Goal: Task Accomplishment & Management: Manage account settings

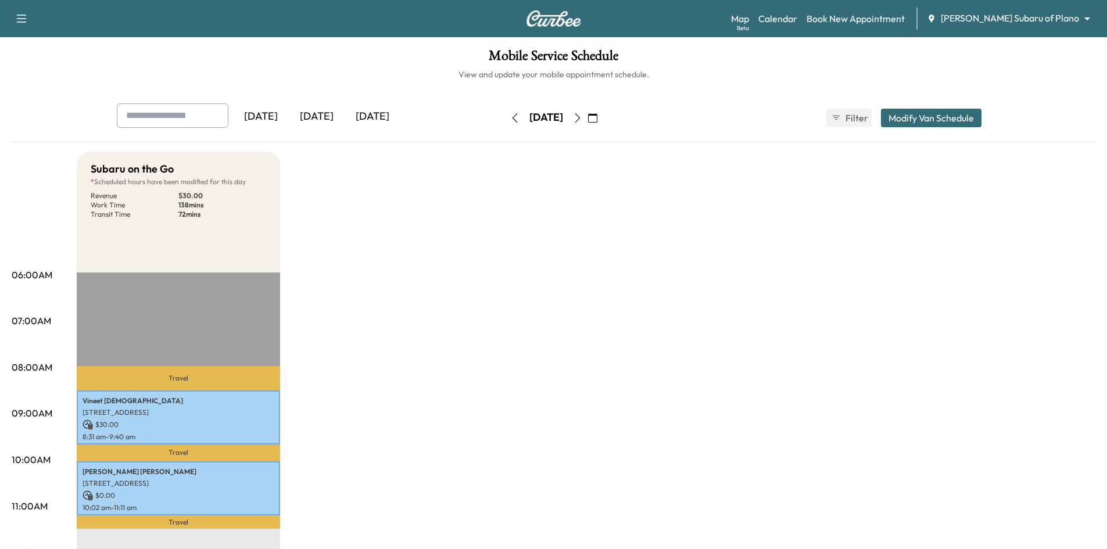
click at [597, 119] on icon "button" at bounding box center [592, 117] width 9 height 9
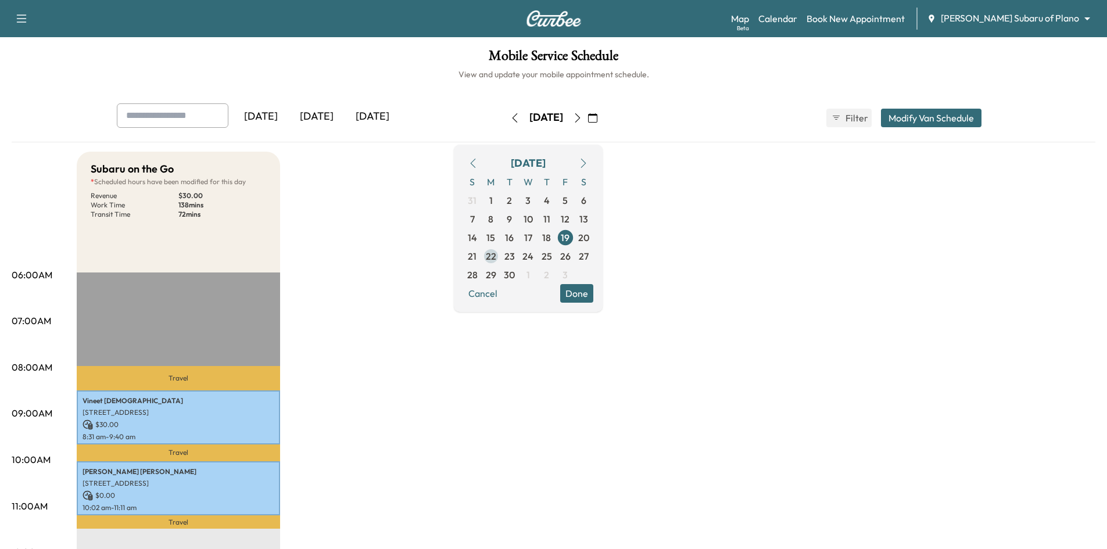
click at [496, 257] on span "22" at bounding box center [491, 256] width 10 height 14
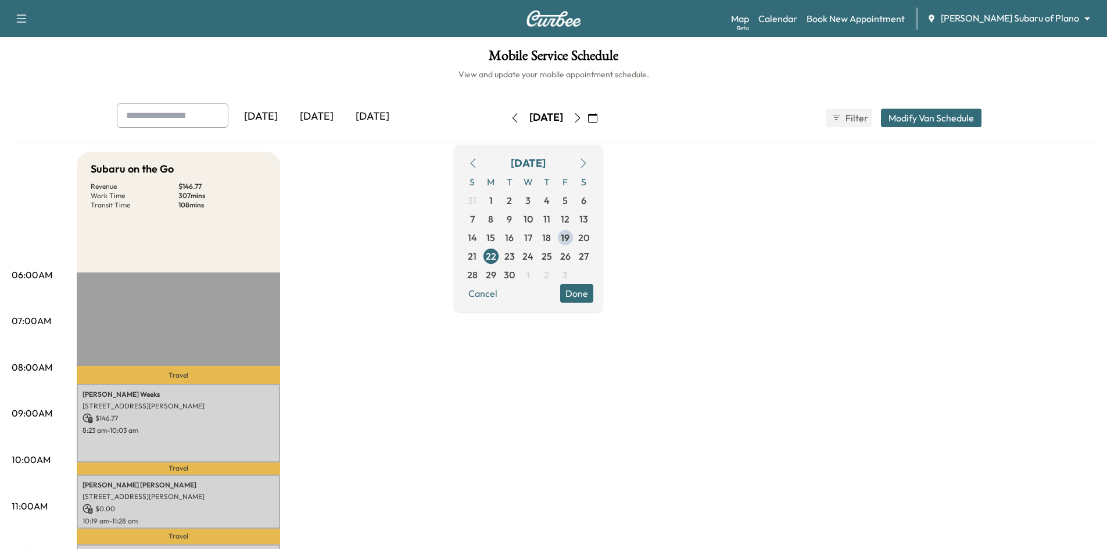
drag, startPoint x: 383, startPoint y: 404, endPoint x: 375, endPoint y: 402, distance: 8.5
drag, startPoint x: 625, startPoint y: 292, endPoint x: 385, endPoint y: 310, distance: 240.1
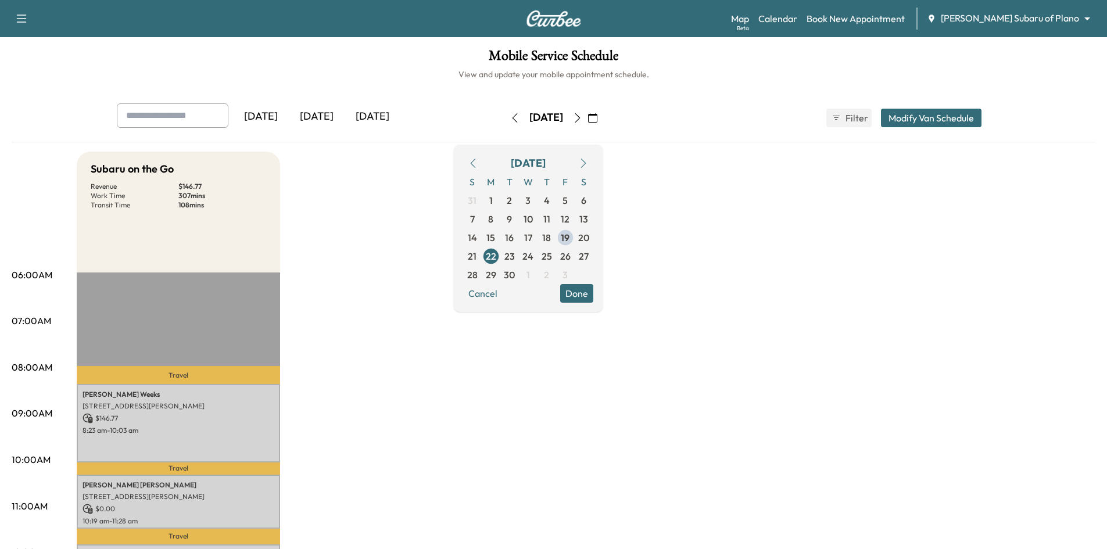
click at [593, 292] on button "Done" at bounding box center [576, 293] width 33 height 19
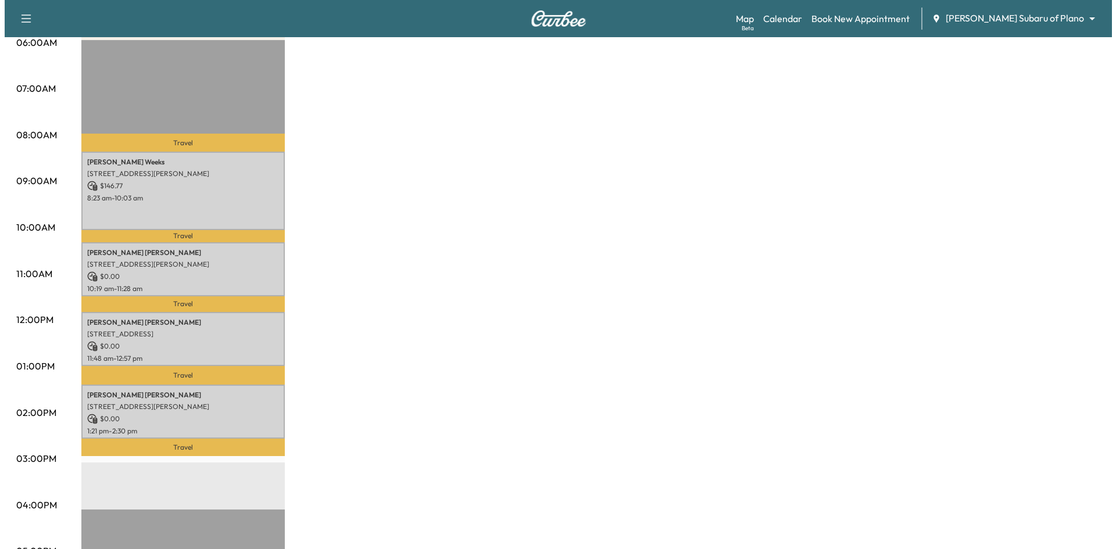
scroll to position [174, 0]
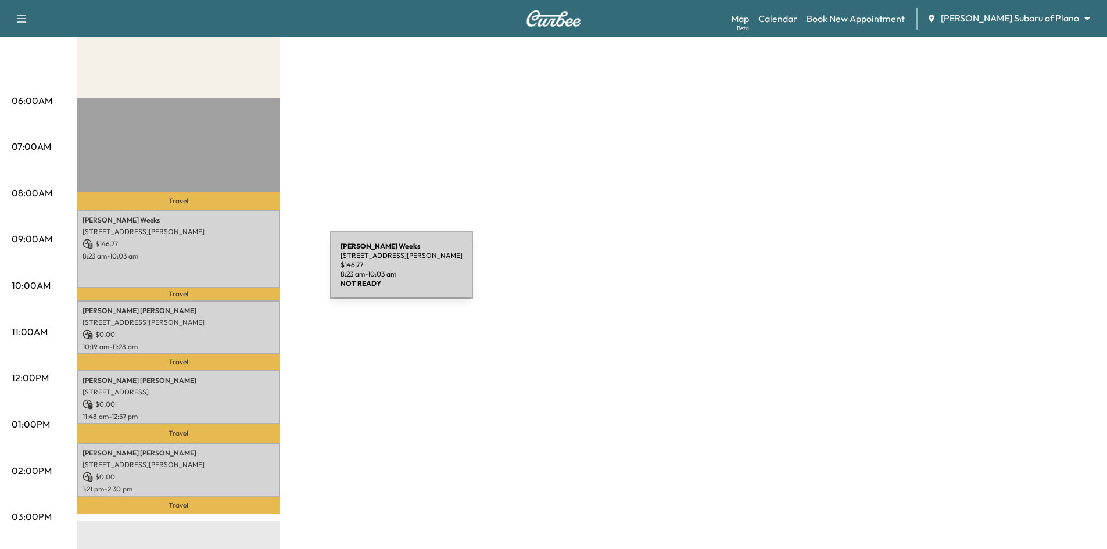
click at [234, 252] on p "8:23 am - 10:03 am" at bounding box center [179, 256] width 192 height 9
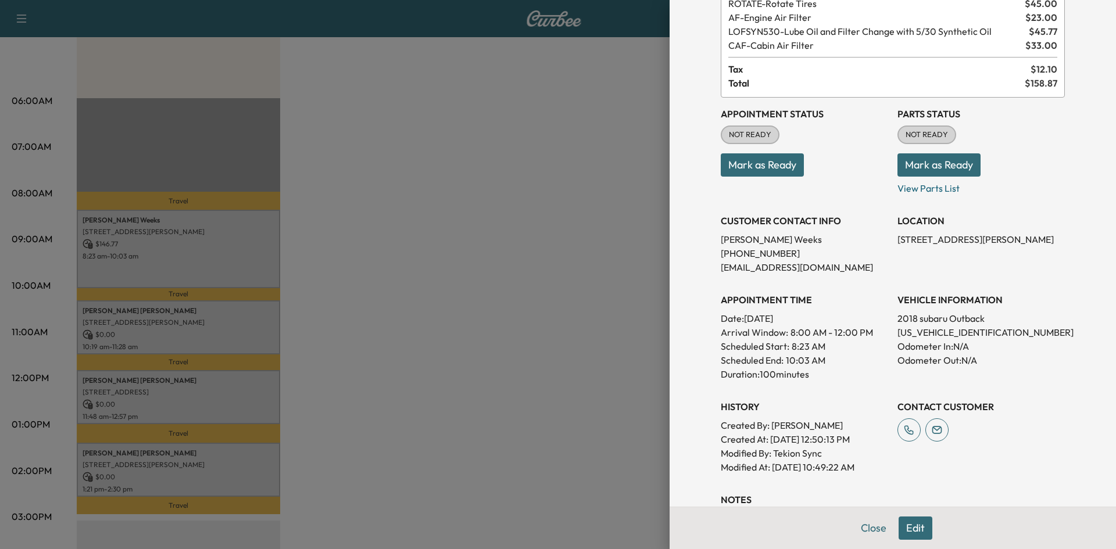
scroll to position [232, 0]
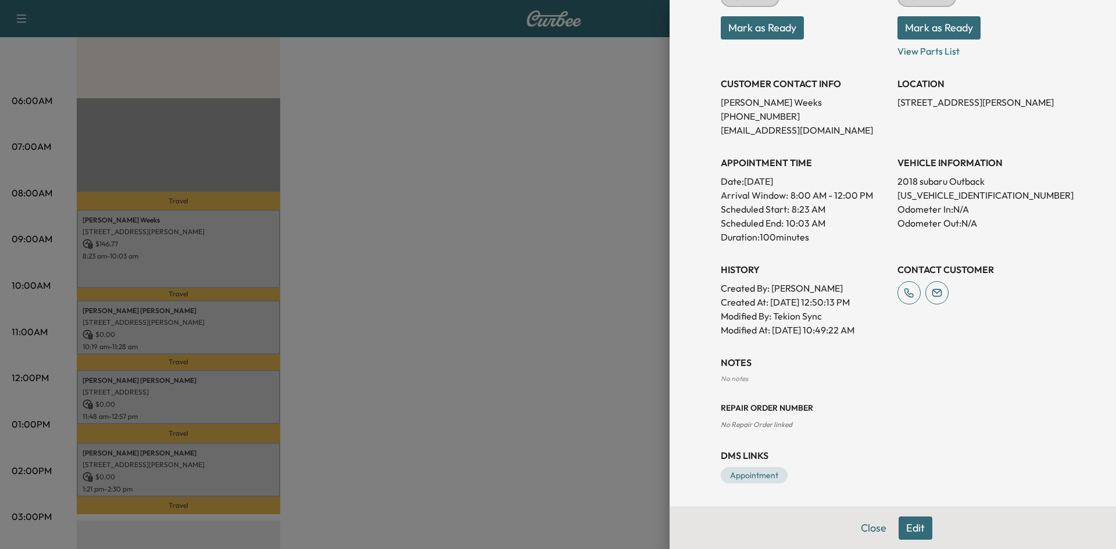
drag, startPoint x: 525, startPoint y: 343, endPoint x: 190, endPoint y: 333, distance: 335.4
click at [525, 343] on div at bounding box center [558, 274] width 1116 height 549
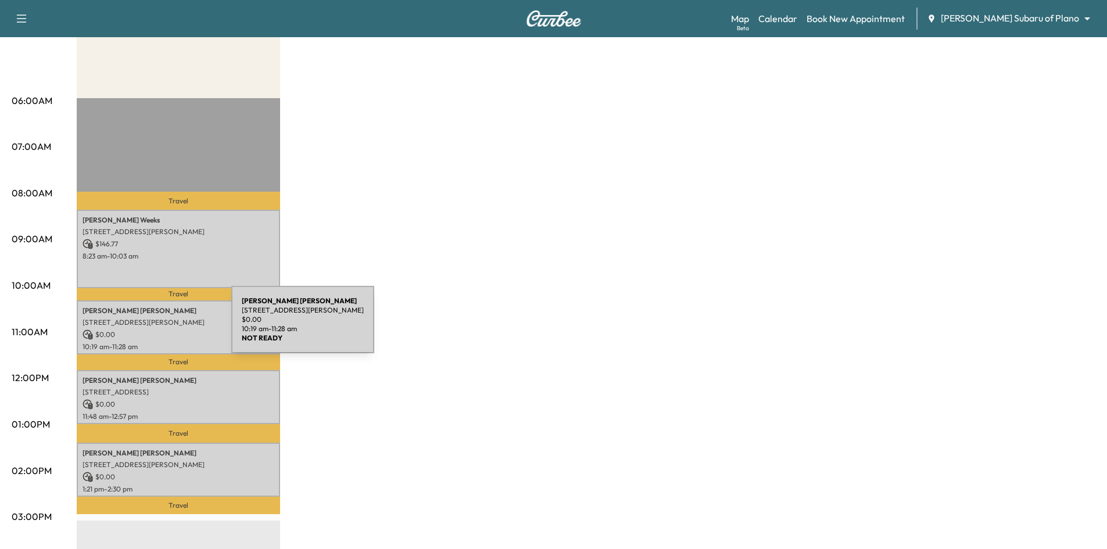
click at [146, 326] on div "Madelaine Woodhouse 716 Westbrook Dr, Plano, TX 75075, USA $ 0.00 10:19 am - 11…" at bounding box center [178, 327] width 203 height 54
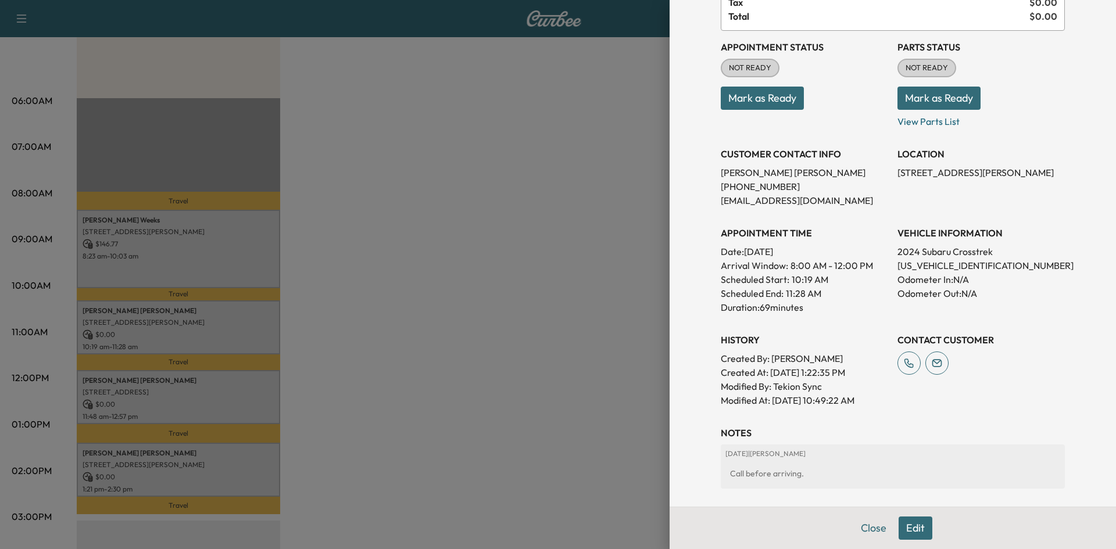
scroll to position [234, 0]
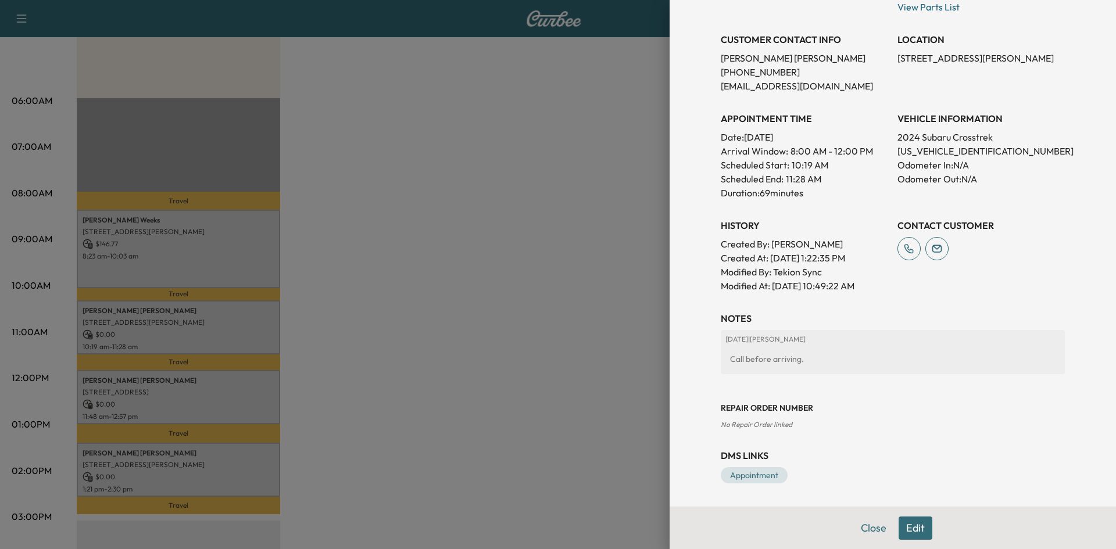
drag, startPoint x: 565, startPoint y: 349, endPoint x: 571, endPoint y: 361, distance: 13.8
click at [565, 349] on div at bounding box center [558, 274] width 1116 height 549
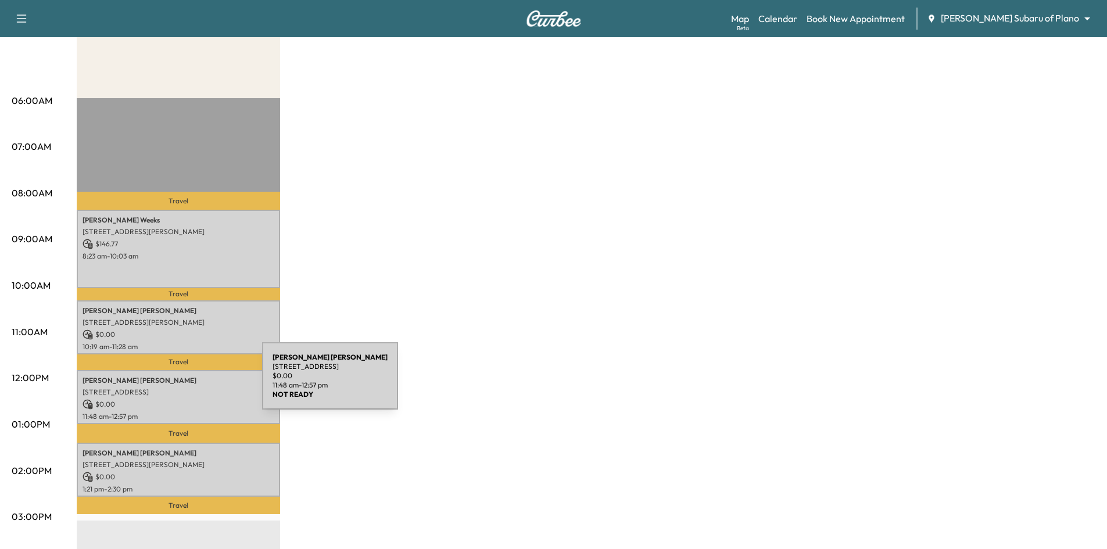
click at [176, 388] on p "1709 GLENVILLE DRIVE, GARLAND, TX 75042, United States of America" at bounding box center [179, 392] width 192 height 9
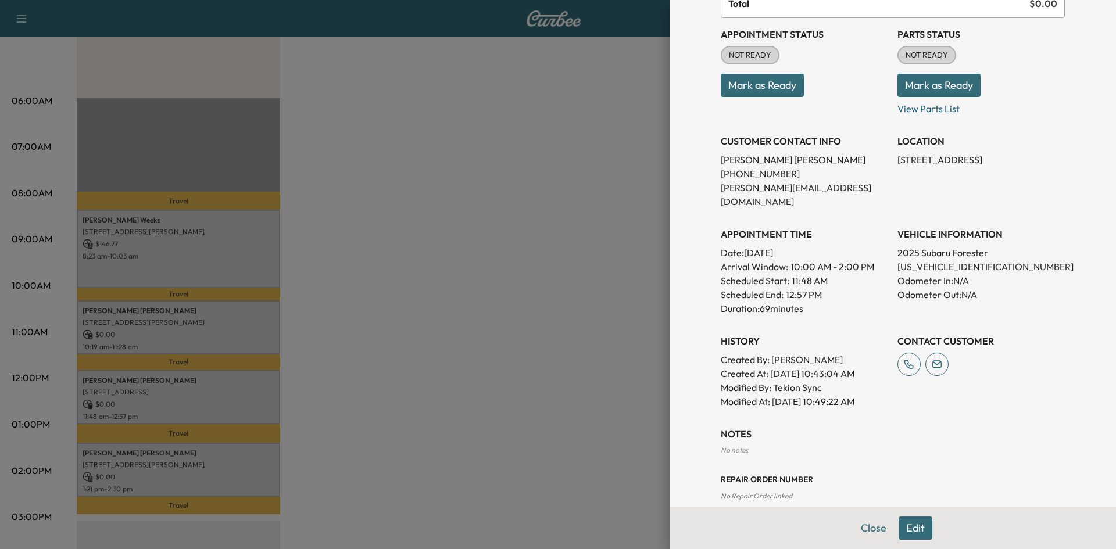
scroll to position [190, 0]
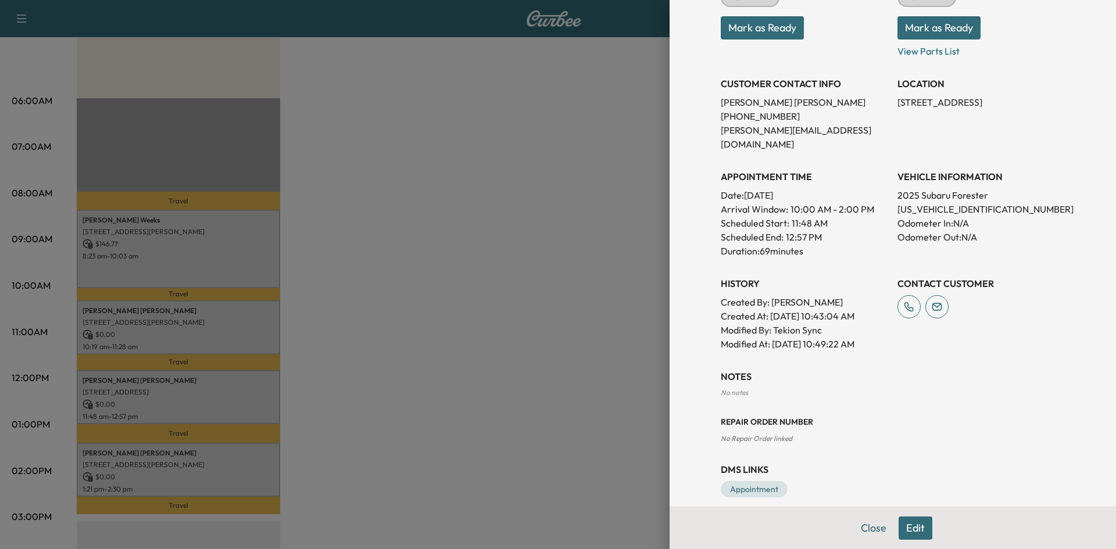
drag, startPoint x: 494, startPoint y: 363, endPoint x: 253, endPoint y: 431, distance: 250.0
click at [491, 363] on div at bounding box center [558, 274] width 1116 height 549
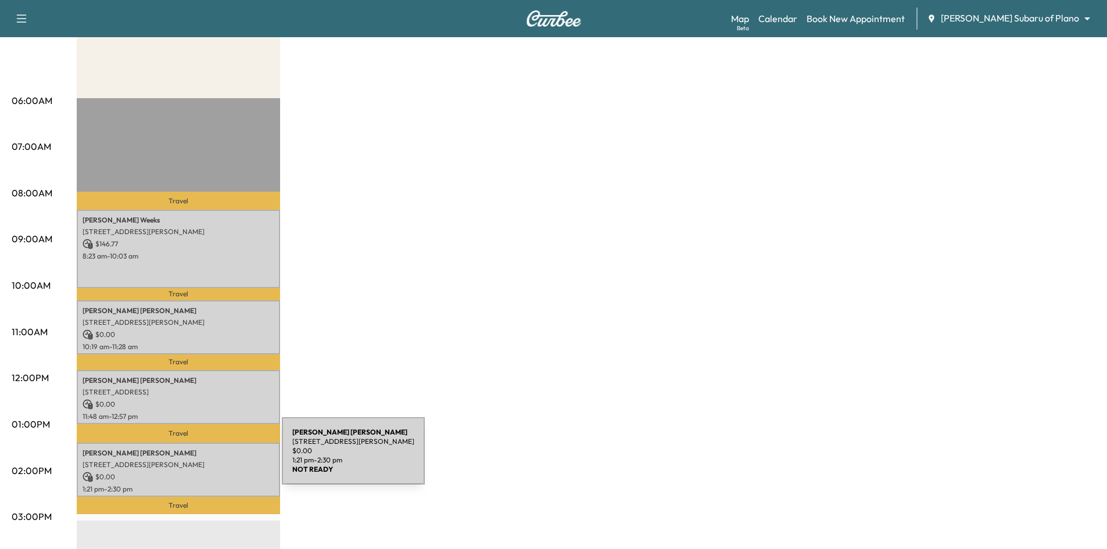
click at [195, 460] on p "2728 N Harwood St, Dallas, TX 75201, USA" at bounding box center [179, 464] width 192 height 9
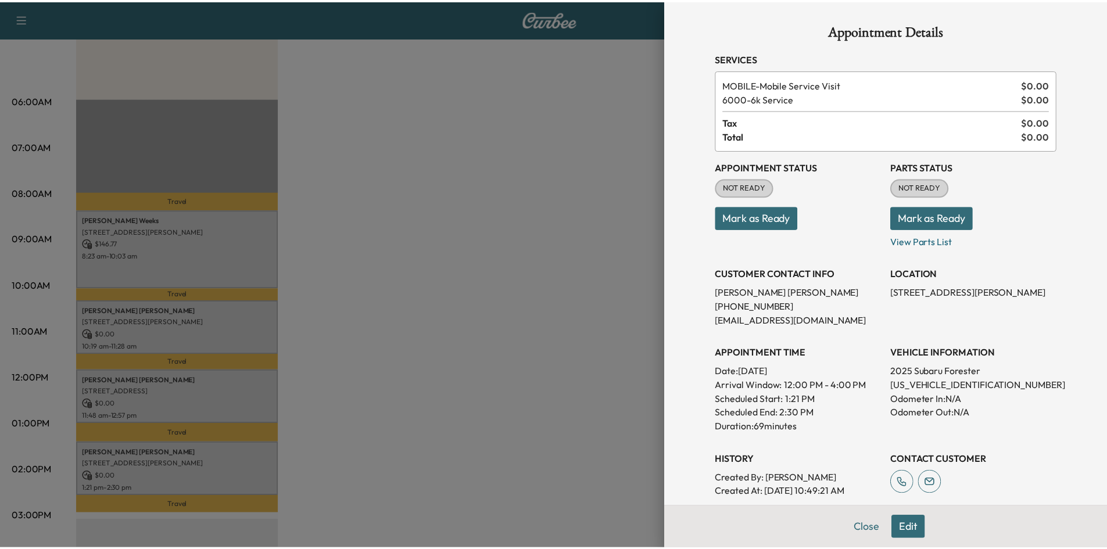
scroll to position [206, 0]
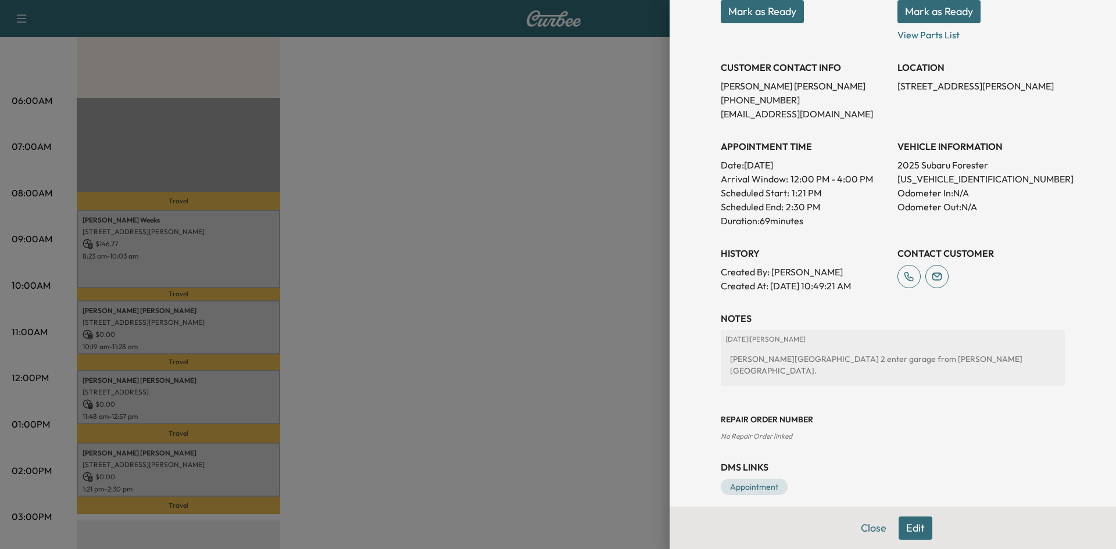
click at [601, 336] on div at bounding box center [558, 274] width 1116 height 549
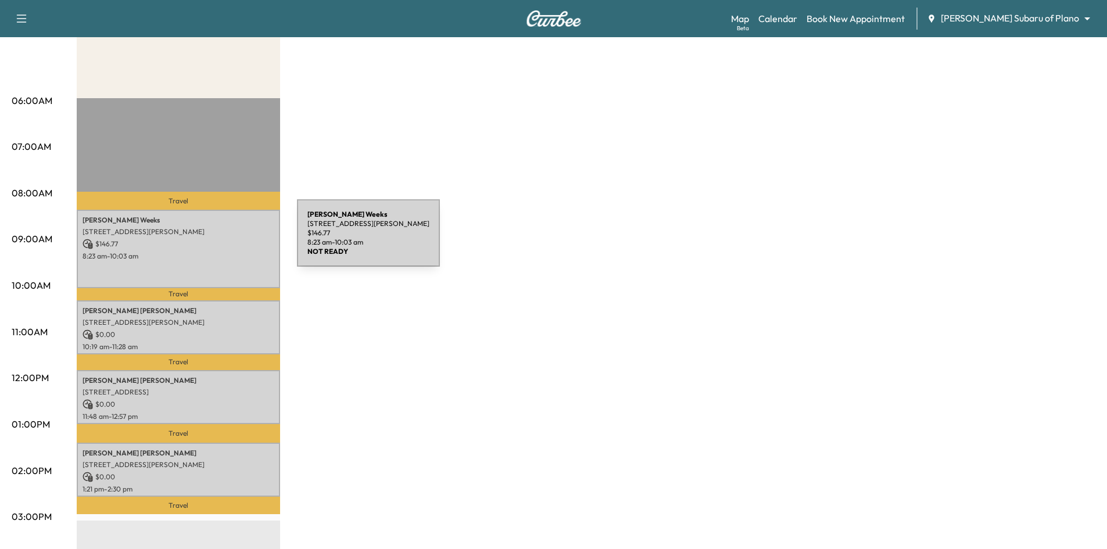
click at [208, 249] on div "Brian Weeks 404 LAVENDER LN, MCKINNEY, TX 75069, USA $ 146.77 8:23 am - 10:03 am" at bounding box center [178, 249] width 203 height 78
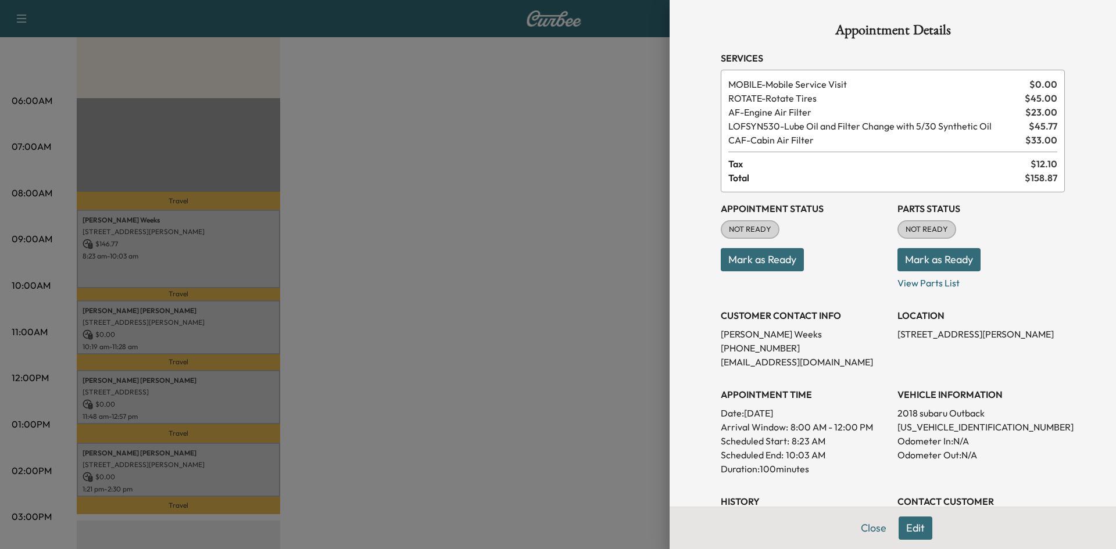
click at [358, 310] on div at bounding box center [558, 274] width 1116 height 549
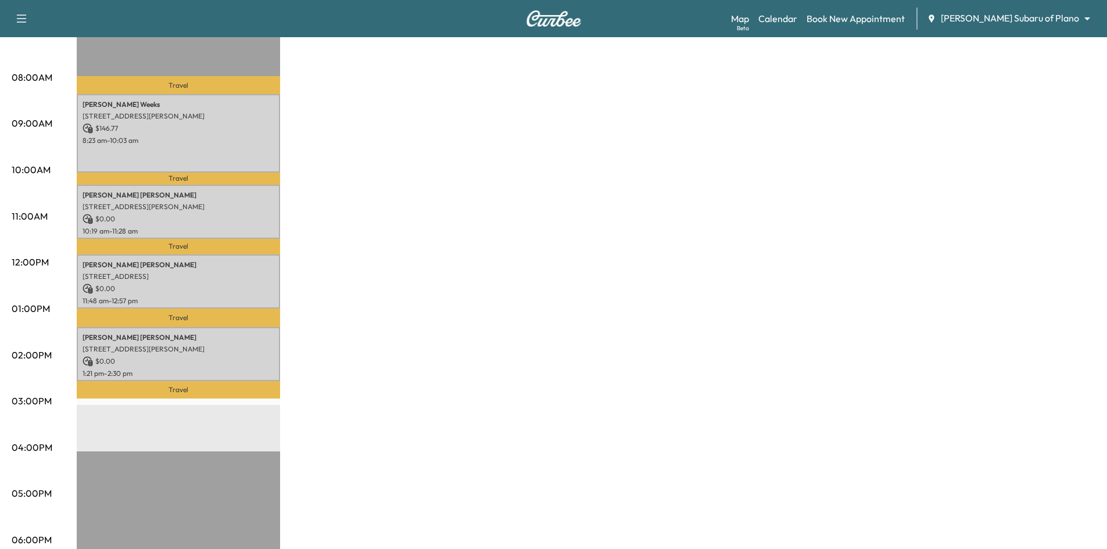
scroll to position [174, 0]
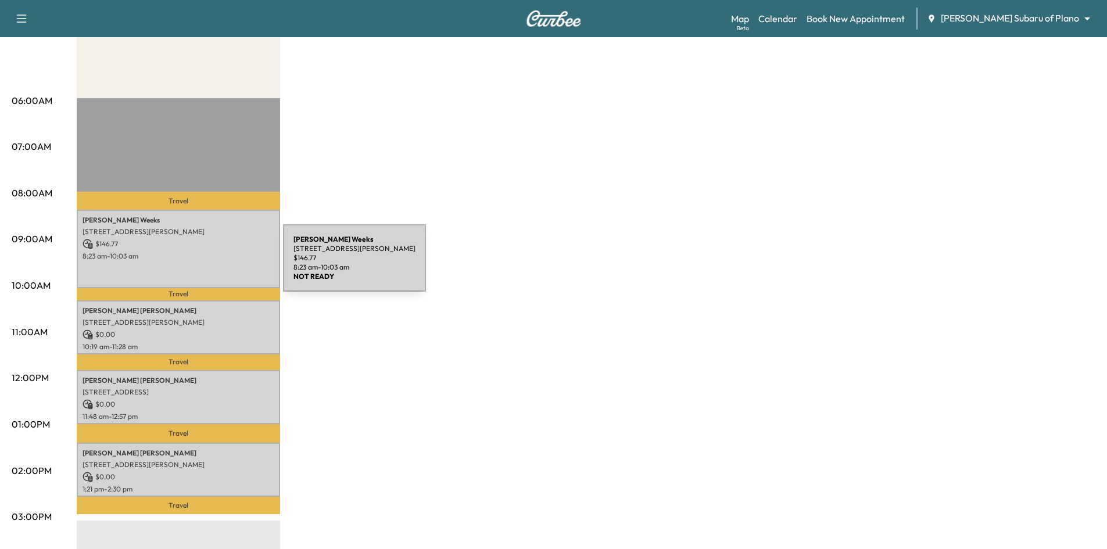
click at [196, 252] on p "8:23 am - 10:03 am" at bounding box center [179, 256] width 192 height 9
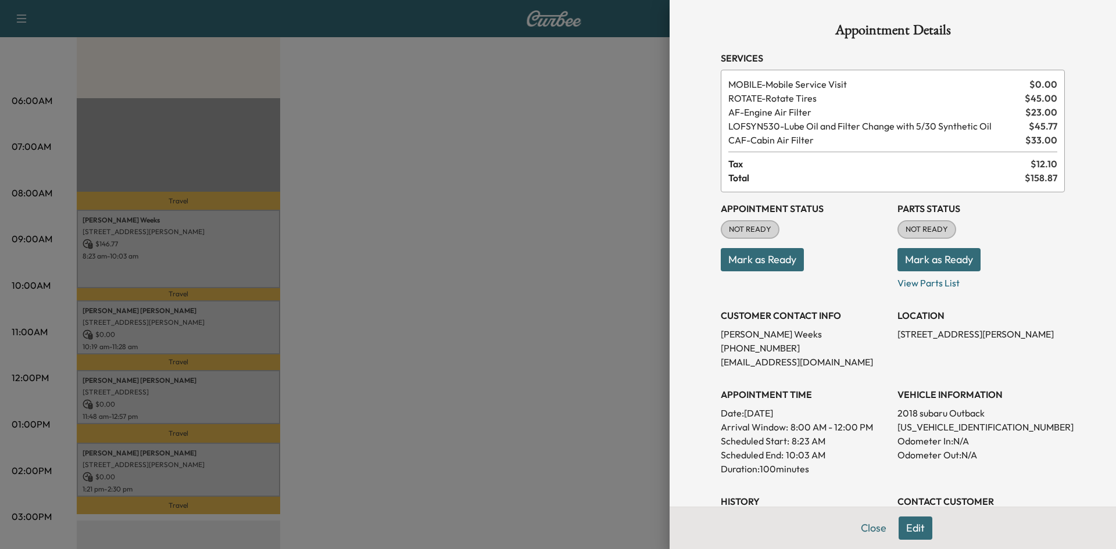
drag, startPoint x: 743, startPoint y: 264, endPoint x: 726, endPoint y: 264, distance: 16.3
click at [742, 264] on button "Mark as Ready" at bounding box center [762, 259] width 83 height 23
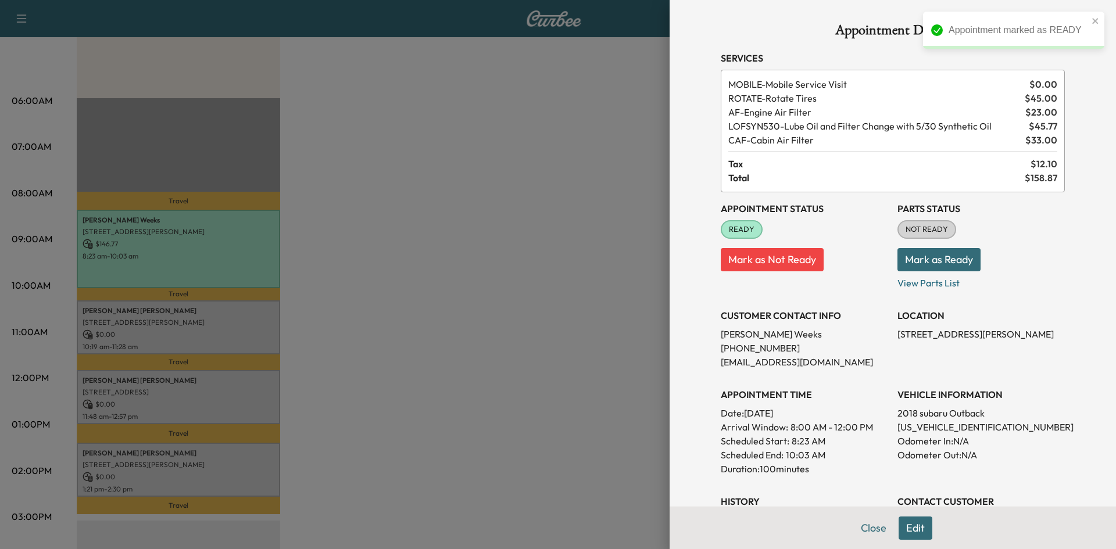
click at [182, 331] on div at bounding box center [558, 274] width 1116 height 549
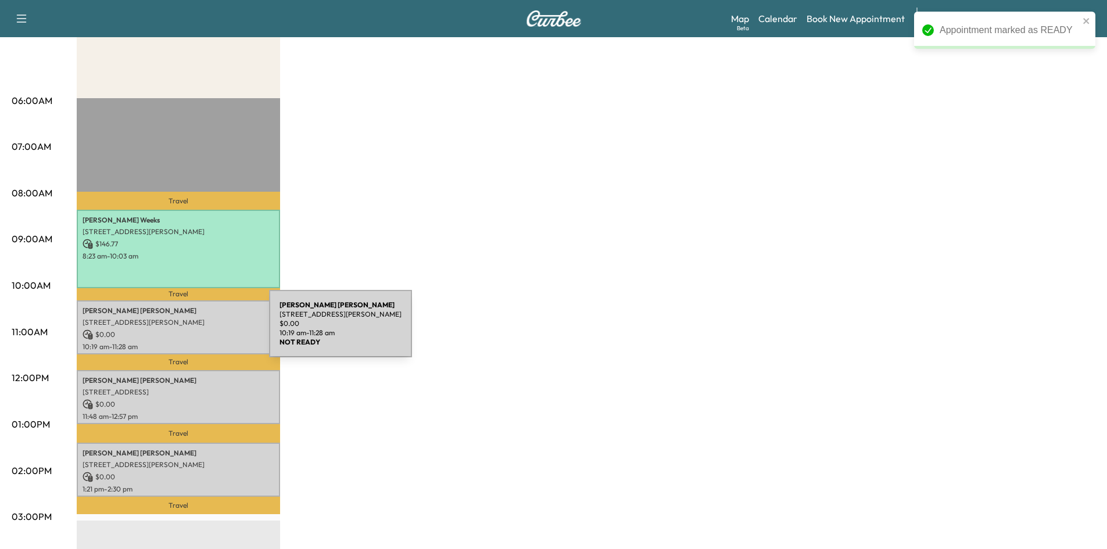
click at [182, 331] on p "$ 0.00" at bounding box center [179, 334] width 192 height 10
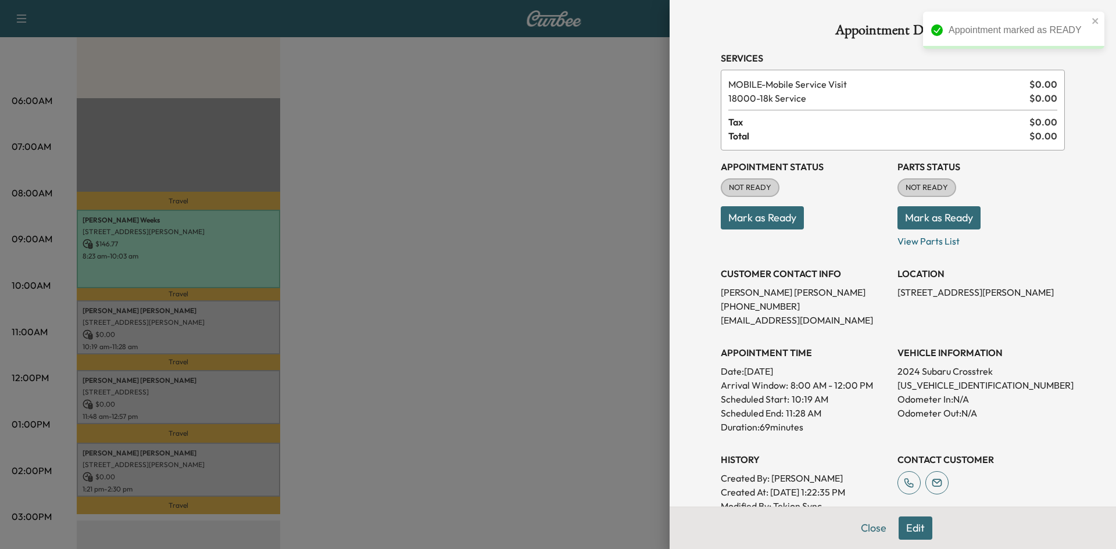
drag, startPoint x: 756, startPoint y: 216, endPoint x: 722, endPoint y: 229, distance: 36.8
click at [755, 217] on button "Mark as Ready" at bounding box center [762, 217] width 83 height 23
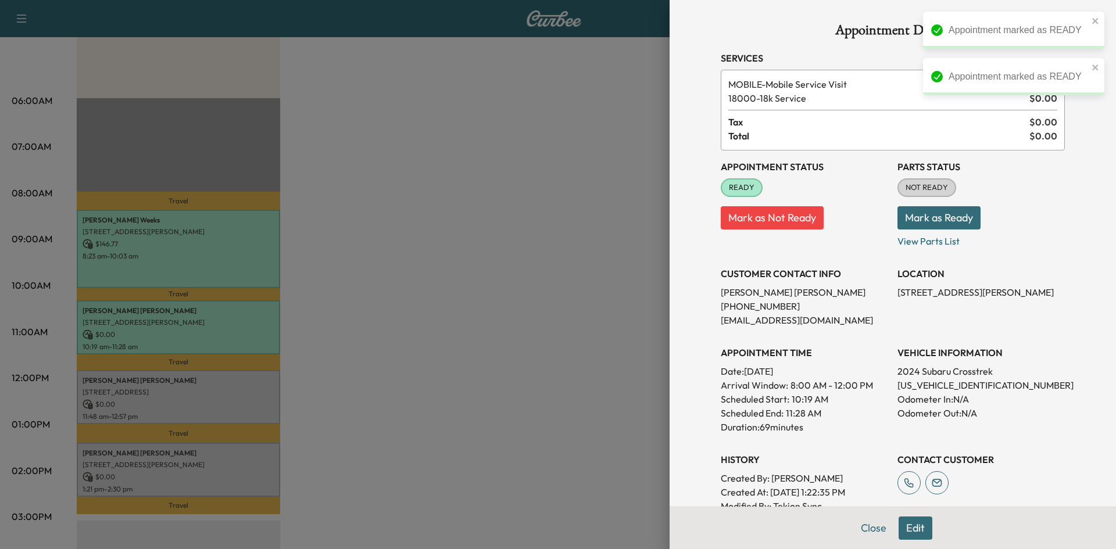
click at [564, 291] on div at bounding box center [558, 274] width 1116 height 549
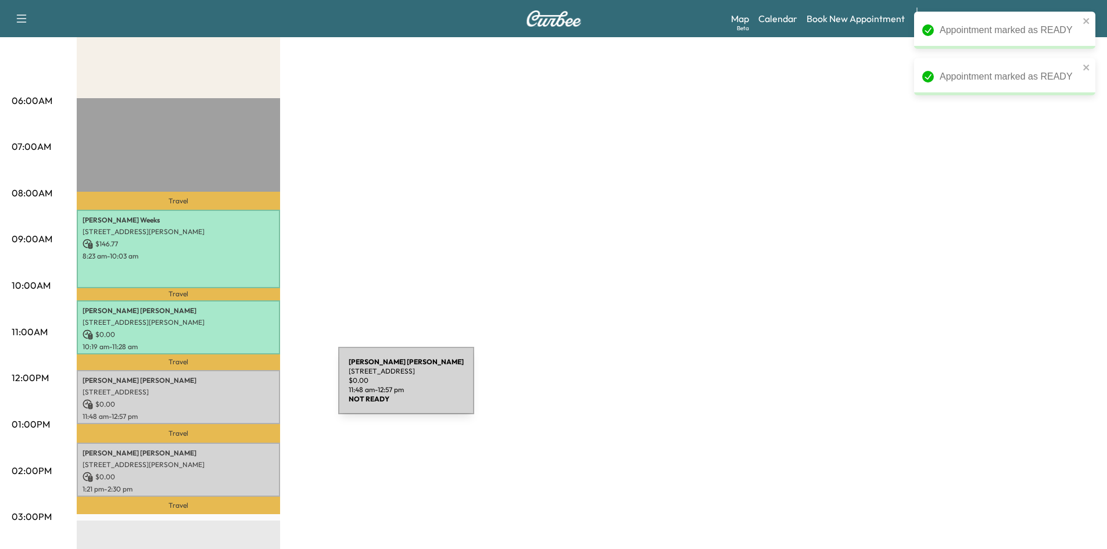
click at [251, 388] on p "1709 GLENVILLE DRIVE, GARLAND, TX 75042, United States of America" at bounding box center [179, 392] width 192 height 9
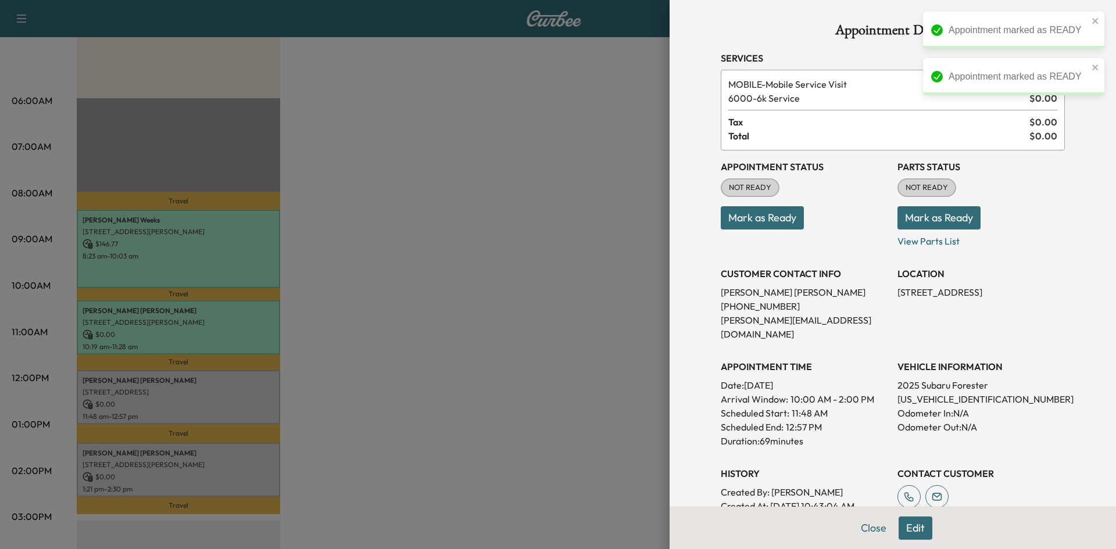
drag, startPoint x: 766, startPoint y: 224, endPoint x: 719, endPoint y: 234, distance: 48.7
click at [766, 224] on button "Mark as Ready" at bounding box center [762, 217] width 83 height 23
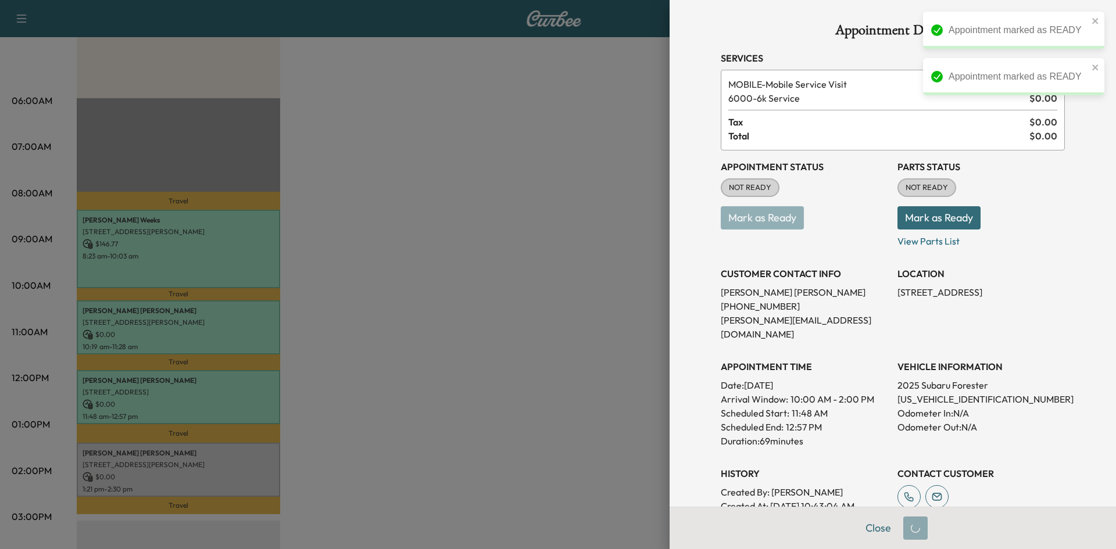
click at [550, 292] on div at bounding box center [558, 274] width 1116 height 549
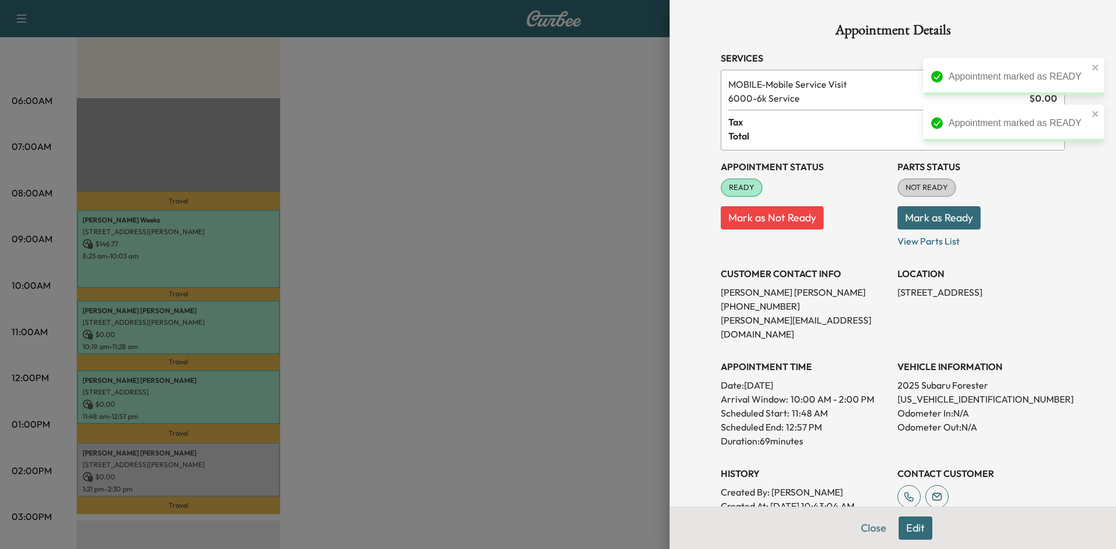
drag, startPoint x: 200, startPoint y: 470, endPoint x: 372, endPoint y: 399, distance: 186.0
click at [202, 470] on div at bounding box center [558, 274] width 1116 height 549
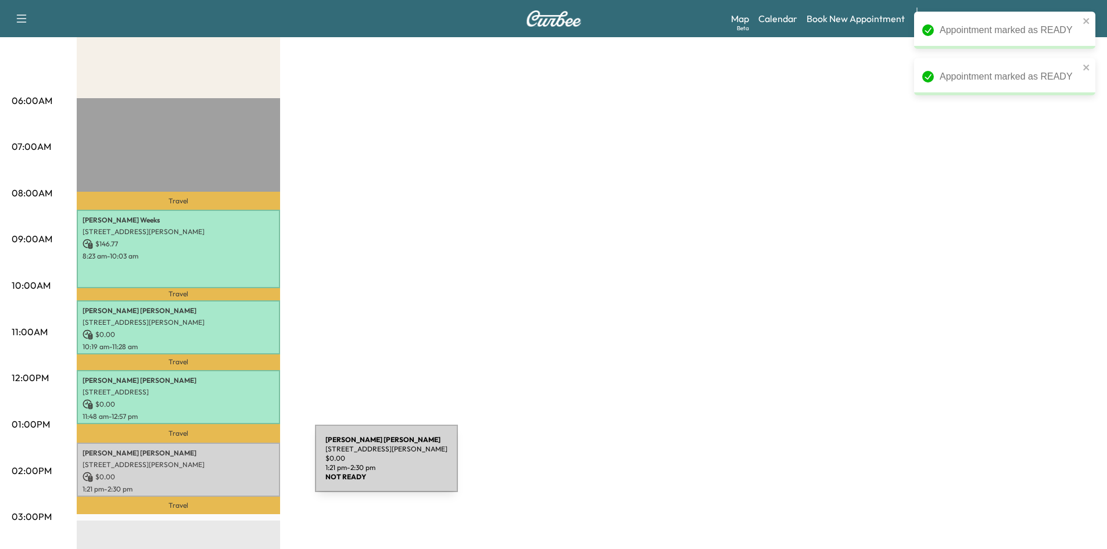
click at [228, 465] on p "[STREET_ADDRESS][PERSON_NAME]" at bounding box center [179, 464] width 192 height 9
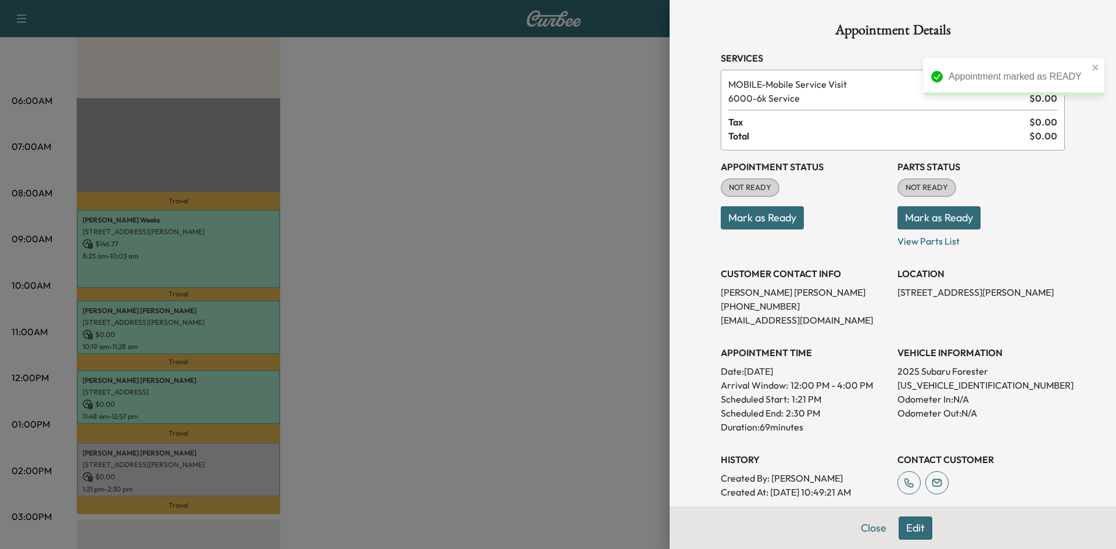
drag, startPoint x: 747, startPoint y: 220, endPoint x: 619, endPoint y: 245, distance: 130.1
click at [747, 220] on button "Mark as Ready" at bounding box center [762, 217] width 83 height 23
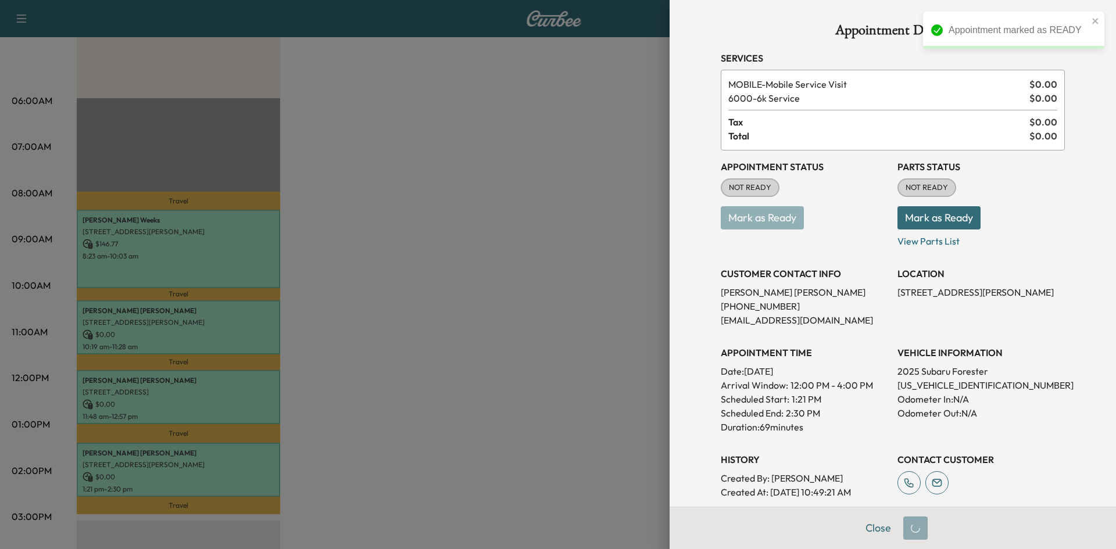
click at [552, 275] on div at bounding box center [558, 274] width 1116 height 549
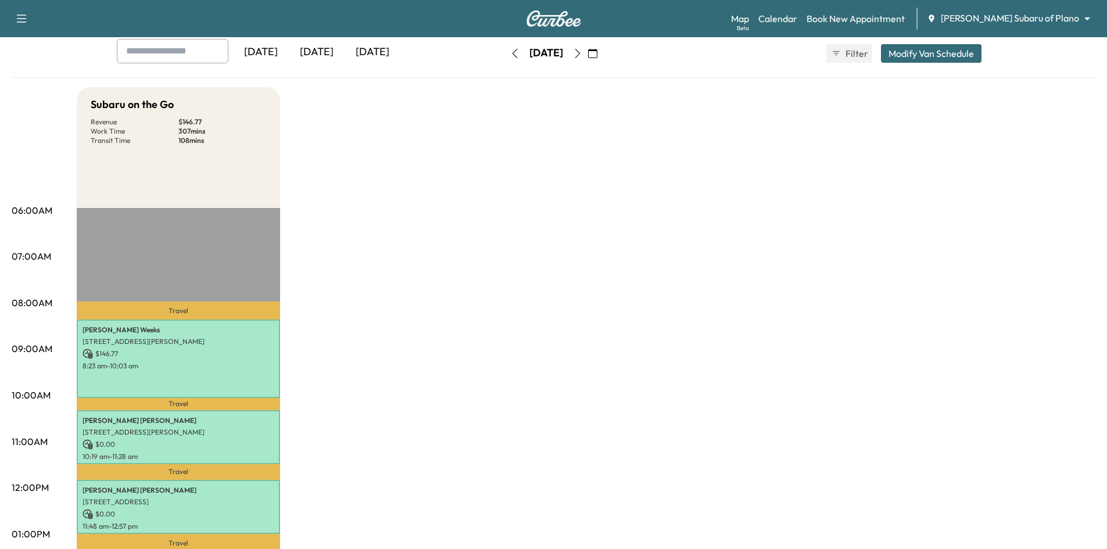
scroll to position [0, 0]
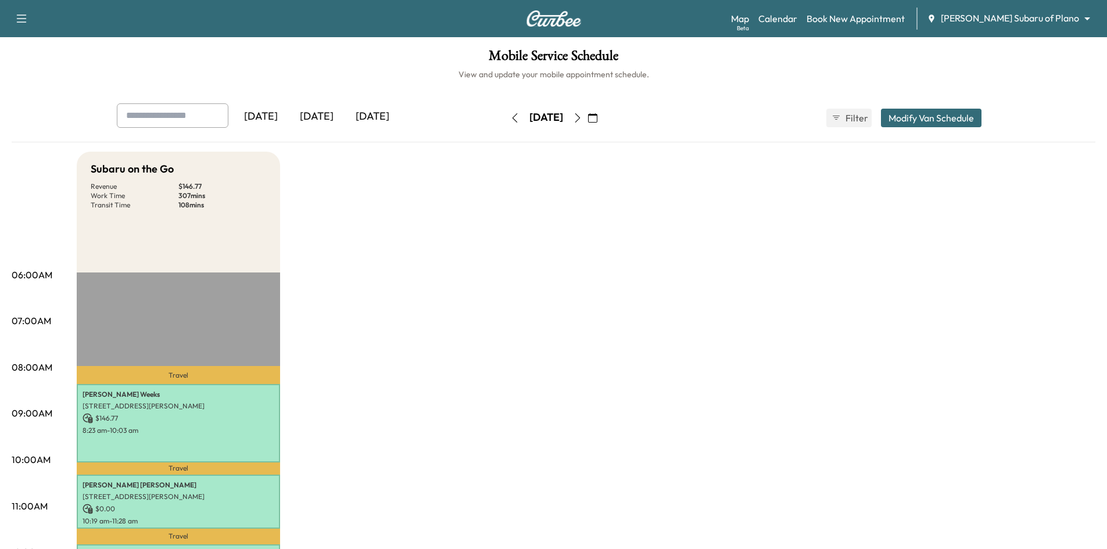
click at [582, 117] on icon "button" at bounding box center [577, 117] width 9 height 9
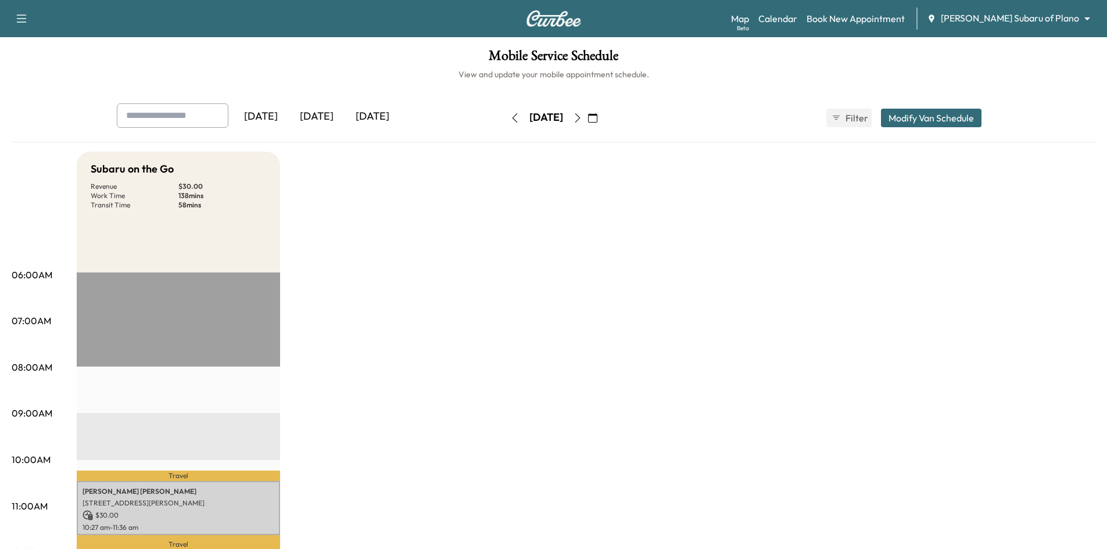
click at [510, 116] on icon "button" at bounding box center [514, 117] width 9 height 9
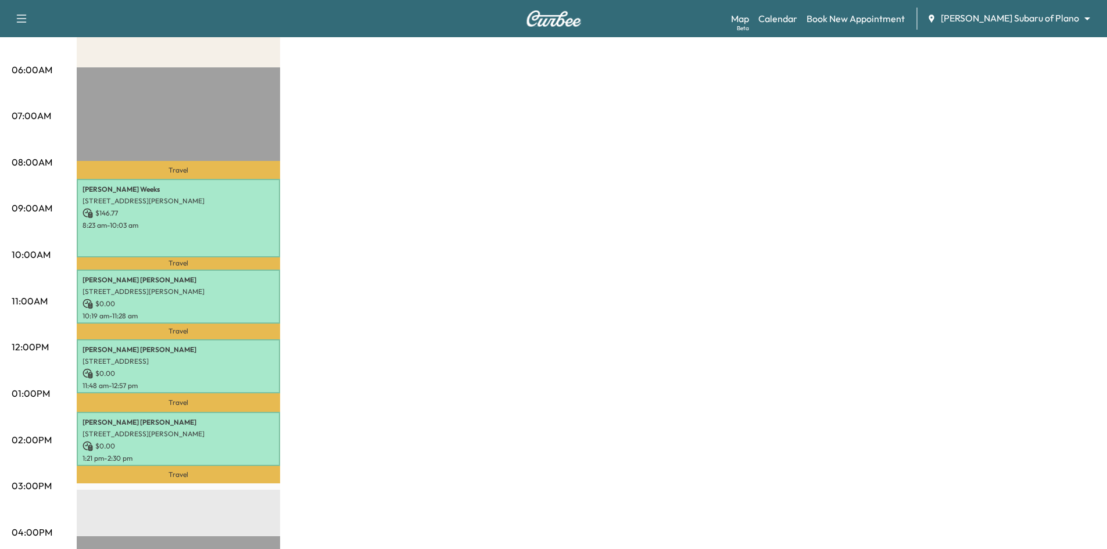
scroll to position [232, 0]
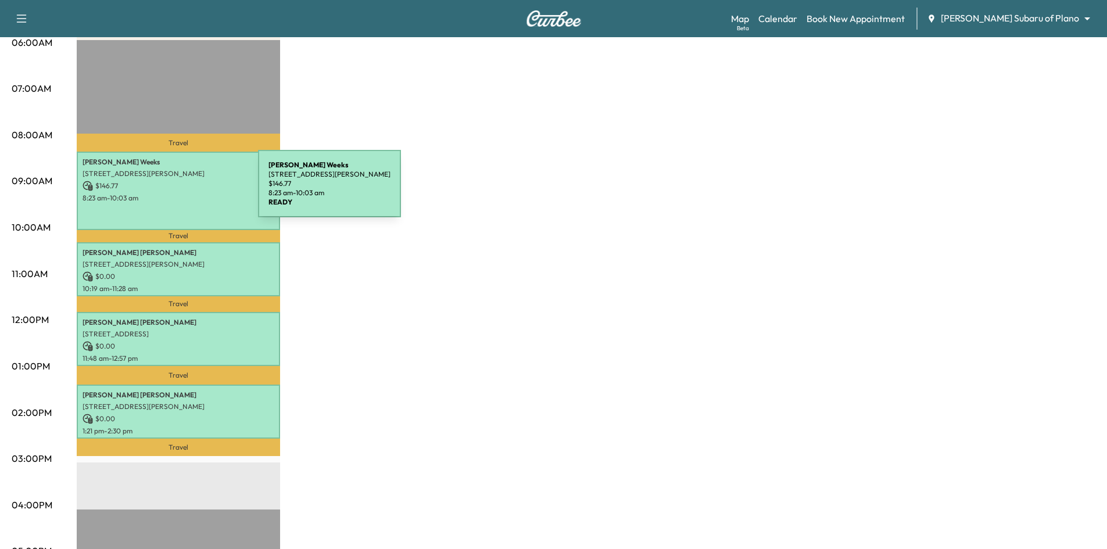
click at [166, 183] on p "$ 146.77" at bounding box center [179, 186] width 192 height 10
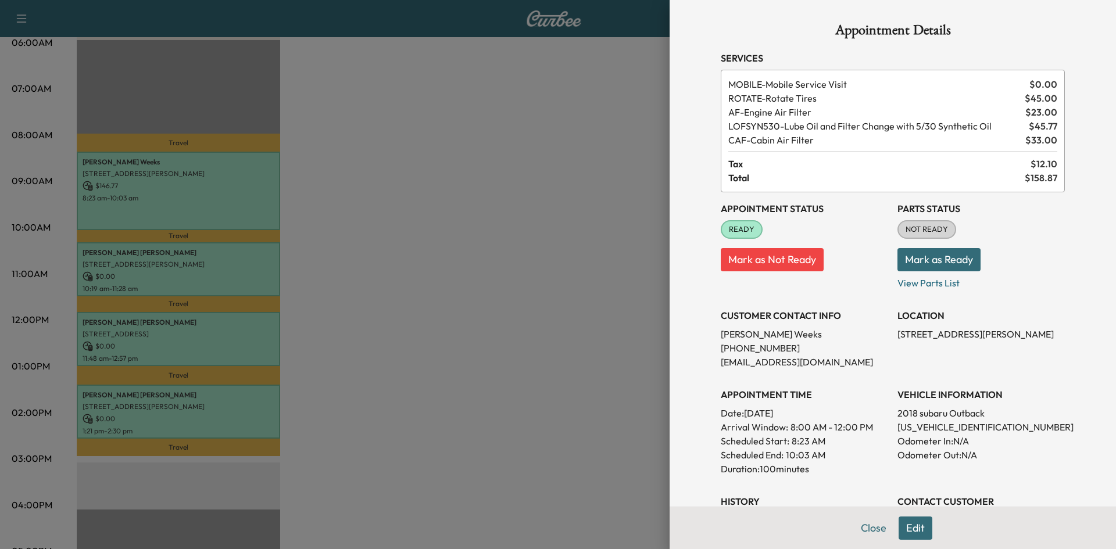
click at [196, 206] on div at bounding box center [558, 274] width 1116 height 549
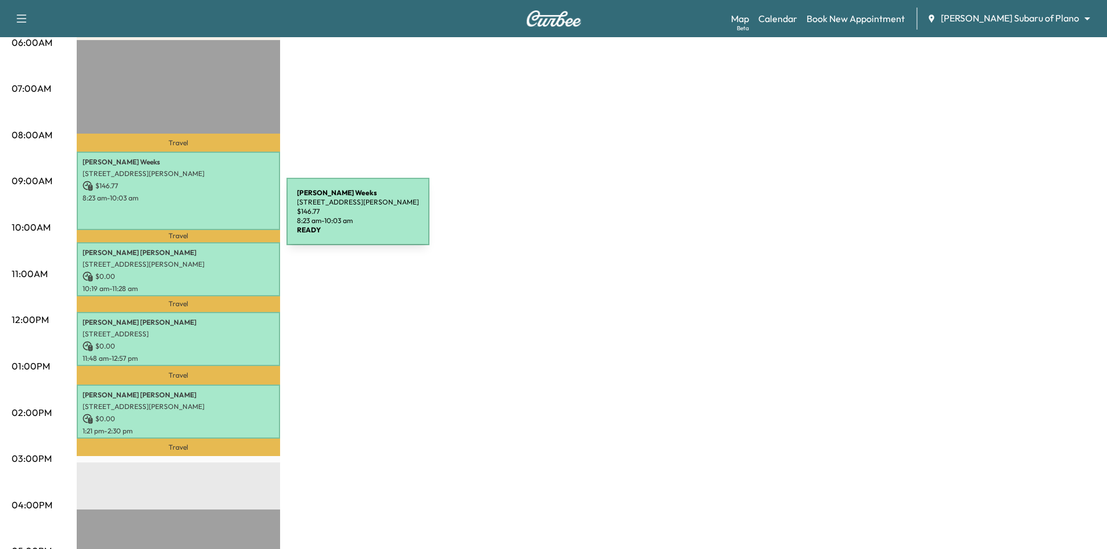
click at [203, 206] on div "Brian Weeks 404 LAVENDER LN, MCKINNEY, TX 75069, USA $ 146.77 8:23 am - 10:03 am" at bounding box center [178, 191] width 203 height 78
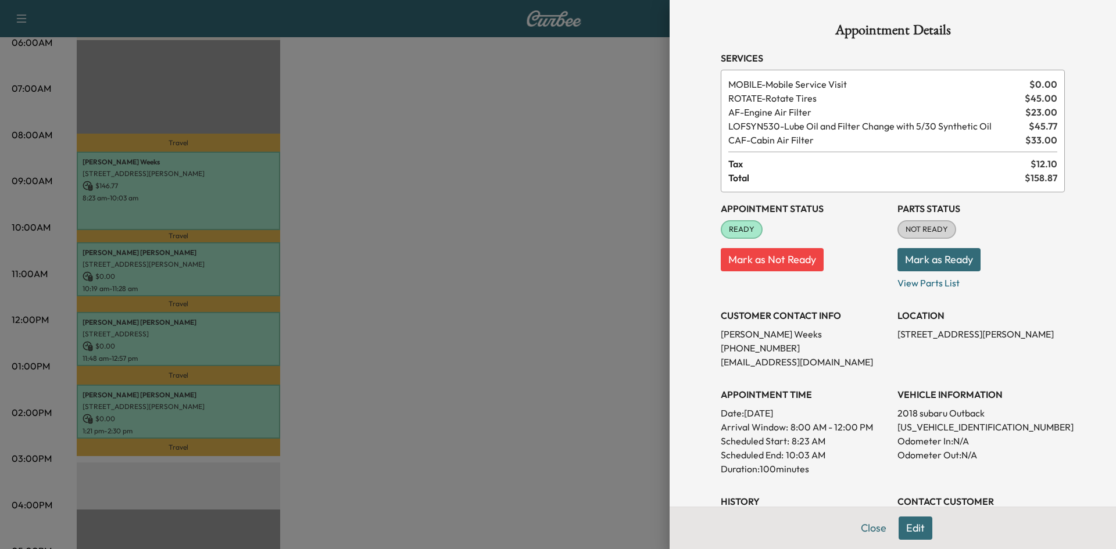
click at [216, 278] on div at bounding box center [558, 274] width 1116 height 549
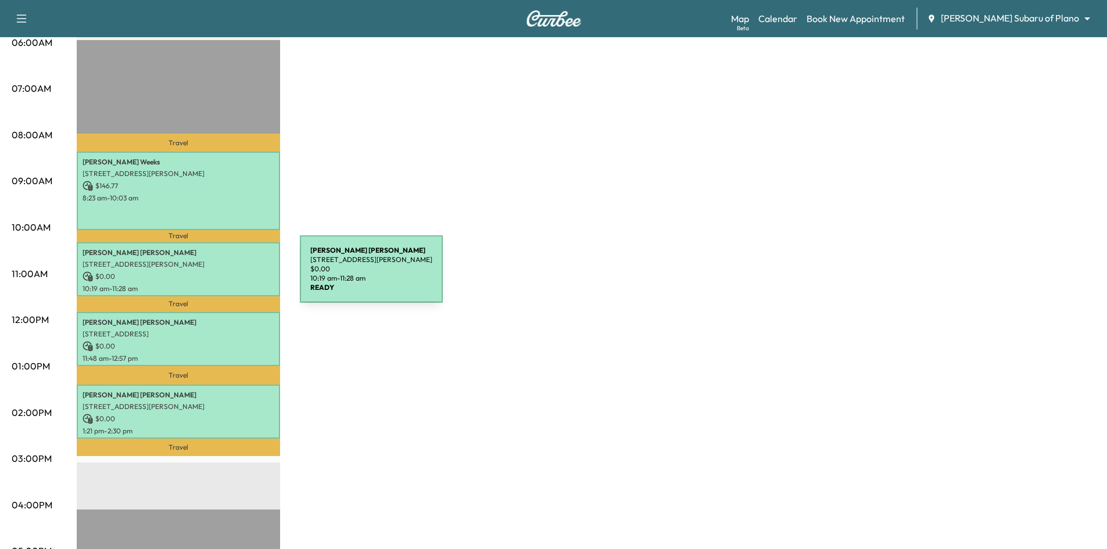
click at [213, 276] on p "$ 0.00" at bounding box center [179, 276] width 192 height 10
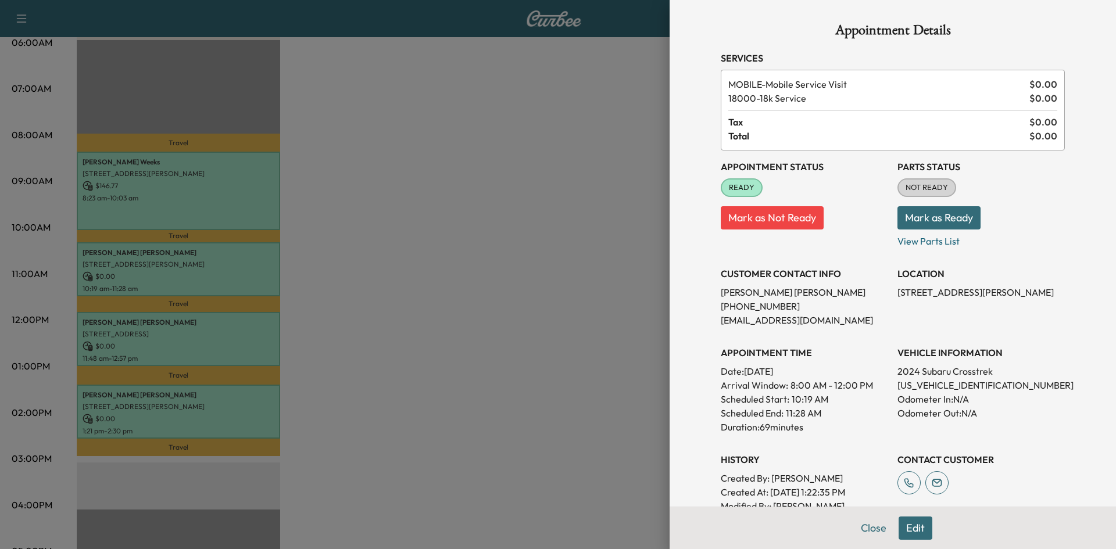
click at [252, 341] on div at bounding box center [558, 274] width 1116 height 549
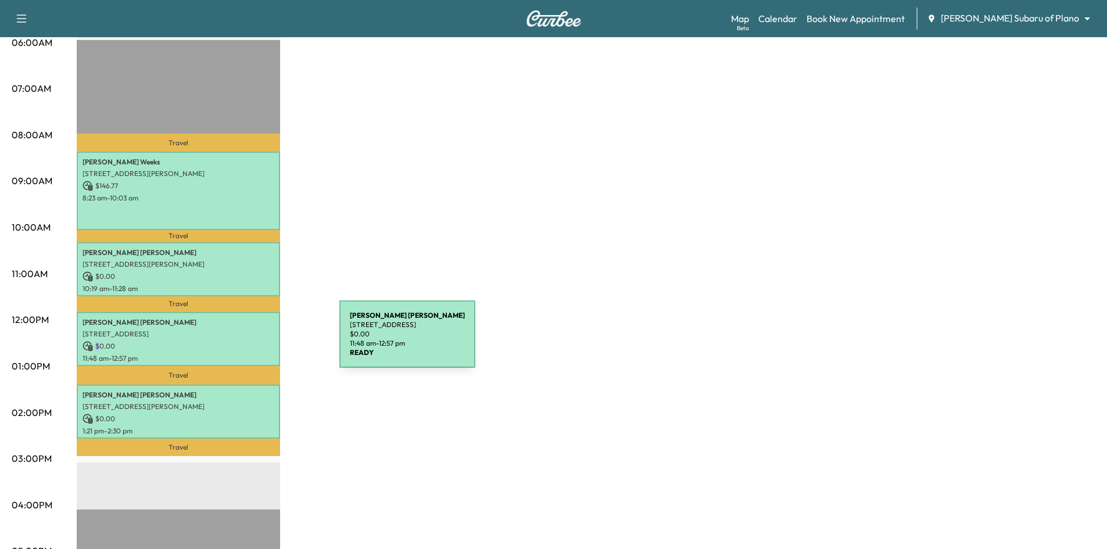
click at [252, 341] on p "$ 0.00" at bounding box center [179, 346] width 192 height 10
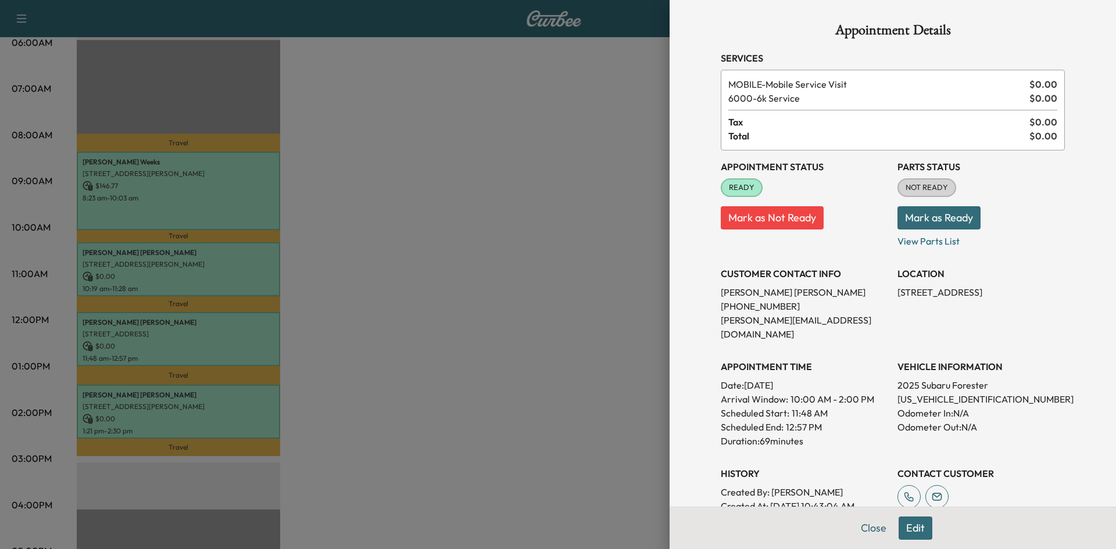
click at [255, 411] on div at bounding box center [558, 274] width 1116 height 549
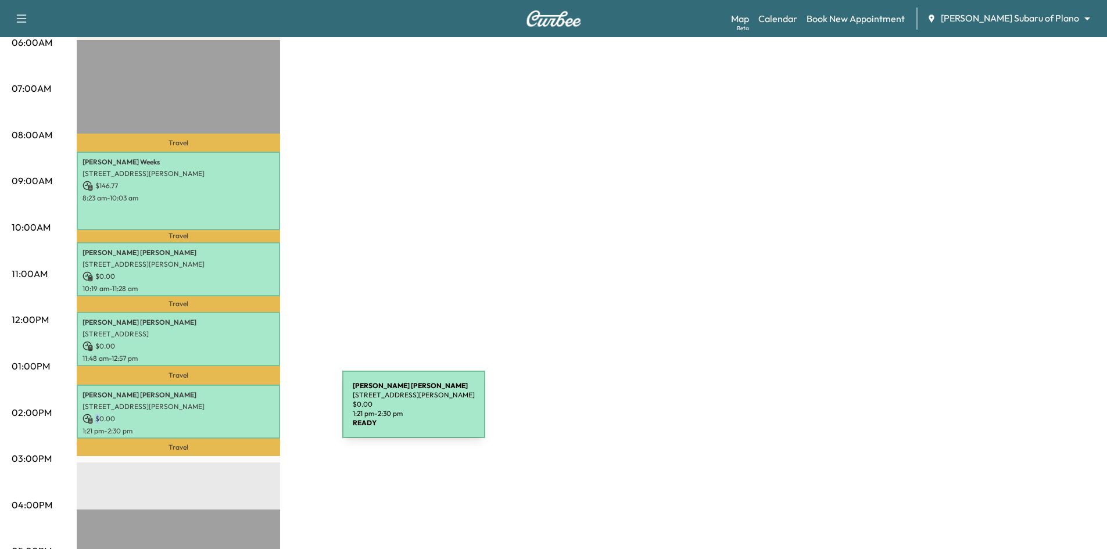
click at [256, 414] on p "$ 0.00" at bounding box center [179, 419] width 192 height 10
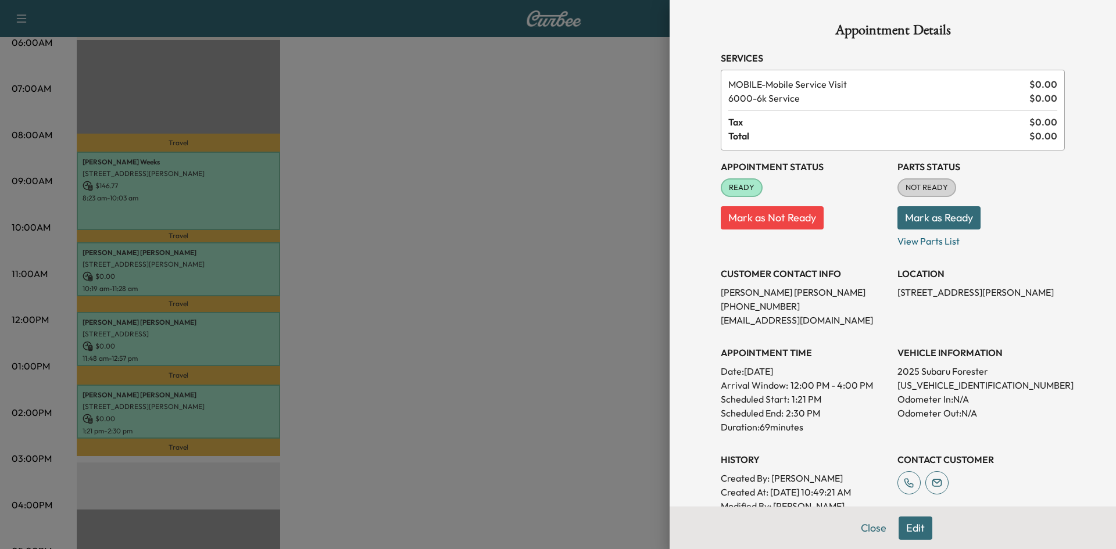
drag, startPoint x: 463, startPoint y: 334, endPoint x: 449, endPoint y: 334, distance: 14.0
click at [463, 335] on div at bounding box center [558, 274] width 1116 height 549
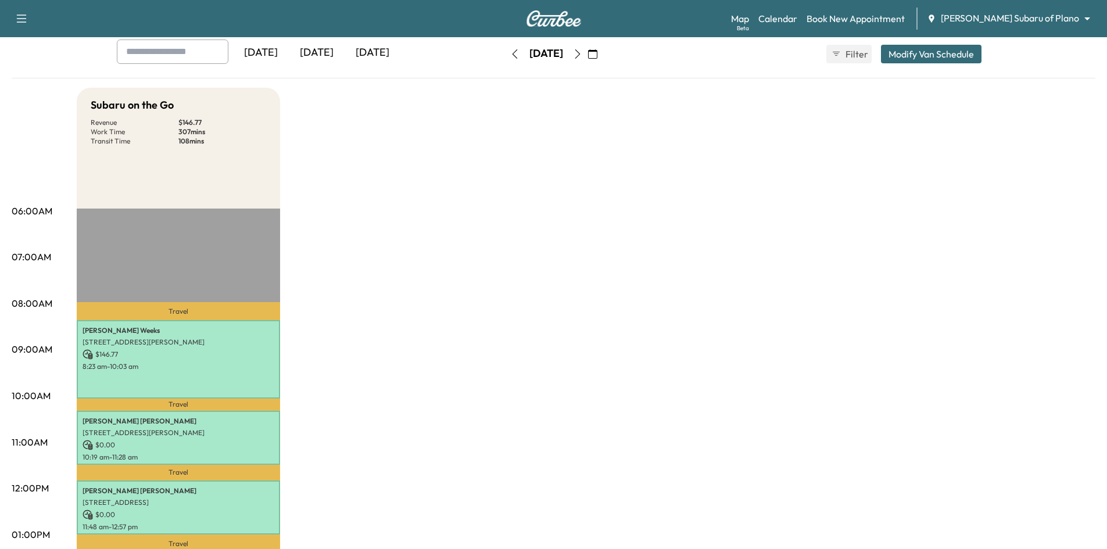
scroll to position [0, 0]
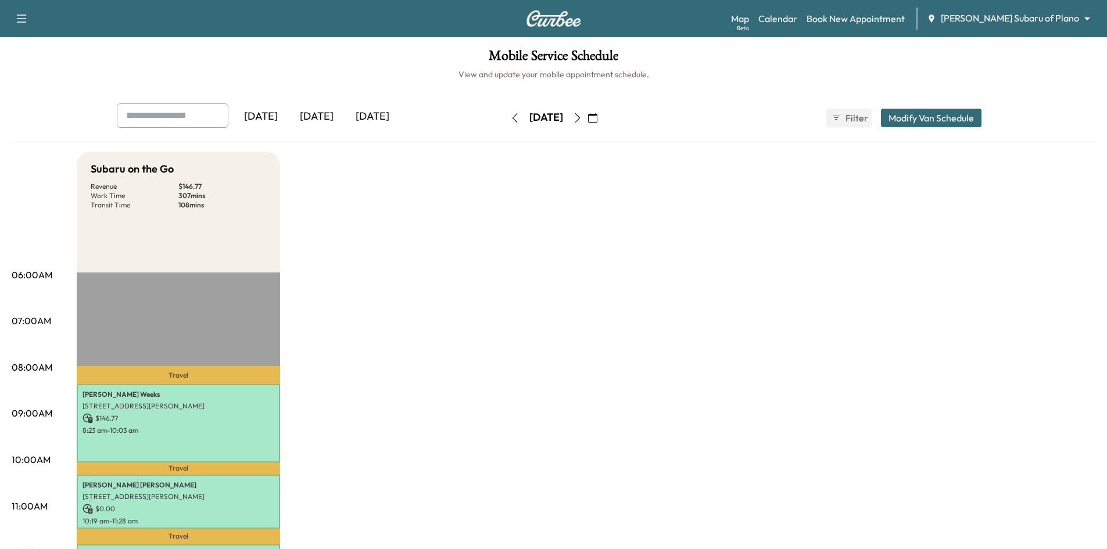
click at [582, 119] on icon "button" at bounding box center [577, 117] width 9 height 9
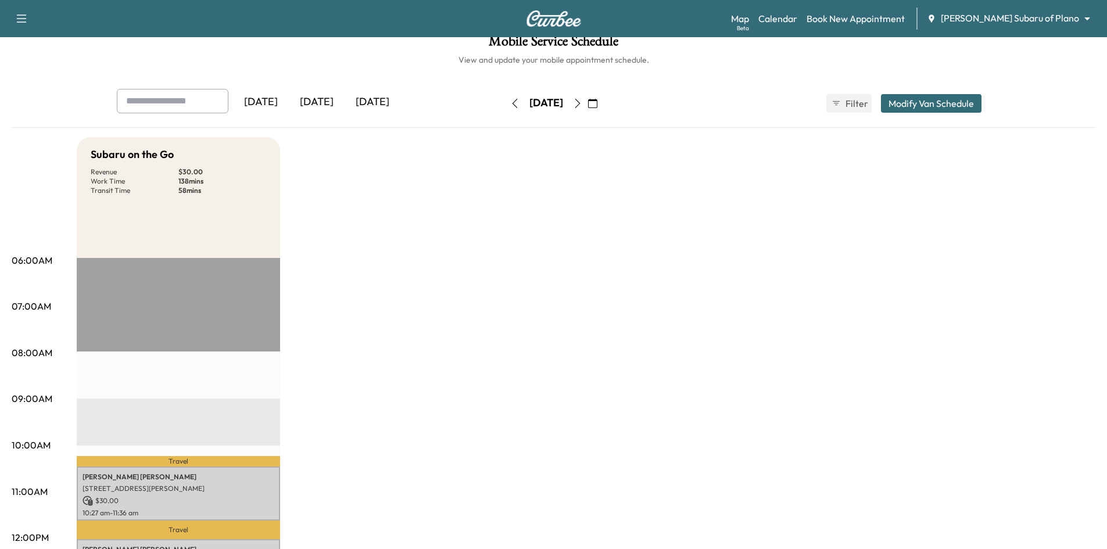
scroll to position [232, 0]
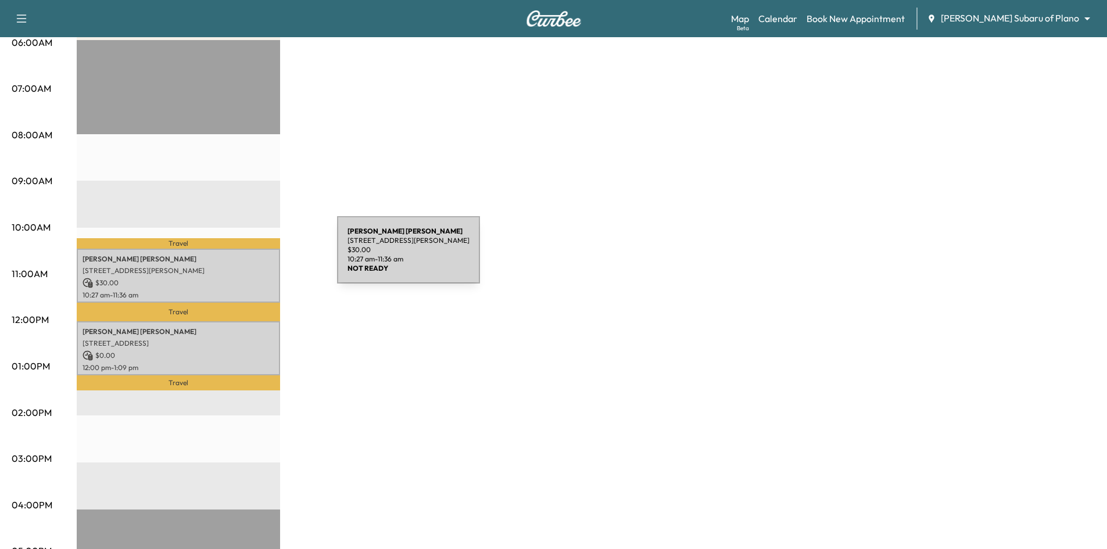
click at [248, 259] on p "Linda Dupuy" at bounding box center [179, 259] width 192 height 9
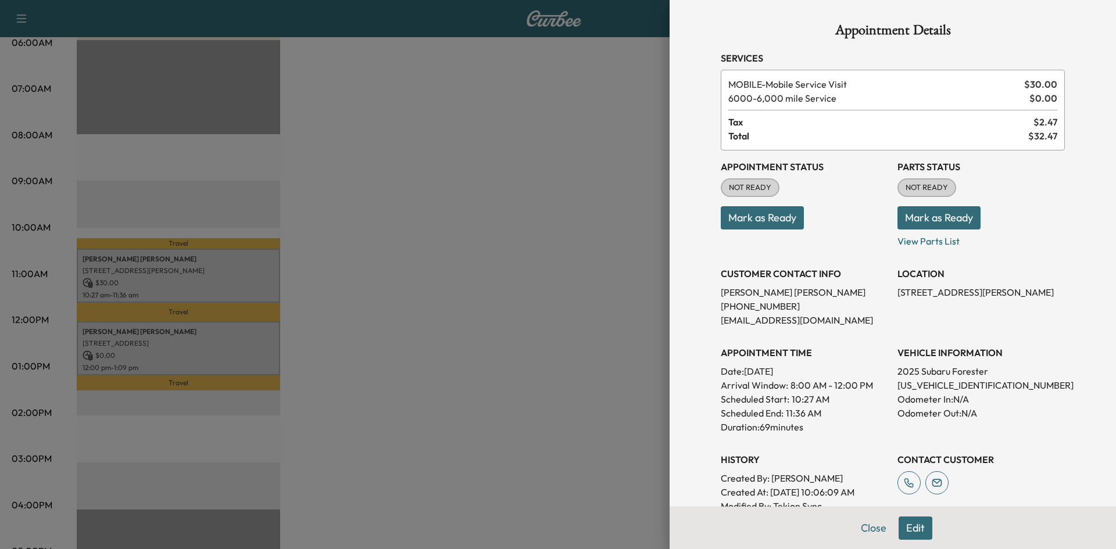
click at [264, 337] on div at bounding box center [558, 274] width 1116 height 549
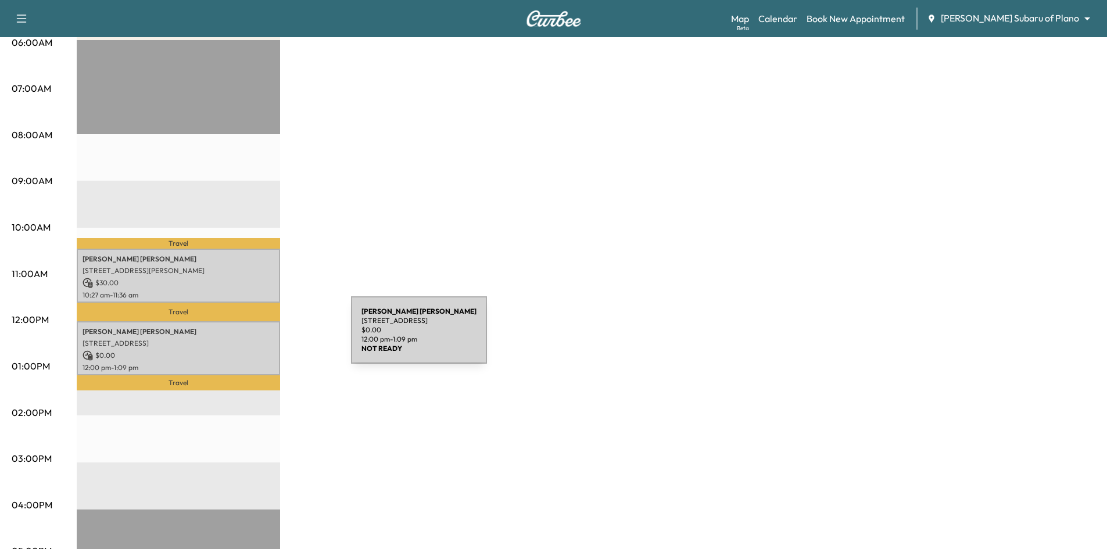
click at [265, 339] on p "206 Hyde Park Dr, Richardson, TX 75080, USA" at bounding box center [179, 343] width 192 height 9
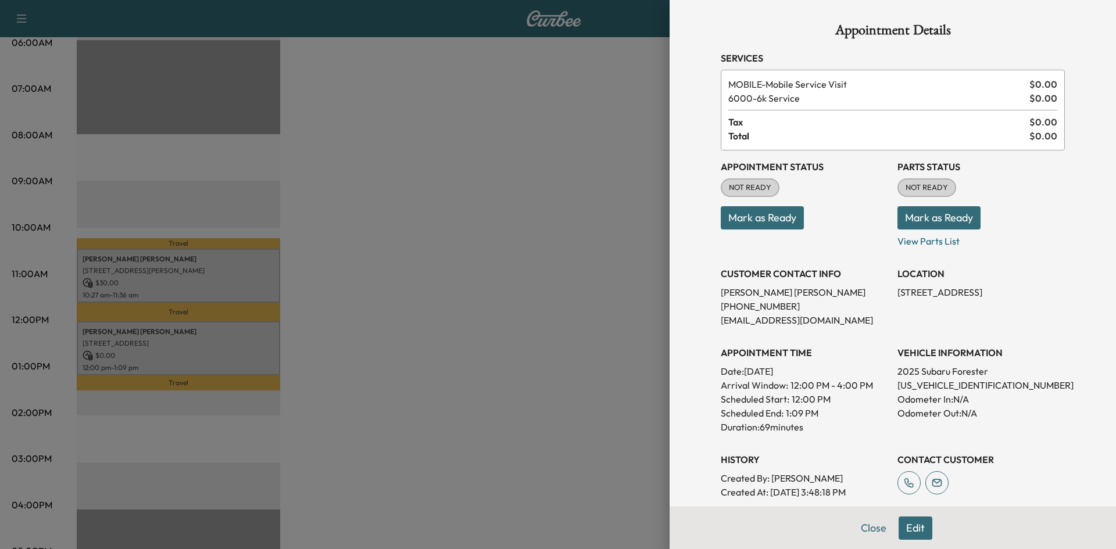
click at [607, 210] on div at bounding box center [558, 274] width 1116 height 549
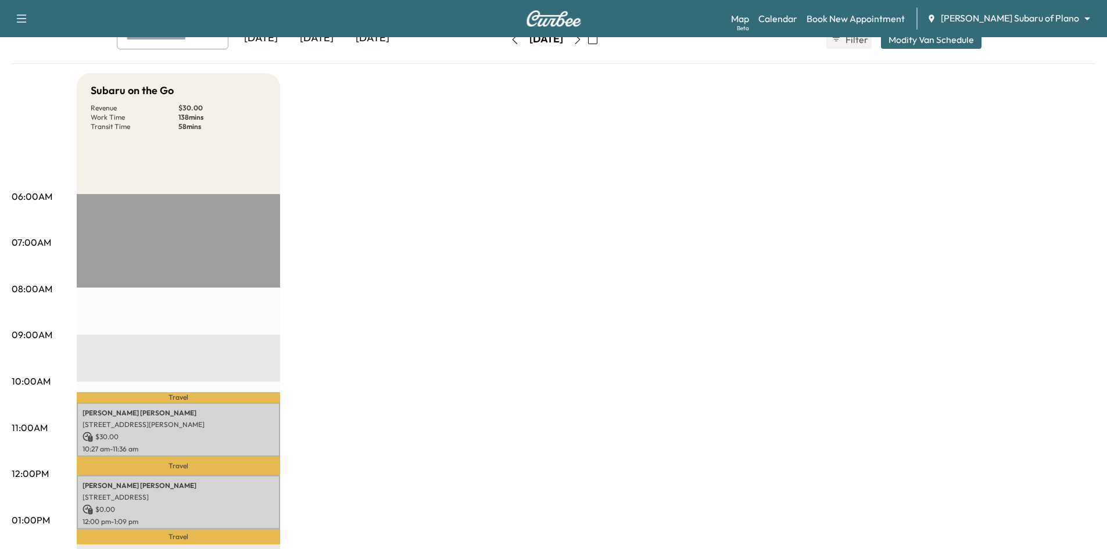
scroll to position [0, 0]
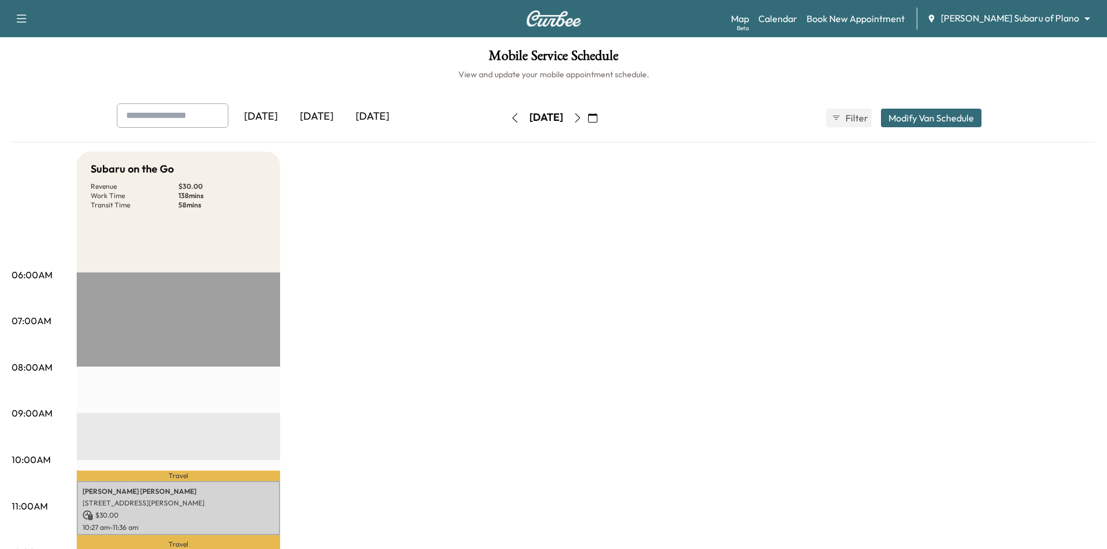
click at [582, 117] on icon "button" at bounding box center [577, 117] width 9 height 9
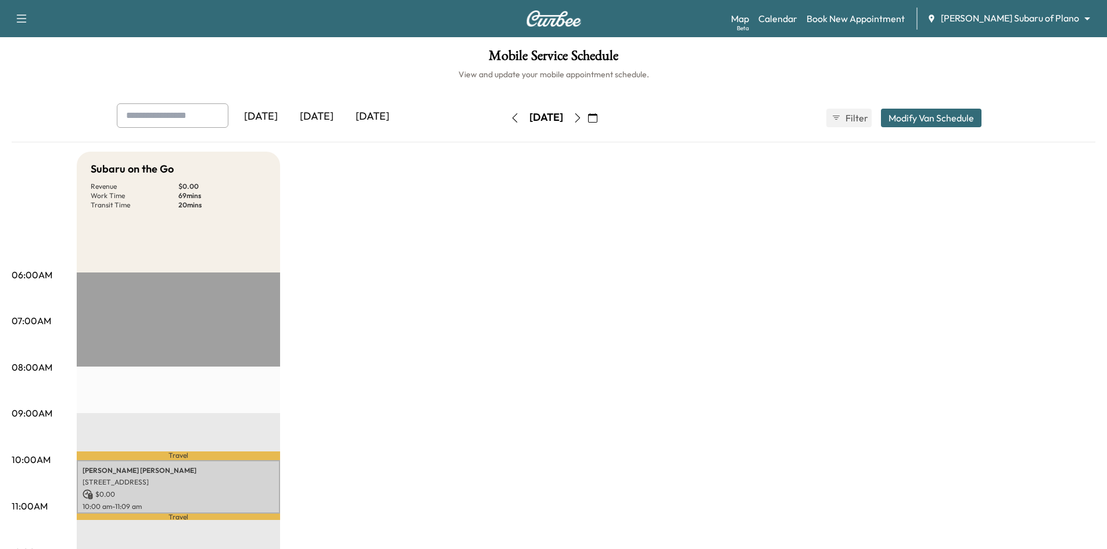
scroll to position [116, 0]
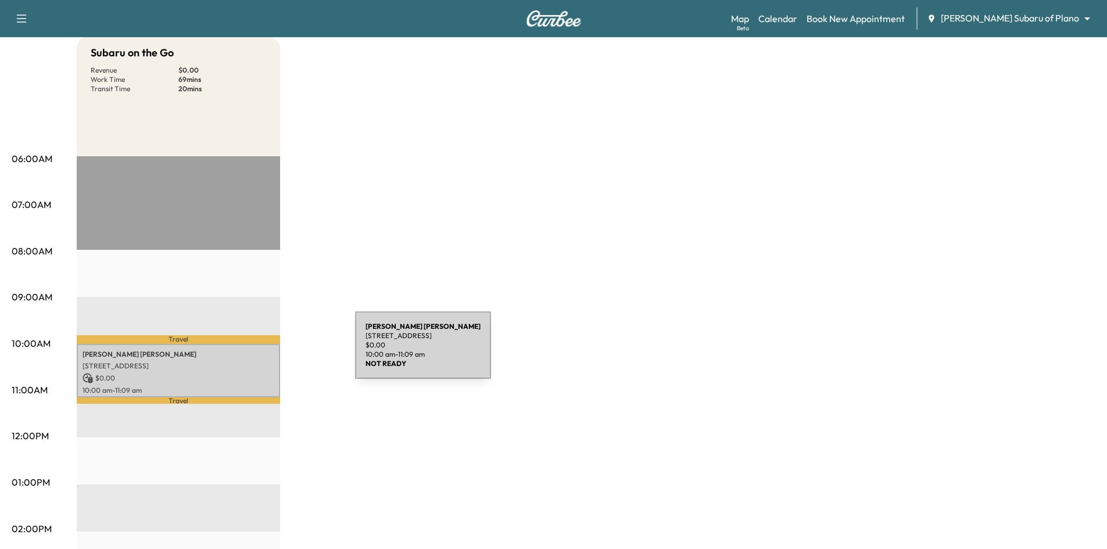
click at [263, 356] on p "Nathaniel Meyer" at bounding box center [179, 354] width 192 height 9
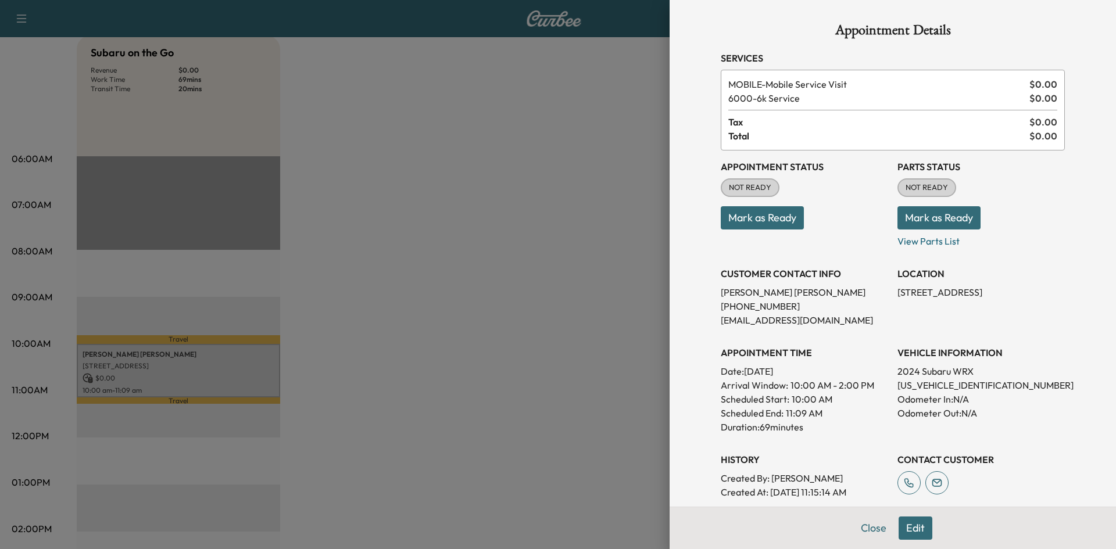
drag, startPoint x: 518, startPoint y: 200, endPoint x: 531, endPoint y: 190, distance: 16.5
click at [521, 197] on div at bounding box center [558, 274] width 1116 height 549
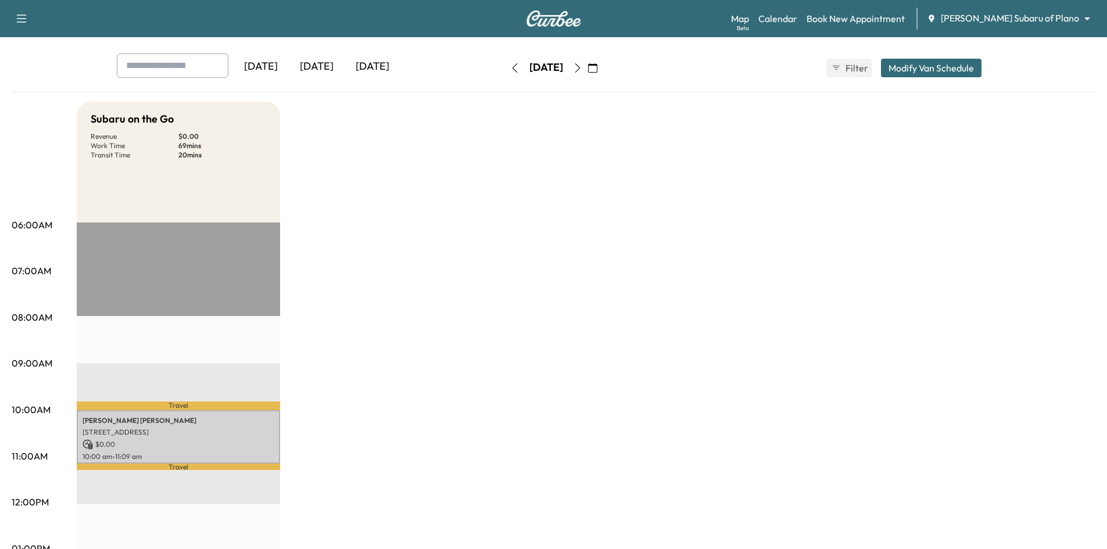
scroll to position [0, 0]
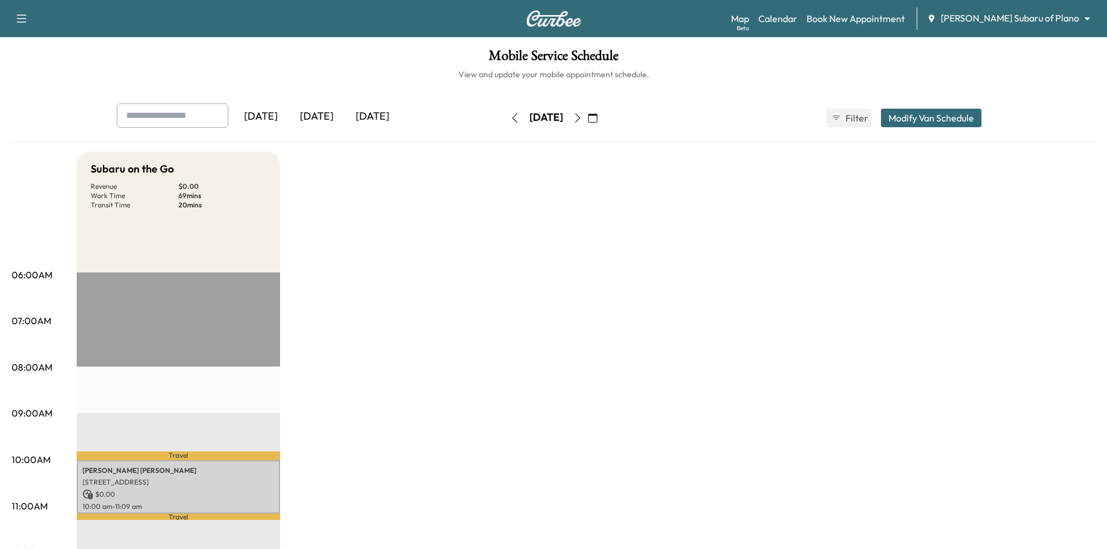
drag, startPoint x: 621, startPoint y: 118, endPoint x: 588, endPoint y: 142, distance: 40.8
click at [582, 119] on icon "button" at bounding box center [577, 117] width 9 height 9
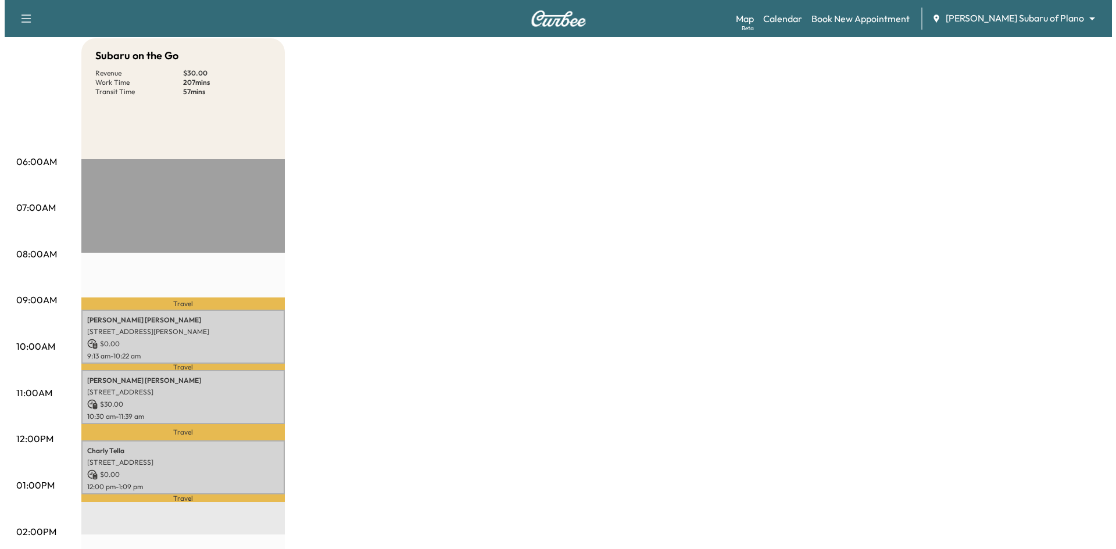
scroll to position [174, 0]
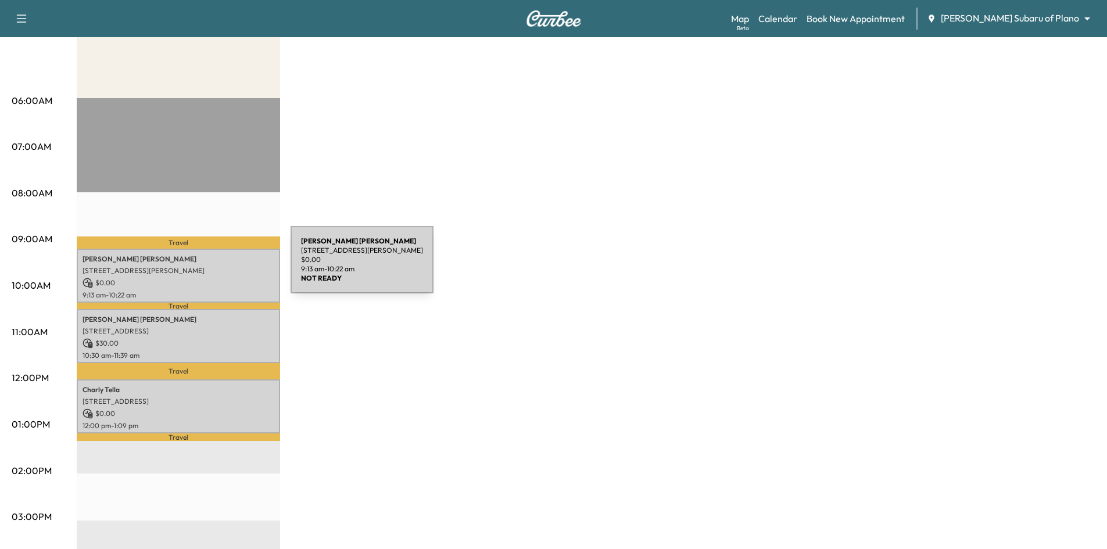
click at [203, 267] on p "8649 SCOTT CIR, FRISCO, TX 75034, USA" at bounding box center [179, 270] width 192 height 9
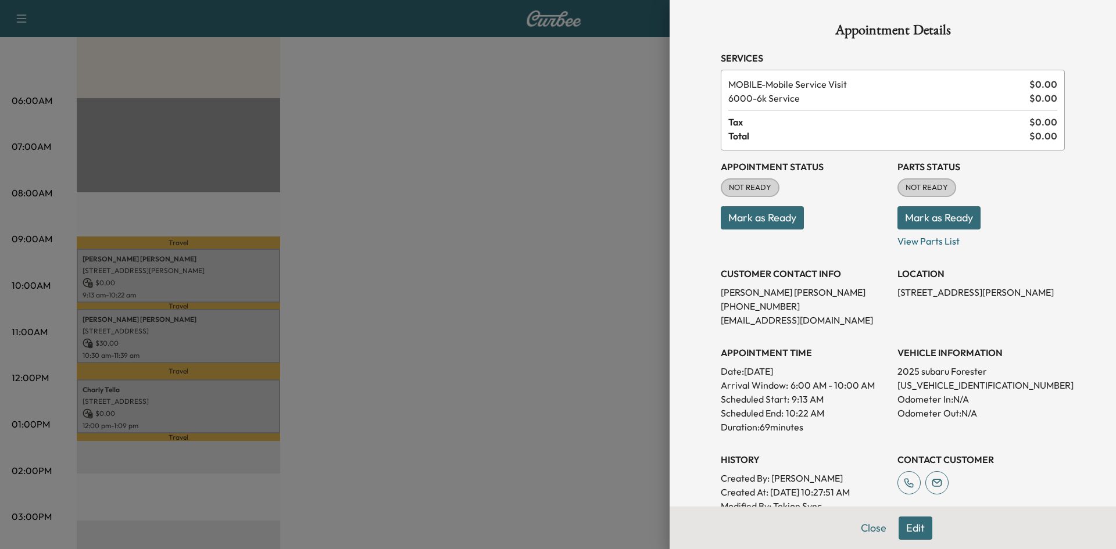
drag, startPoint x: 217, startPoint y: 304, endPoint x: 217, endPoint y: 312, distance: 7.6
click at [217, 310] on div at bounding box center [558, 274] width 1116 height 549
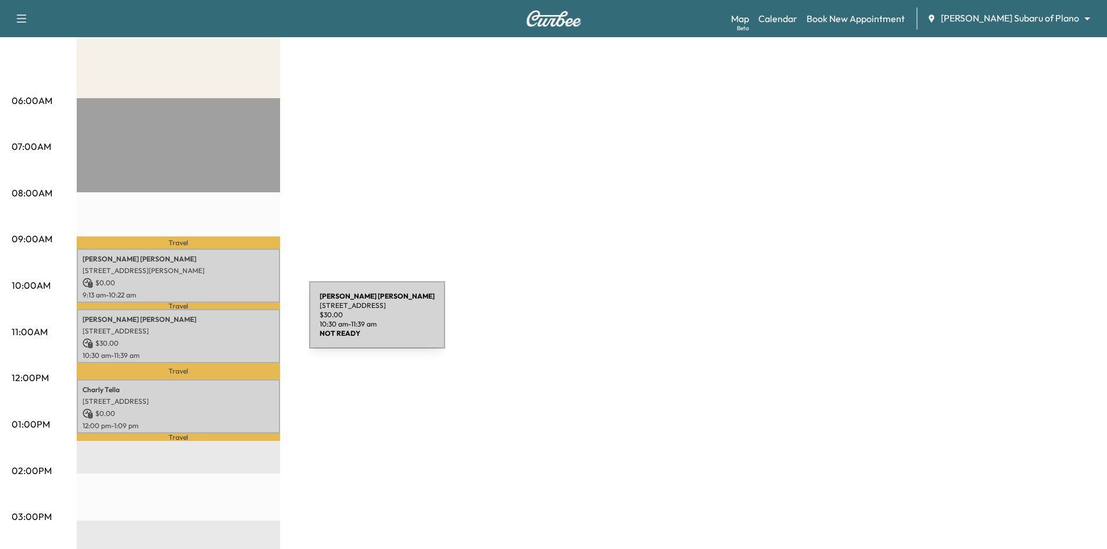
click at [223, 327] on p "9811 Windy Ridge Road, Frisco, TX 75033, US" at bounding box center [179, 331] width 192 height 9
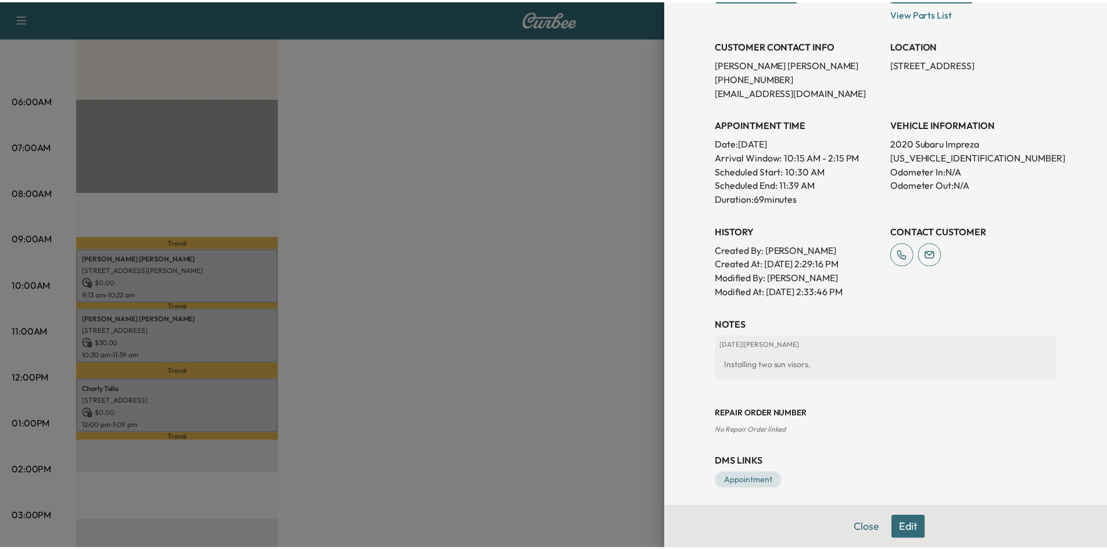
scroll to position [232, 0]
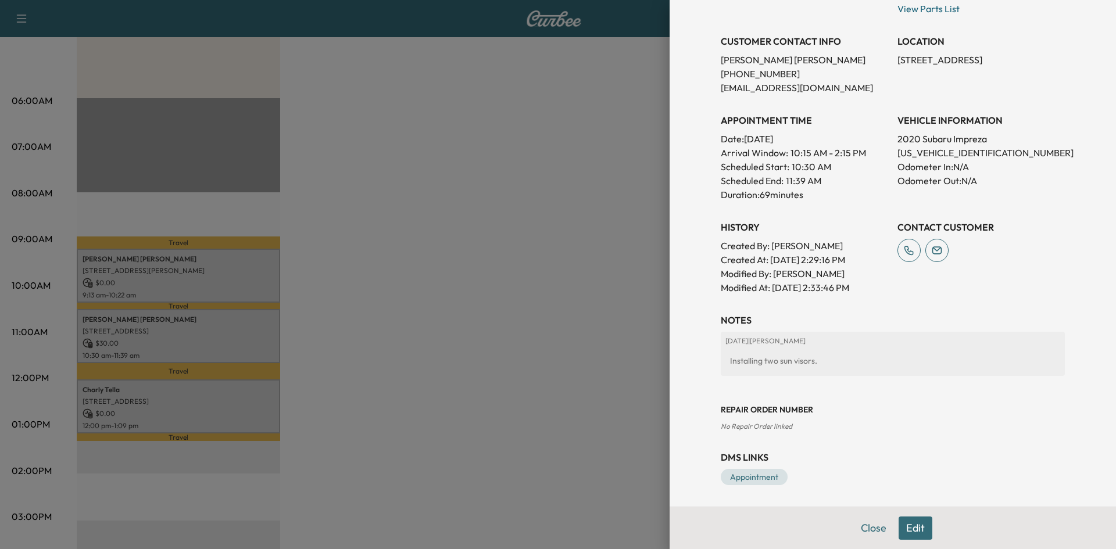
click at [462, 302] on div at bounding box center [558, 274] width 1116 height 549
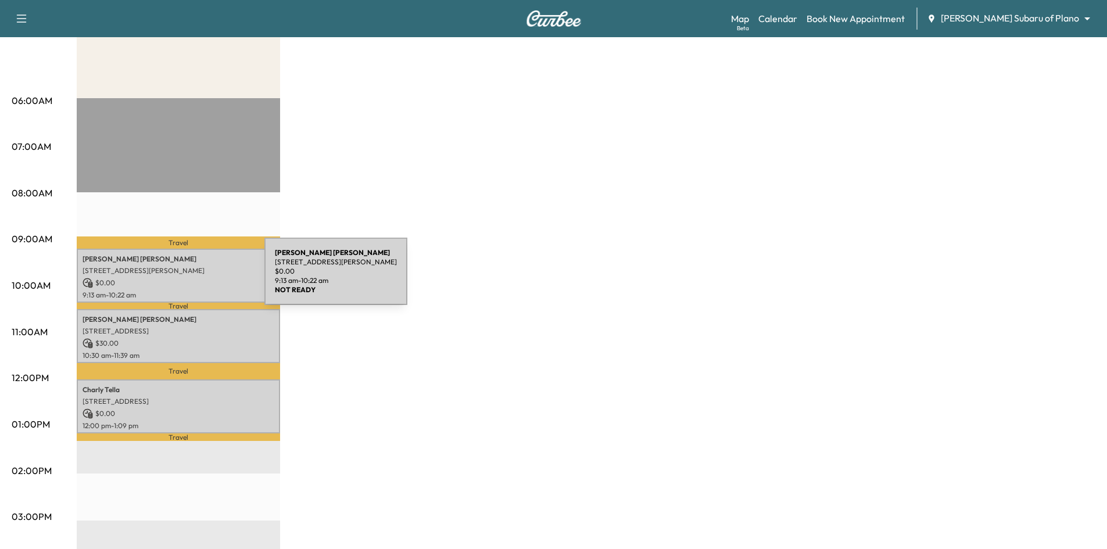
click at [177, 278] on p "$ 0.00" at bounding box center [179, 283] width 192 height 10
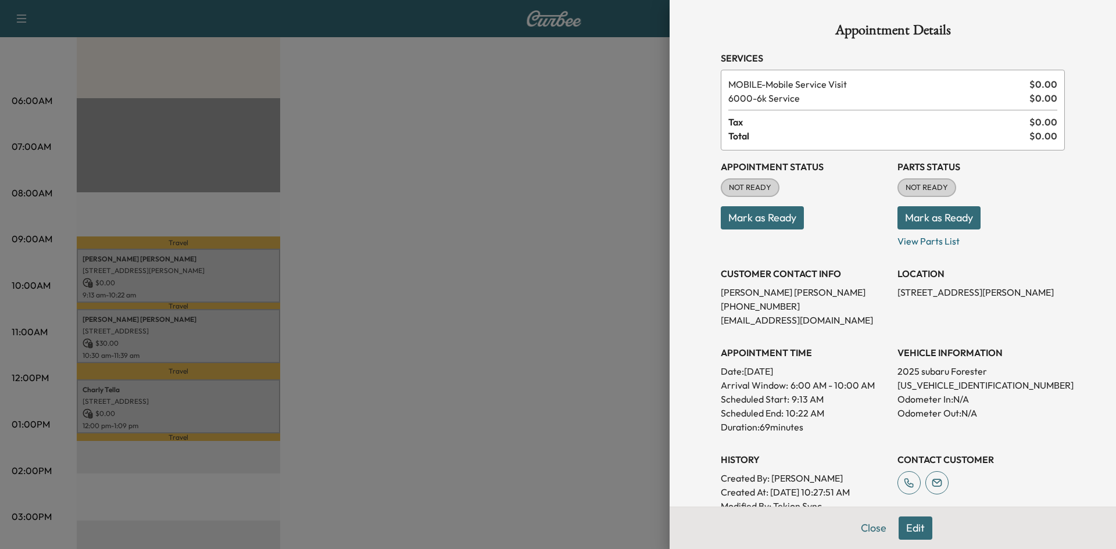
click at [241, 418] on div at bounding box center [558, 274] width 1116 height 549
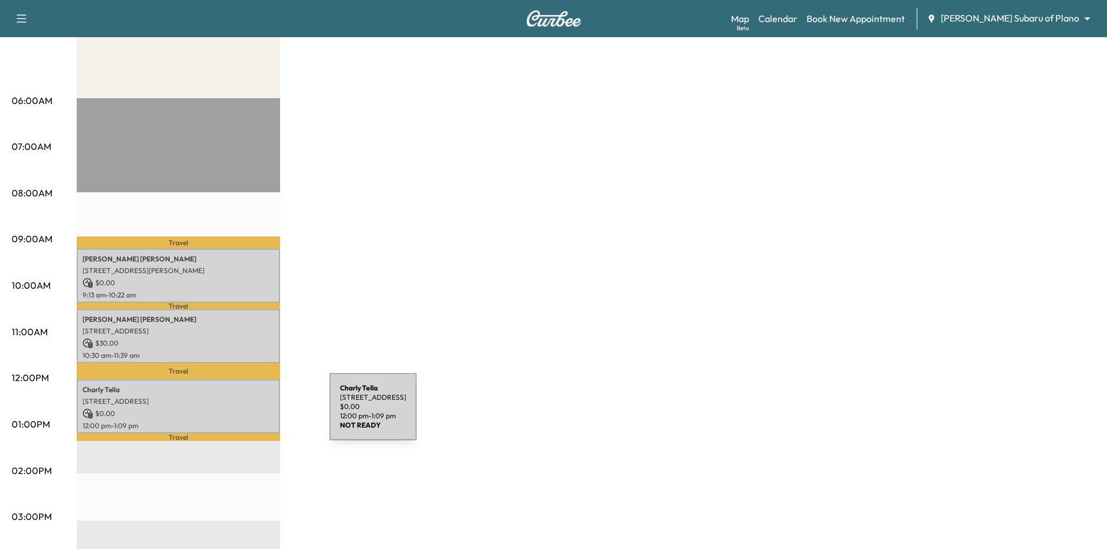
click at [242, 414] on p "$ 0.00" at bounding box center [179, 414] width 192 height 10
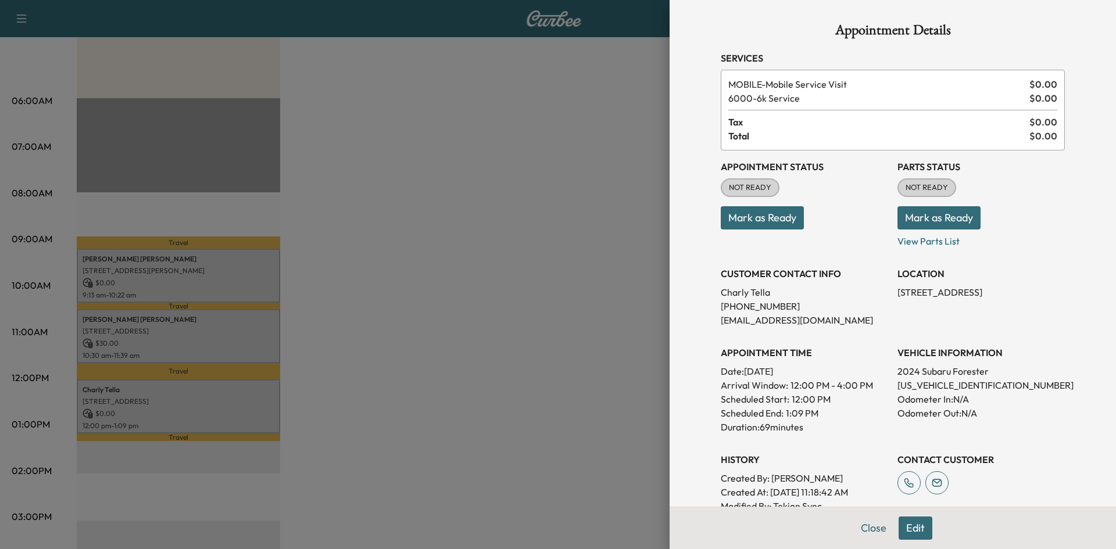
click at [518, 395] on div at bounding box center [558, 274] width 1116 height 549
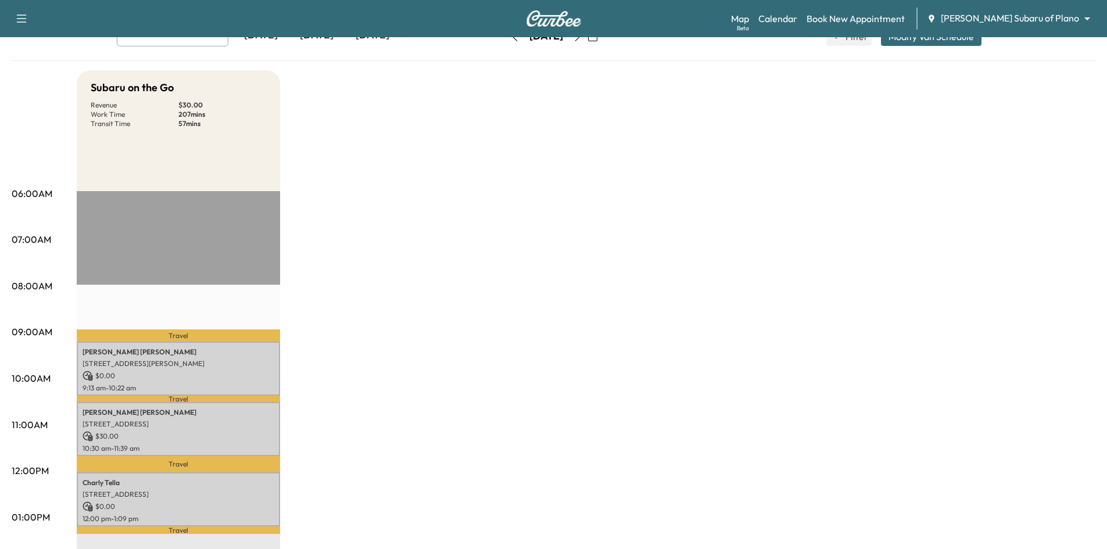
scroll to position [0, 0]
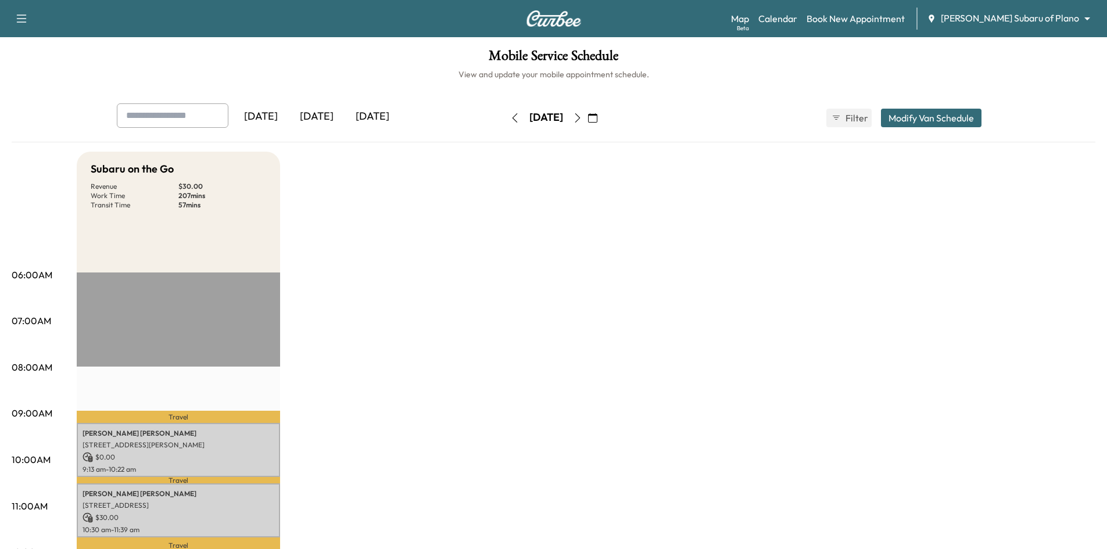
click at [582, 119] on icon "button" at bounding box center [577, 117] width 9 height 9
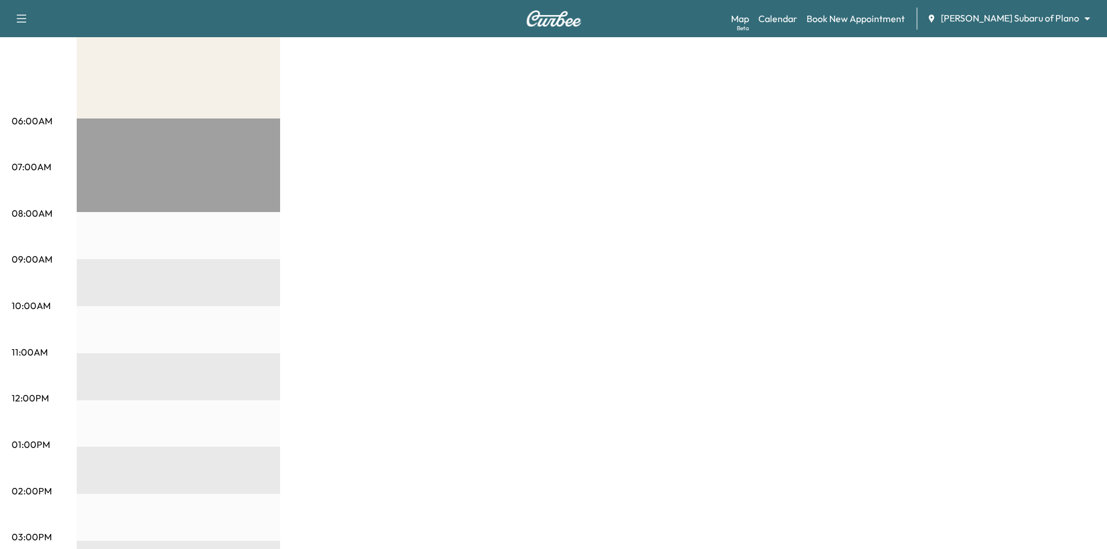
scroll to position [58, 0]
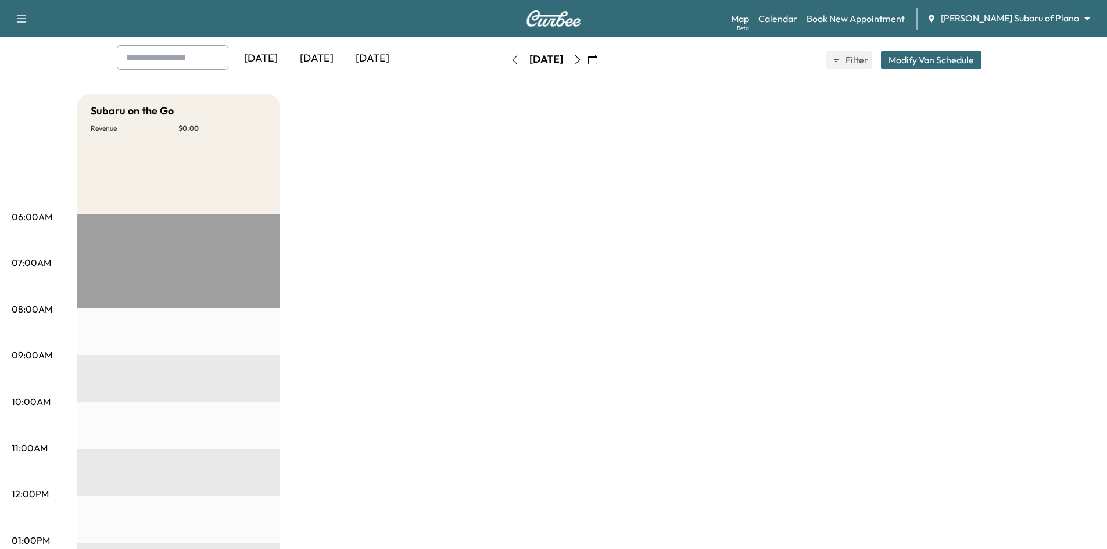
click at [323, 60] on div "[DATE]" at bounding box center [317, 58] width 56 height 27
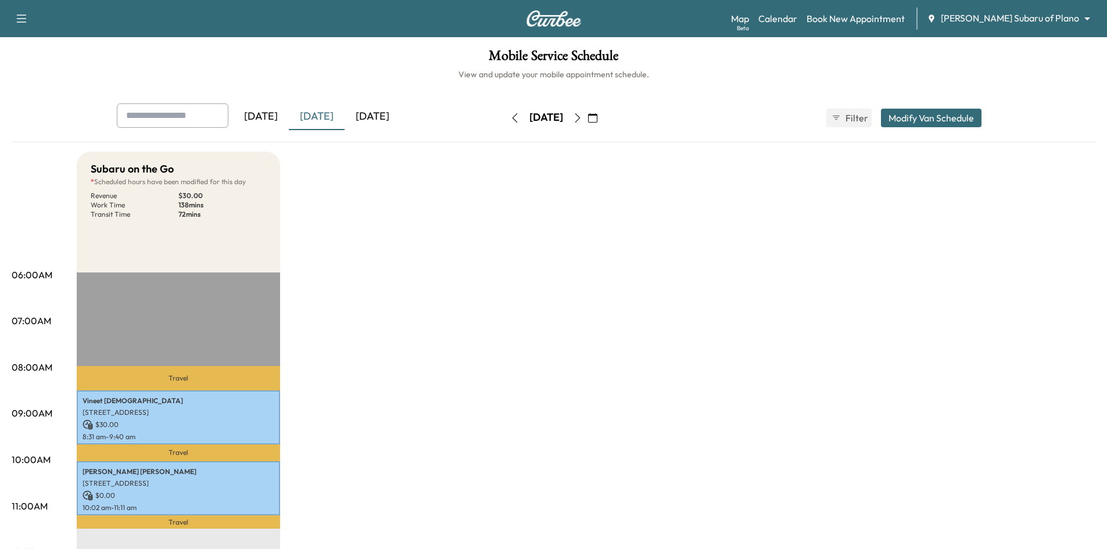
click at [393, 116] on div "[DATE]" at bounding box center [373, 116] width 56 height 27
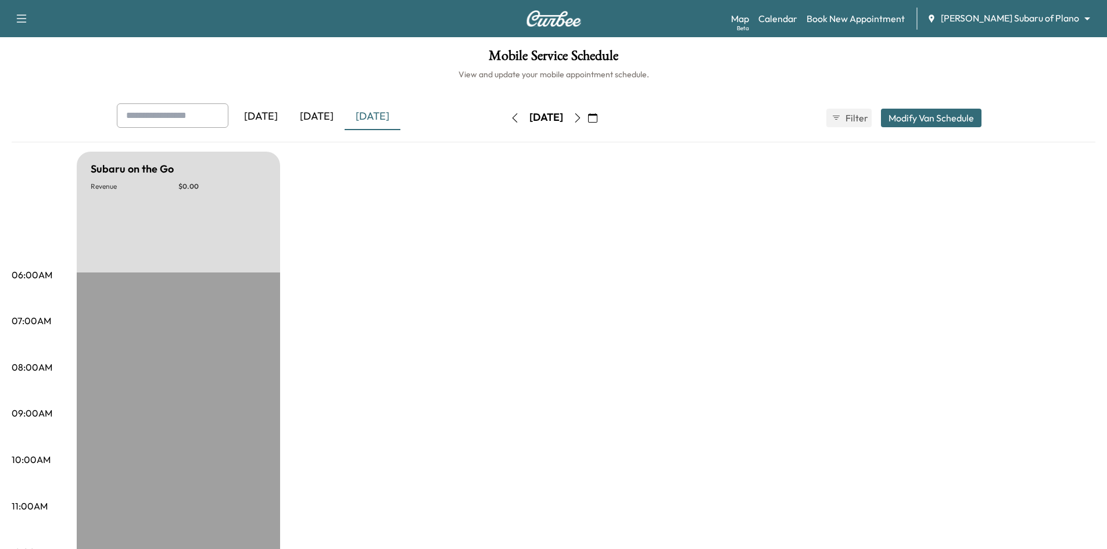
click at [597, 114] on icon "button" at bounding box center [592, 117] width 9 height 9
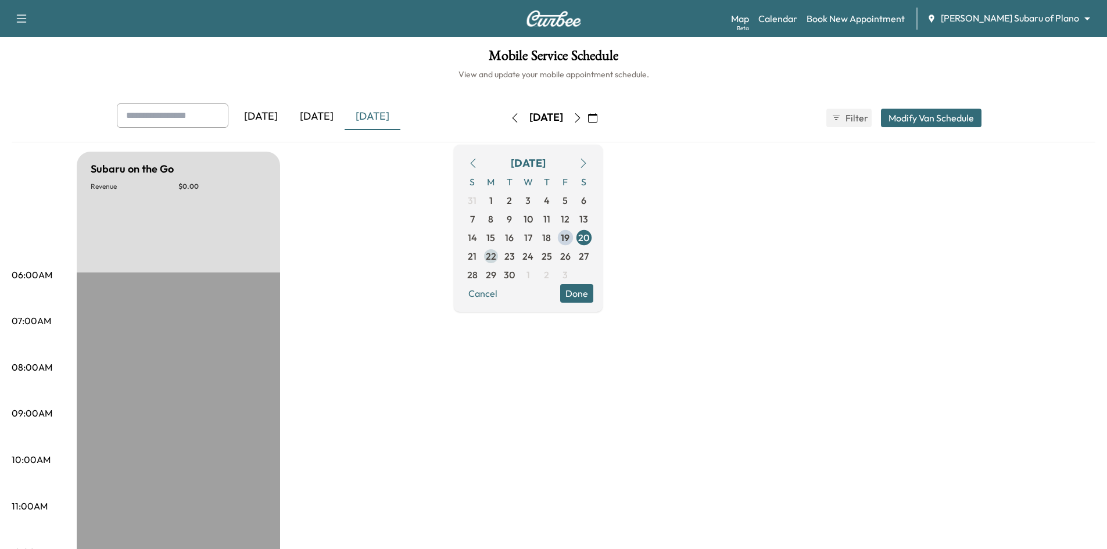
click at [496, 260] on span "22" at bounding box center [491, 256] width 10 height 14
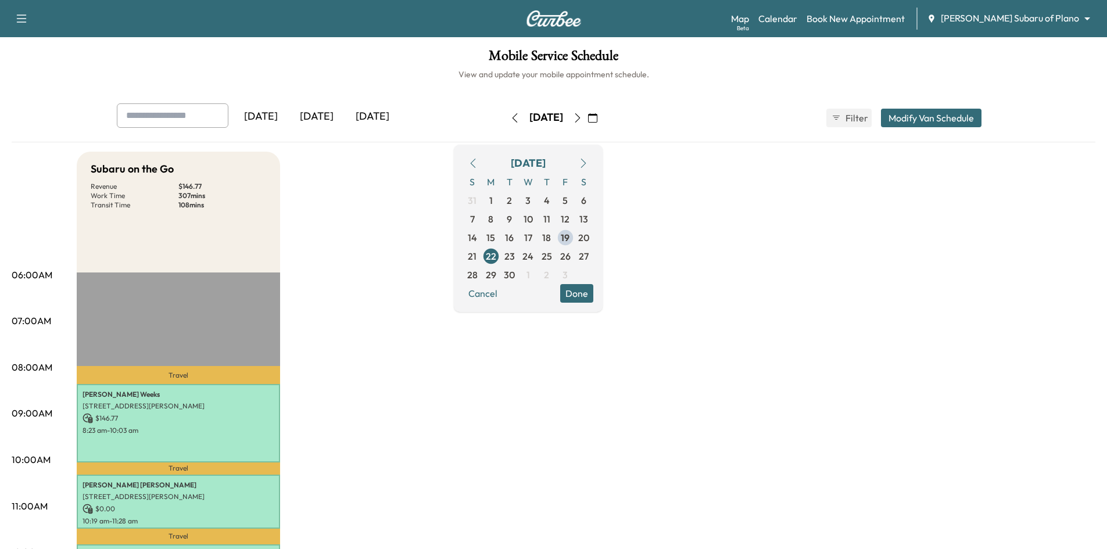
click at [309, 65] on h1 "Mobile Service Schedule" at bounding box center [554, 59] width 1084 height 20
drag, startPoint x: 612, startPoint y: 289, endPoint x: 521, endPoint y: 151, distance: 165.5
click at [593, 287] on button "Done" at bounding box center [576, 293] width 33 height 19
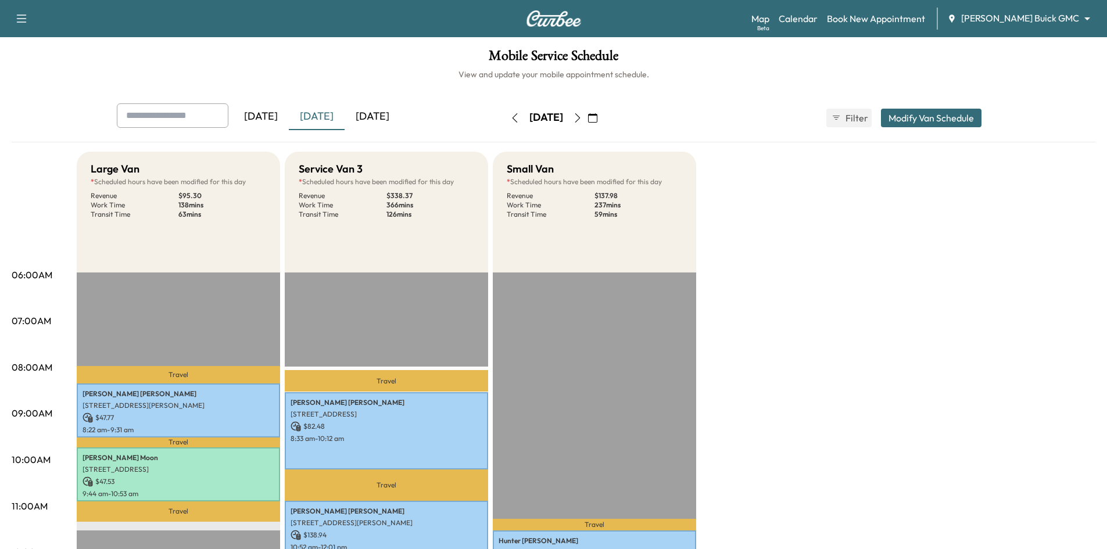
click at [597, 119] on icon "button" at bounding box center [592, 117] width 9 height 9
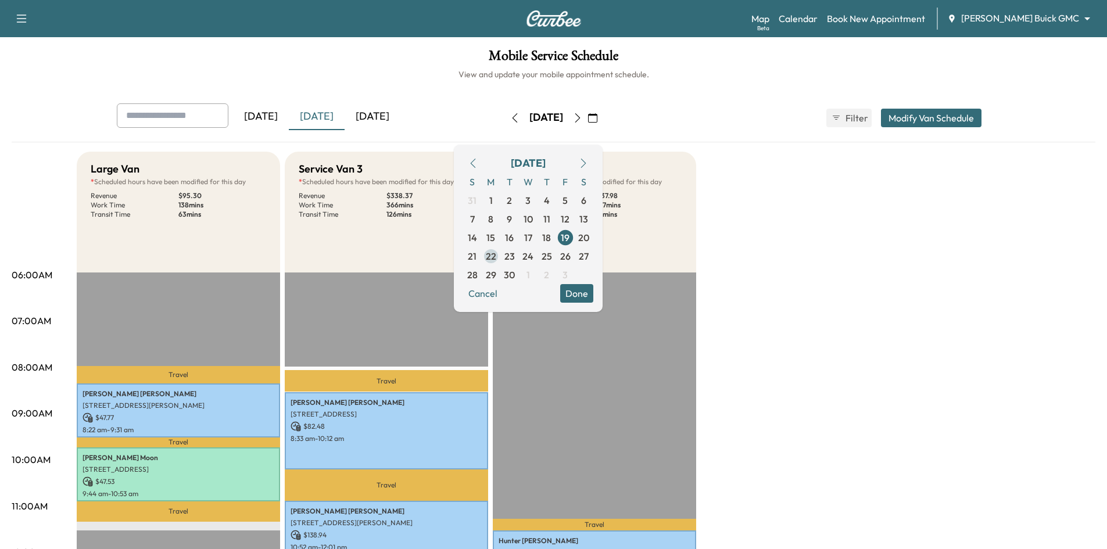
drag, startPoint x: 520, startPoint y: 254, endPoint x: 528, endPoint y: 255, distance: 7.6
click at [496, 255] on span "22" at bounding box center [491, 256] width 10 height 14
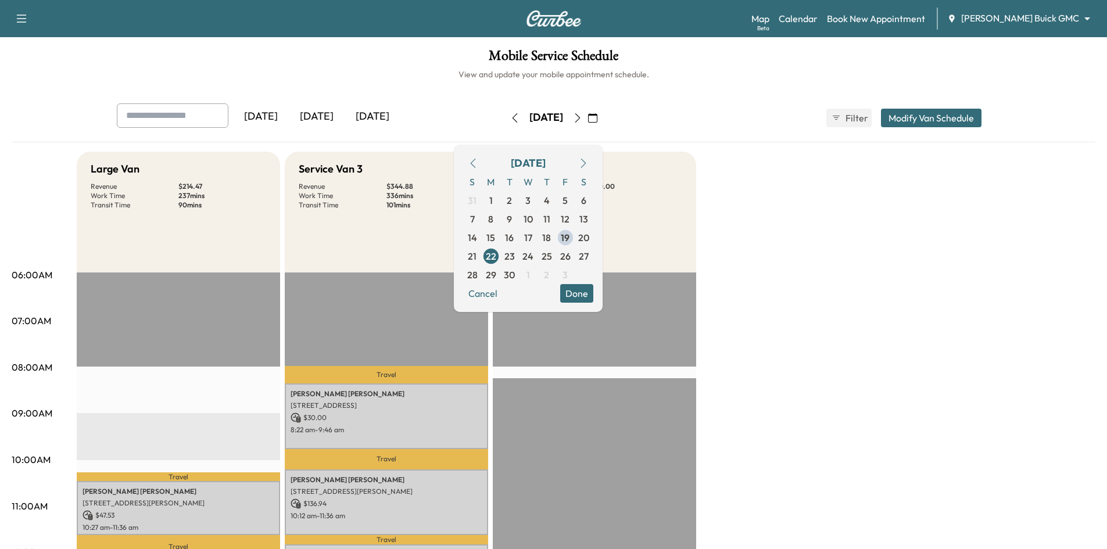
drag, startPoint x: 754, startPoint y: 103, endPoint x: 721, endPoint y: 130, distance: 42.6
click at [753, 103] on div "Yesterday Today Tomorrow Monday, September 22 September 2025 S M T W T F S 31 1…" at bounding box center [554, 117] width 893 height 29
click at [593, 296] on button "Done" at bounding box center [576, 293] width 33 height 19
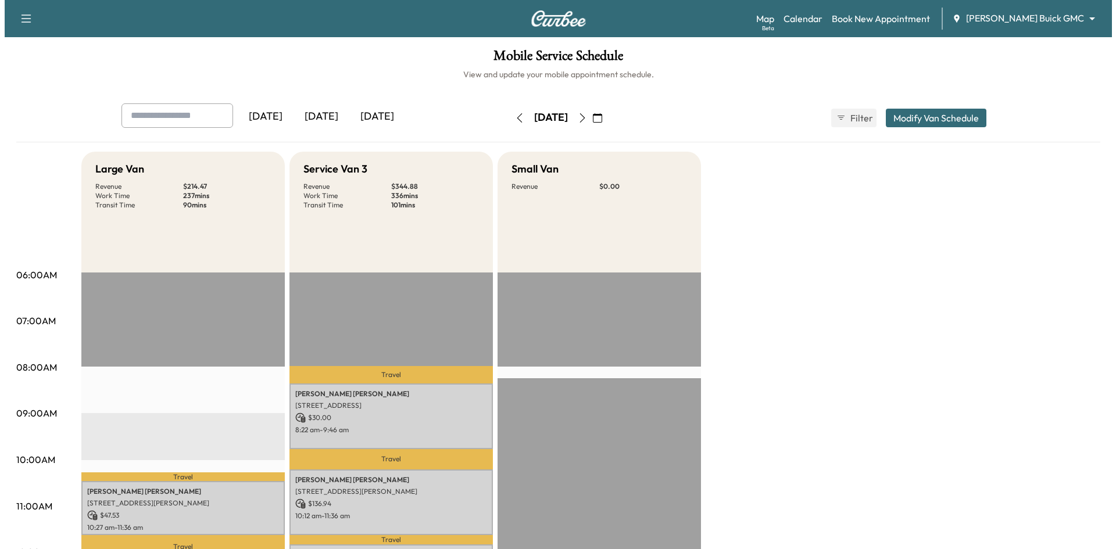
scroll to position [291, 0]
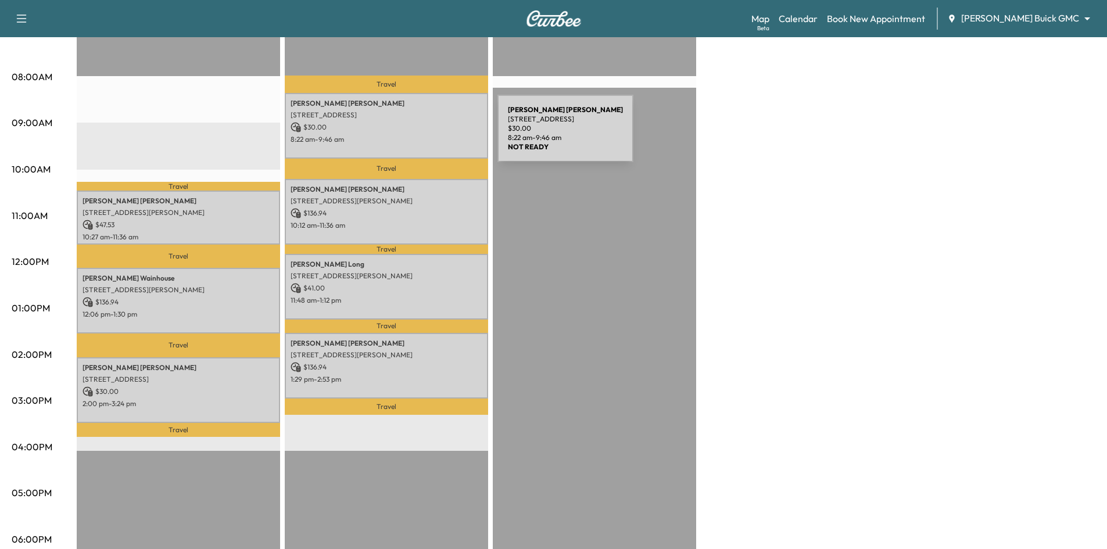
click at [410, 135] on p "8:22 am - 9:46 am" at bounding box center [387, 139] width 192 height 9
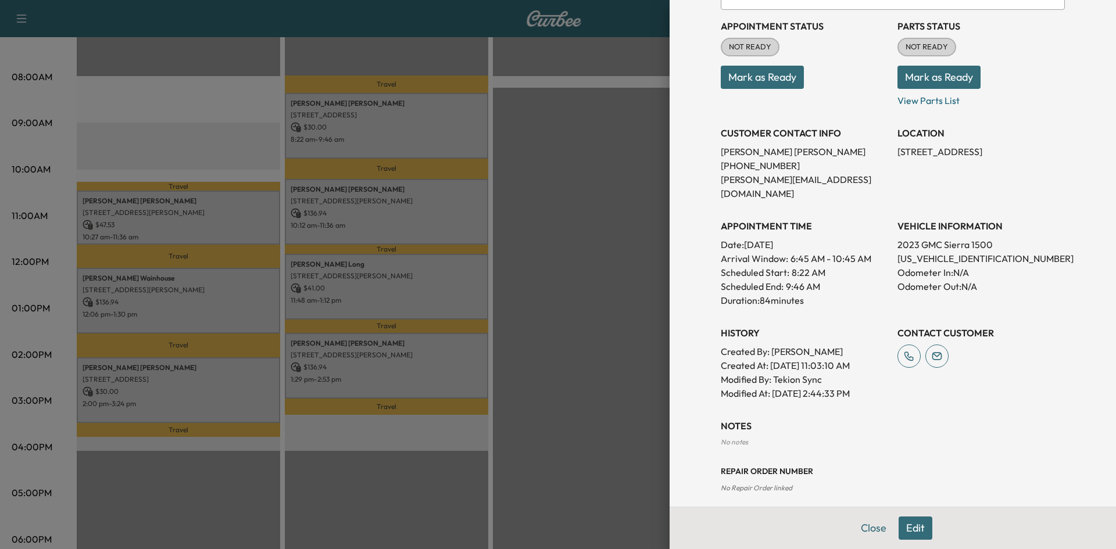
scroll to position [16, 0]
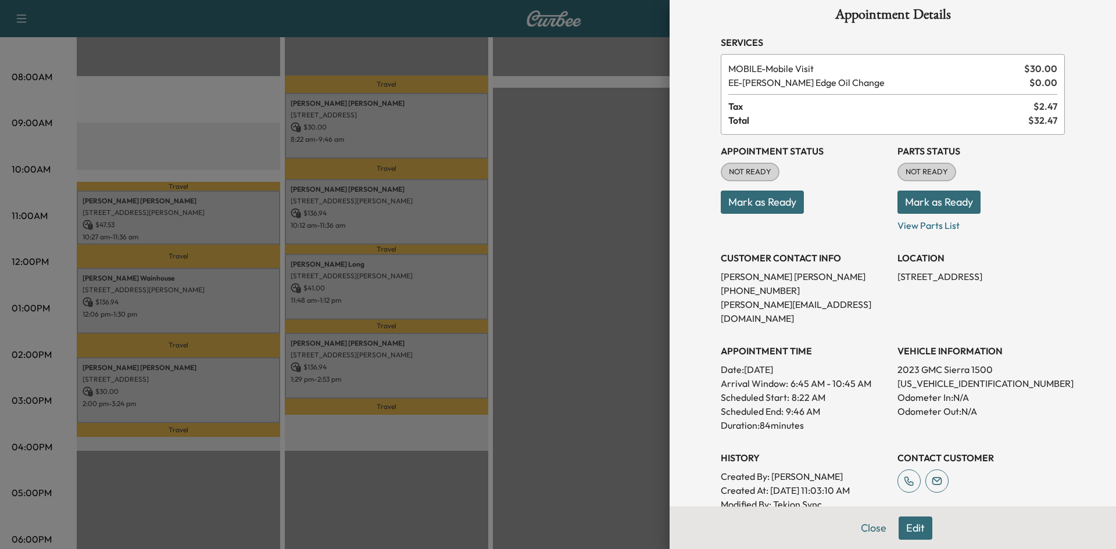
click at [423, 202] on div at bounding box center [558, 274] width 1116 height 549
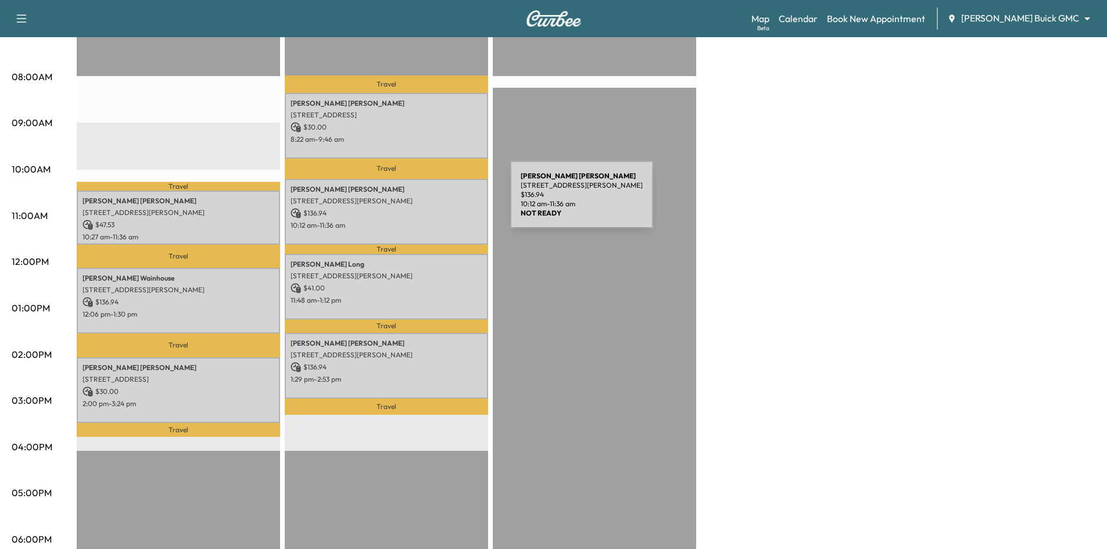
click at [423, 202] on p "8616 Lake Arrowhead Trail, McKinney, TX 75071, US" at bounding box center [387, 200] width 192 height 9
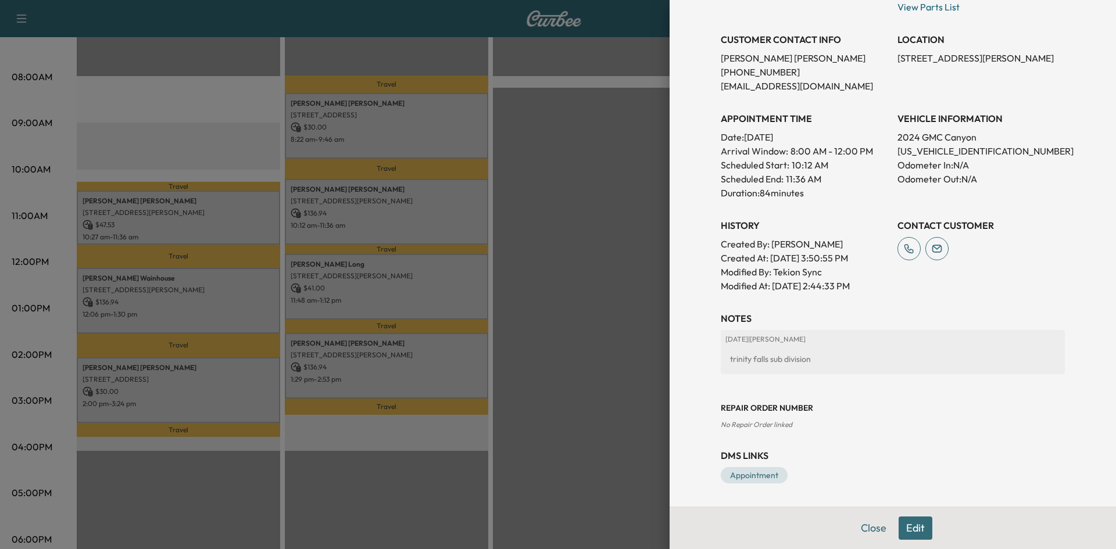
scroll to position [118, 0]
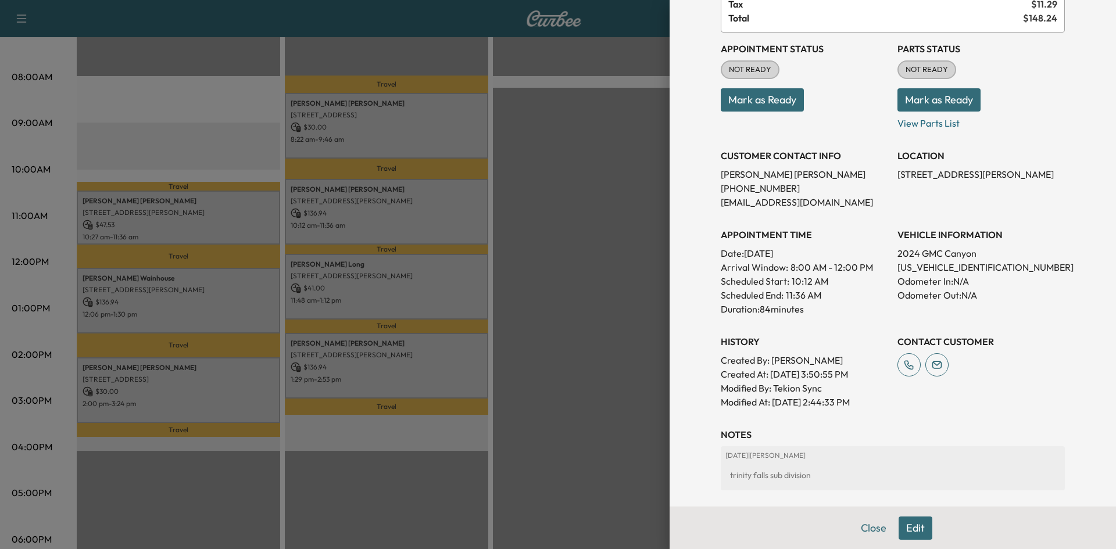
click at [406, 280] on div at bounding box center [558, 274] width 1116 height 549
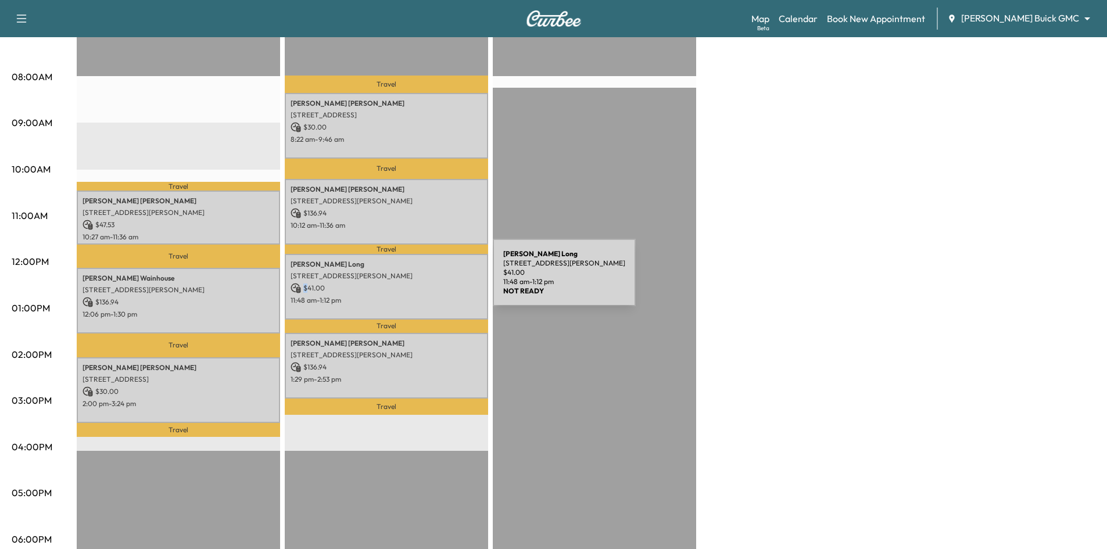
click at [406, 283] on p "$ 41.00" at bounding box center [387, 288] width 192 height 10
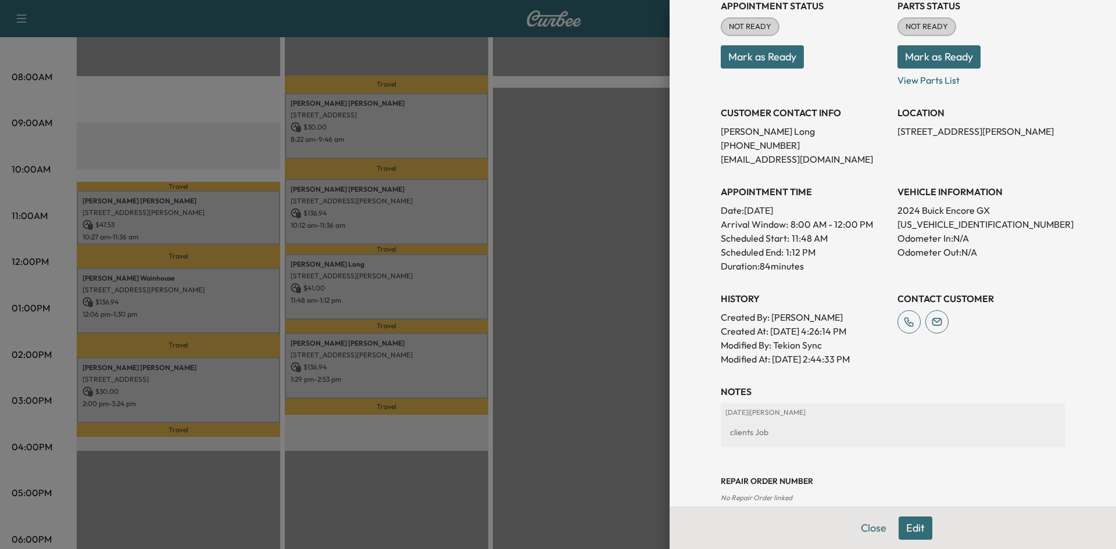
scroll to position [234, 0]
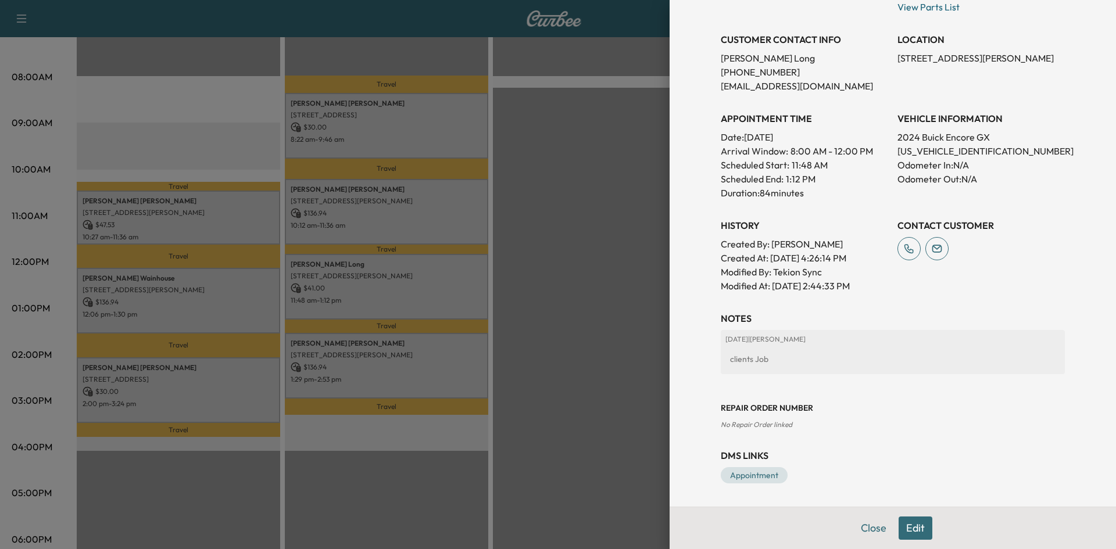
click at [545, 350] on div at bounding box center [558, 274] width 1116 height 549
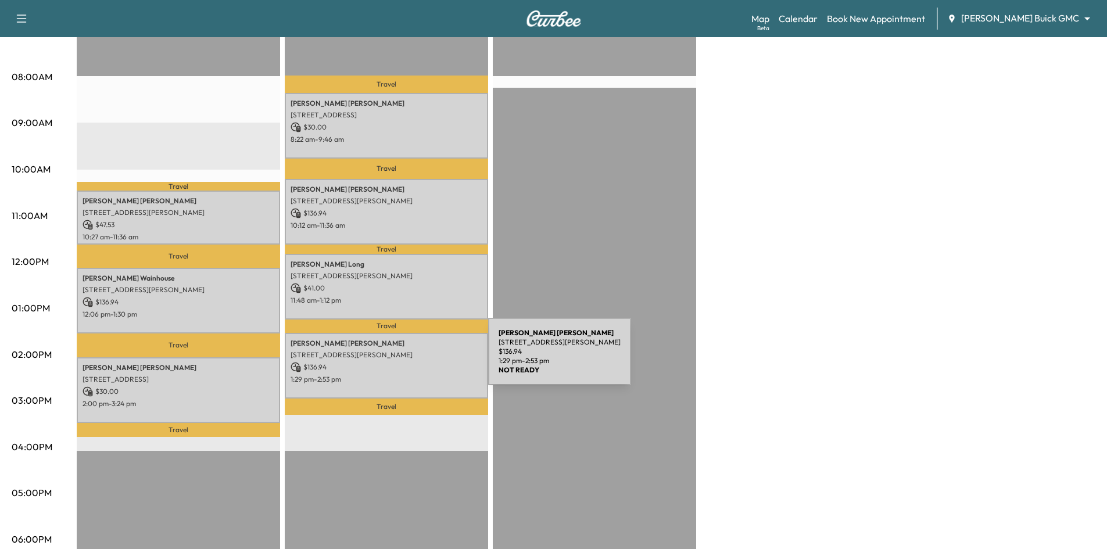
click at [401, 362] on p "$ 136.94" at bounding box center [387, 367] width 192 height 10
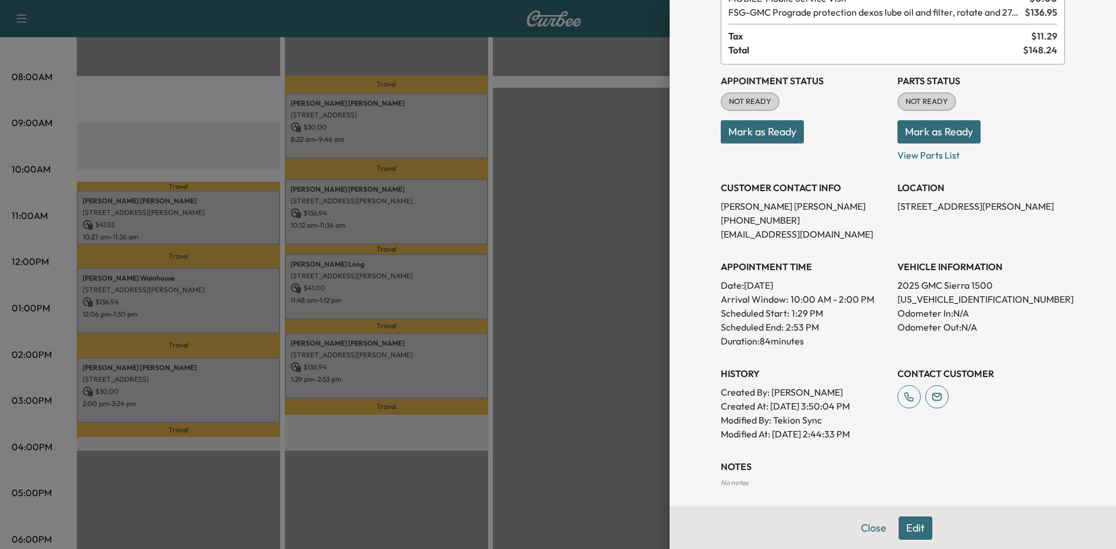
scroll to position [190, 0]
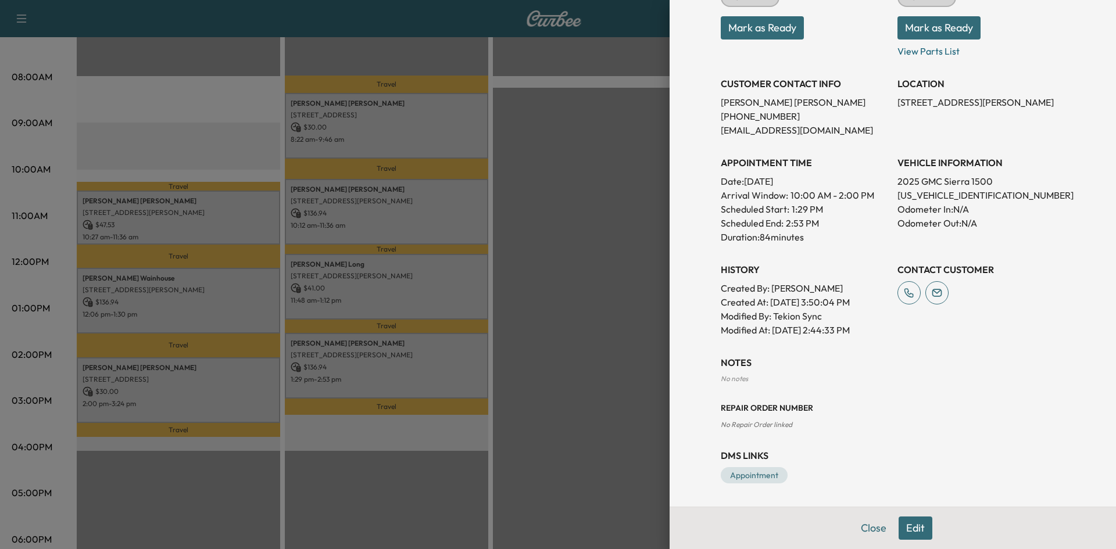
drag, startPoint x: 618, startPoint y: 292, endPoint x: 531, endPoint y: 281, distance: 87.9
click at [617, 292] on div at bounding box center [558, 274] width 1116 height 549
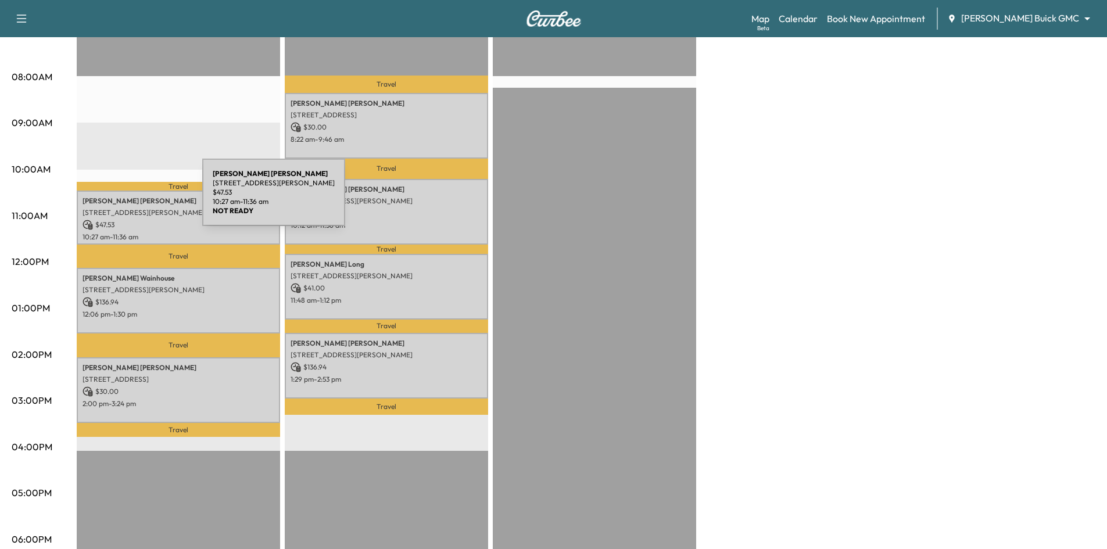
click at [110, 196] on p "Brian Roberts" at bounding box center [179, 200] width 192 height 9
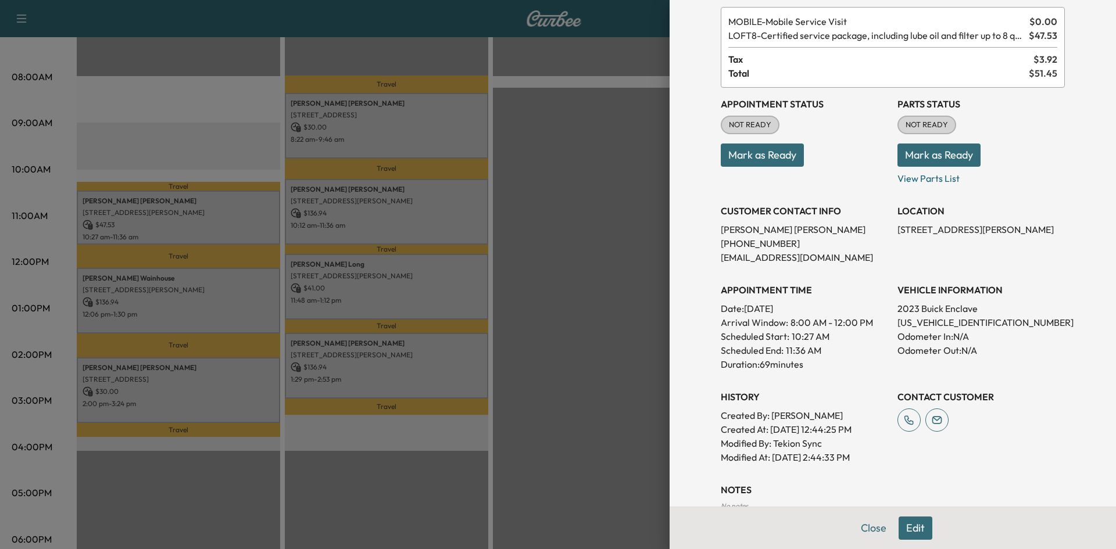
scroll to position [174, 0]
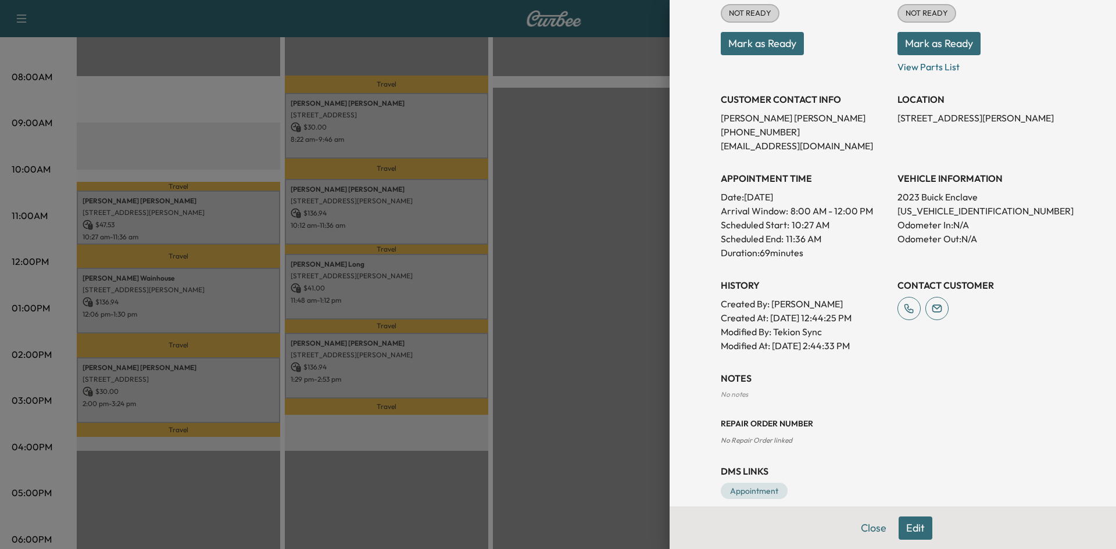
drag, startPoint x: 637, startPoint y: 234, endPoint x: 573, endPoint y: 234, distance: 63.9
click at [637, 234] on div at bounding box center [558, 274] width 1116 height 549
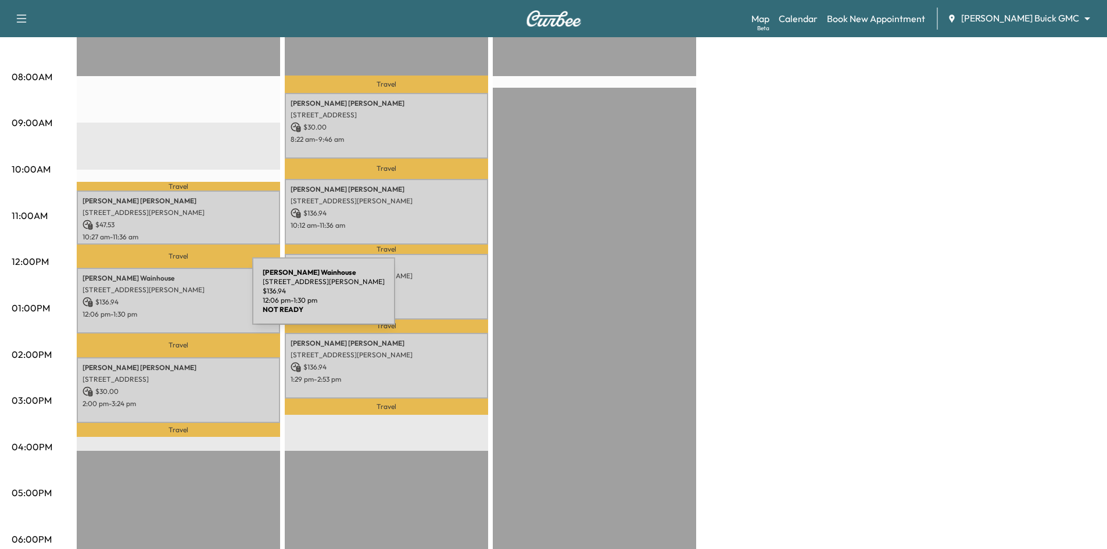
click at [165, 298] on p "$ 136.94" at bounding box center [179, 302] width 192 height 10
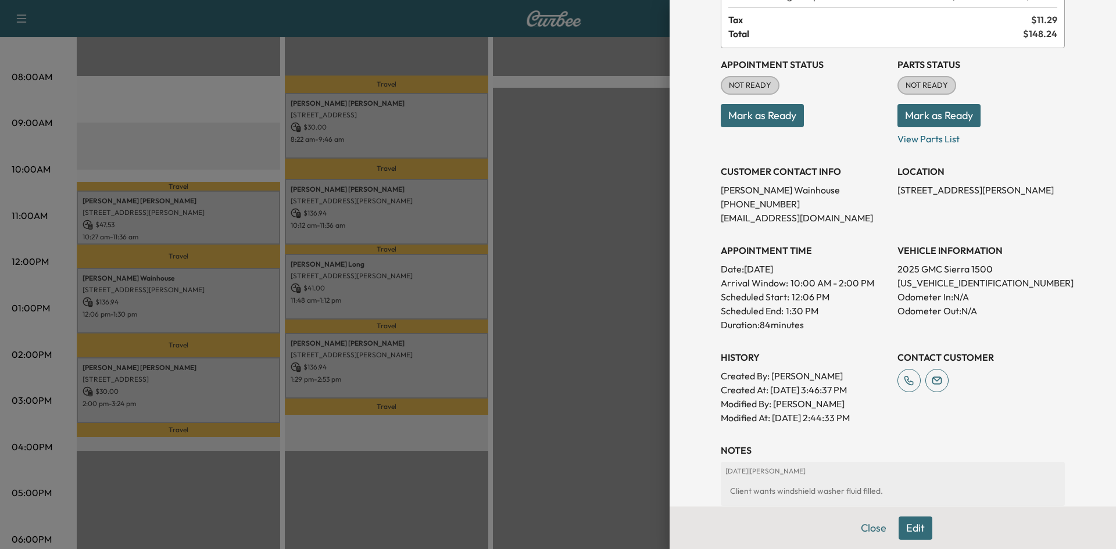
scroll to position [232, 0]
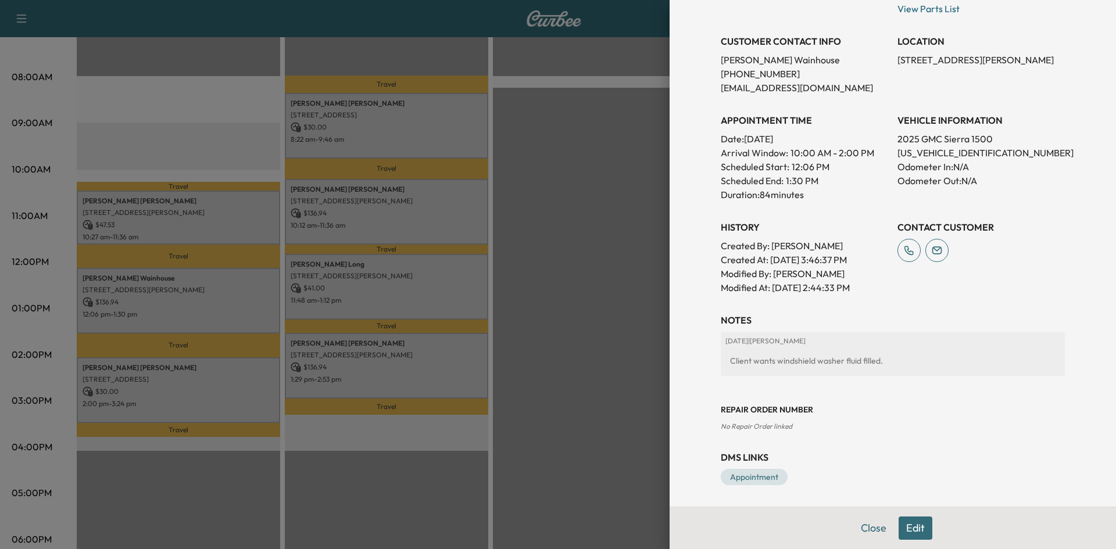
click at [637, 291] on div at bounding box center [558, 274] width 1116 height 549
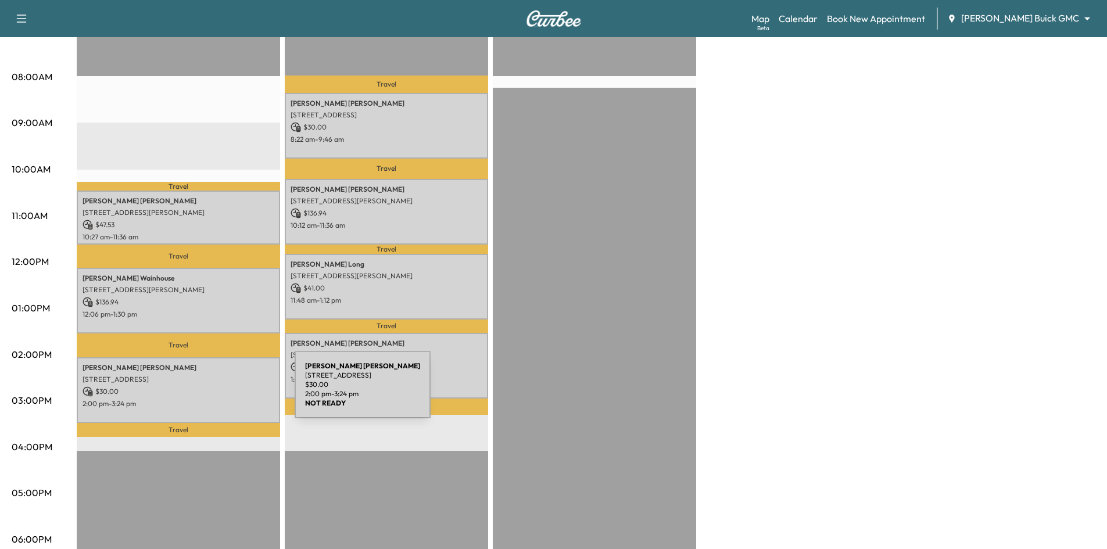
click at [195, 390] on p "$ 30.00" at bounding box center [179, 391] width 192 height 10
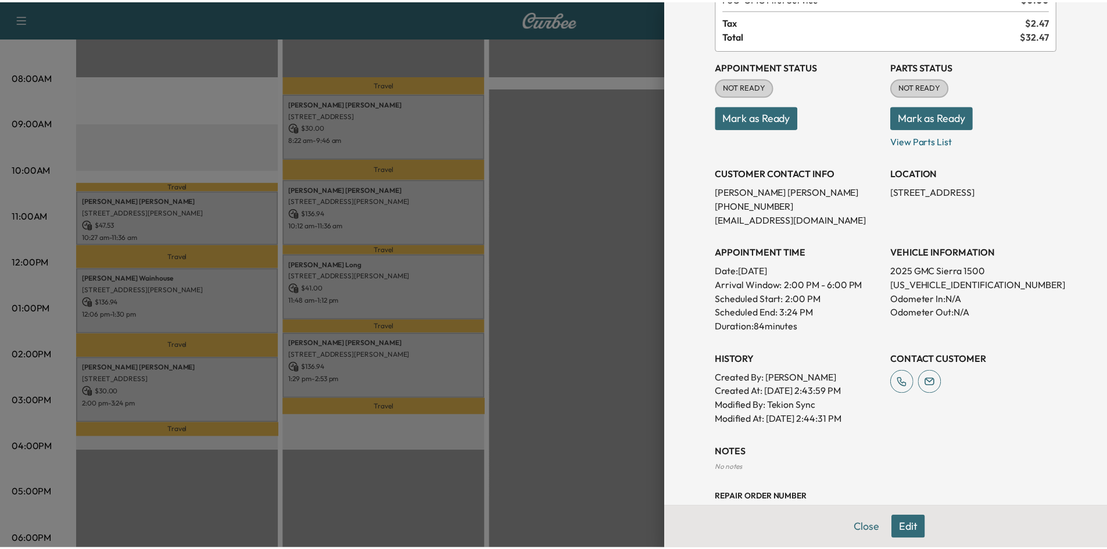
scroll to position [16, 0]
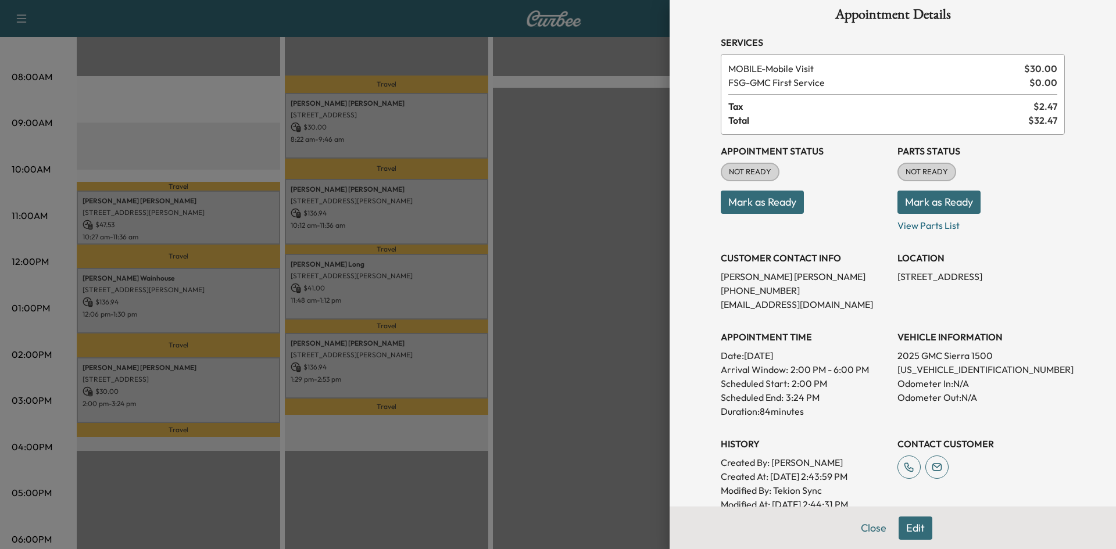
click at [614, 283] on div at bounding box center [558, 274] width 1116 height 549
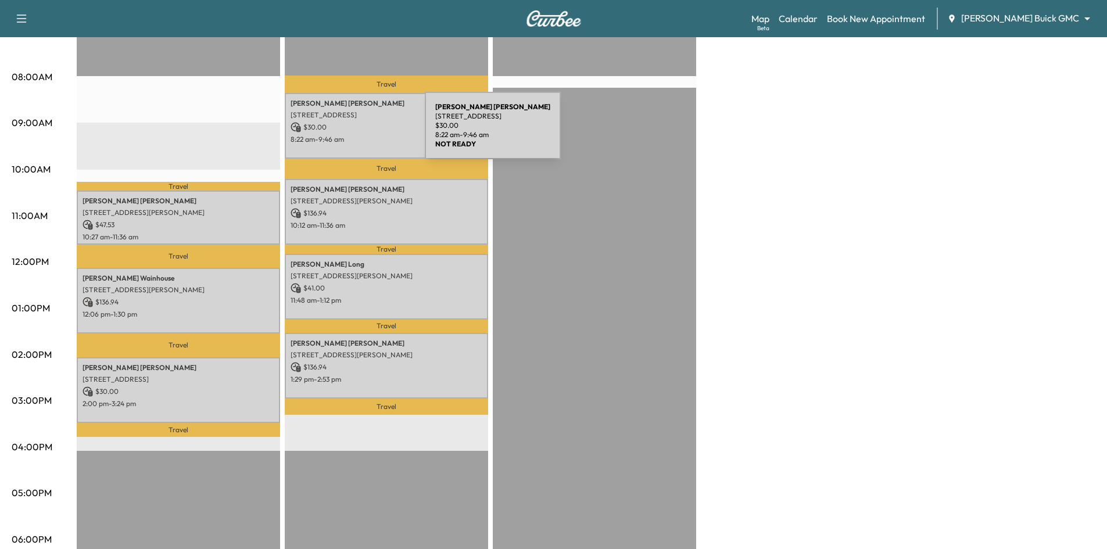
click at [338, 132] on div "Randy Cooper 711 Maple Creek Drive, Fairview, TX 75069, United States of Americ…" at bounding box center [386, 126] width 203 height 66
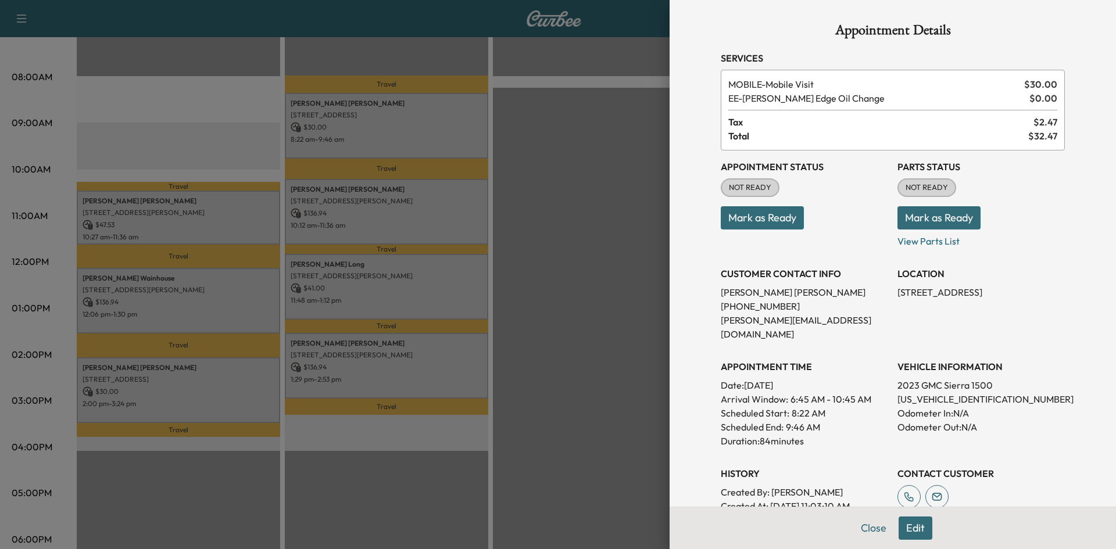
drag, startPoint x: 769, startPoint y: 212, endPoint x: 736, endPoint y: 217, distance: 33.5
click at [768, 214] on button "Mark as Ready" at bounding box center [762, 217] width 83 height 23
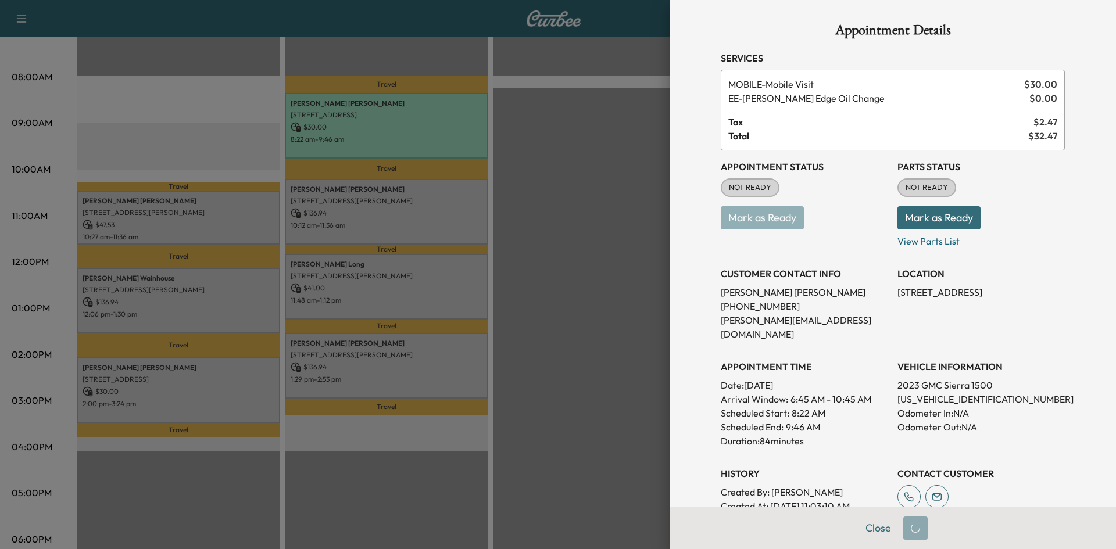
click at [439, 203] on div at bounding box center [558, 274] width 1116 height 549
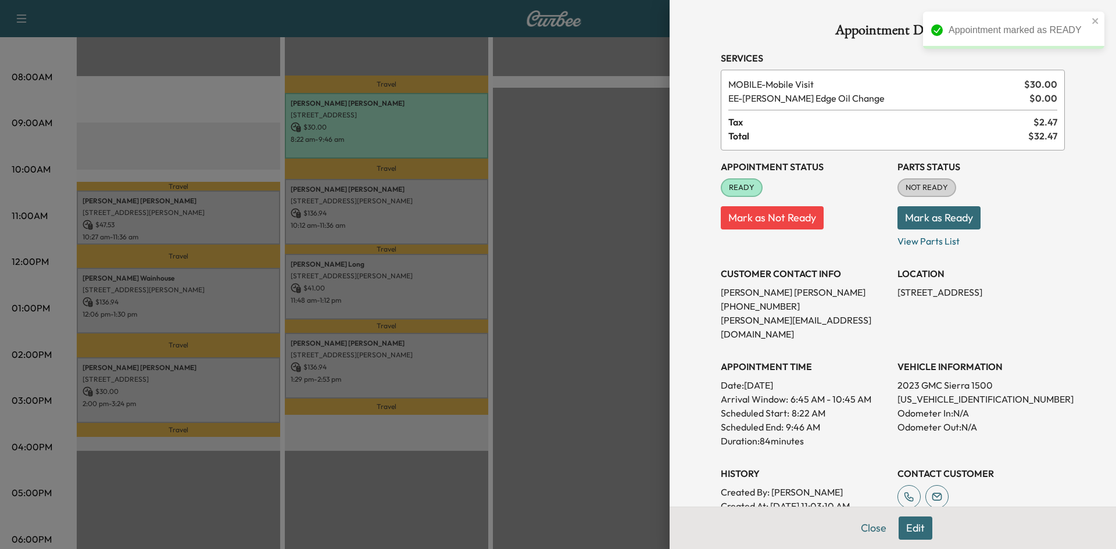
click at [439, 203] on div at bounding box center [558, 274] width 1116 height 549
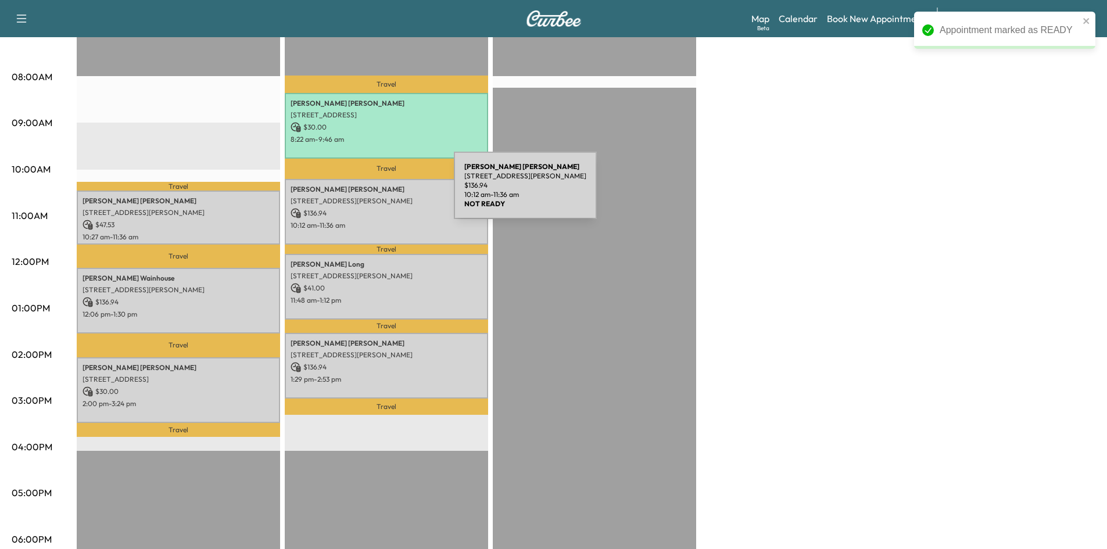
click at [367, 192] on div "Richard Shannahan 8616 Lake Arrowhead Trail, McKinney, TX 75071, US $ 136.94 10…" at bounding box center [386, 212] width 203 height 66
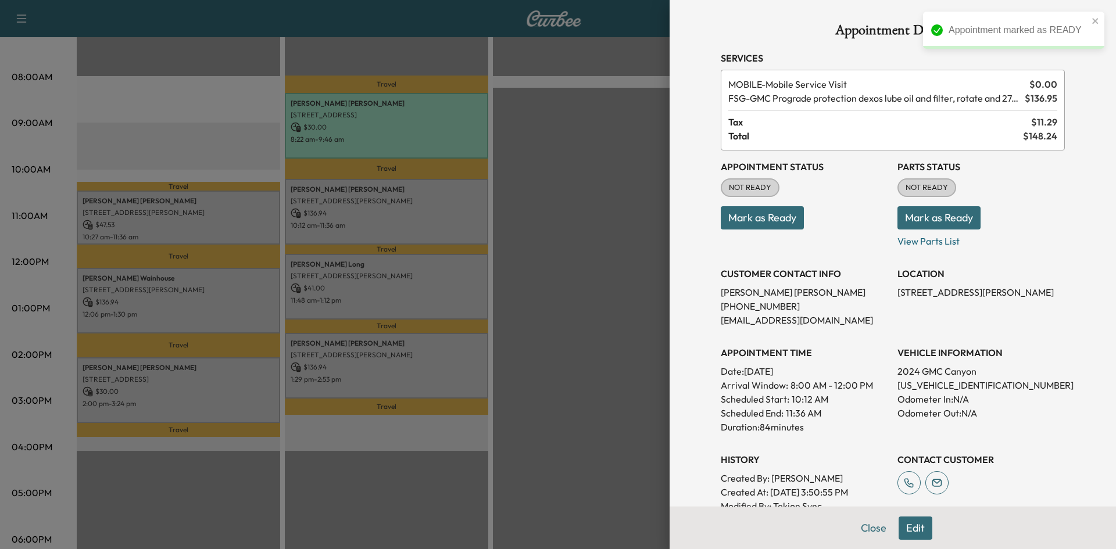
drag, startPoint x: 763, startPoint y: 219, endPoint x: 694, endPoint y: 221, distance: 69.2
click at [762, 219] on button "Mark as Ready" at bounding box center [762, 217] width 83 height 23
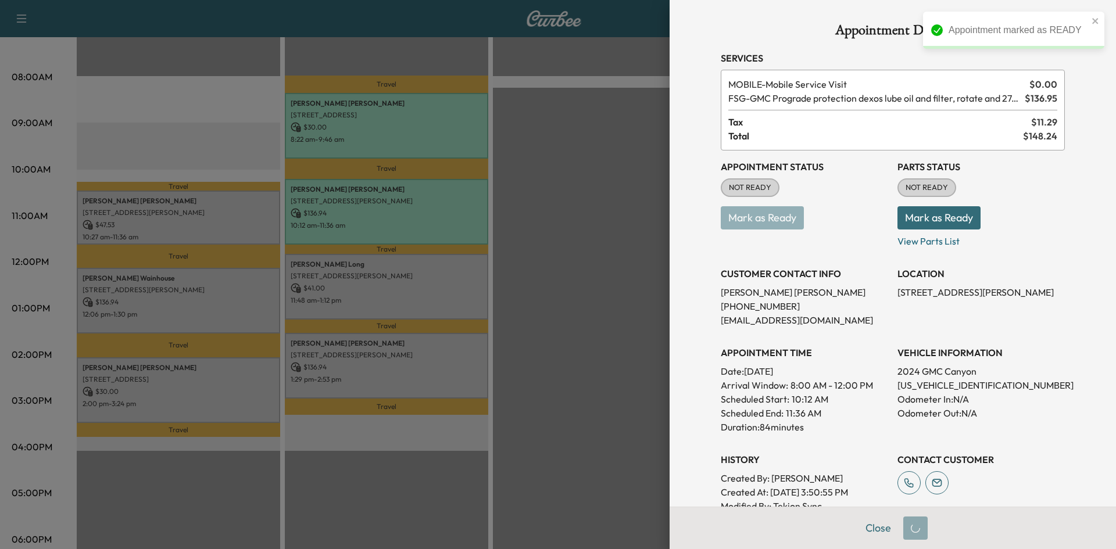
click at [371, 203] on div at bounding box center [558, 274] width 1116 height 549
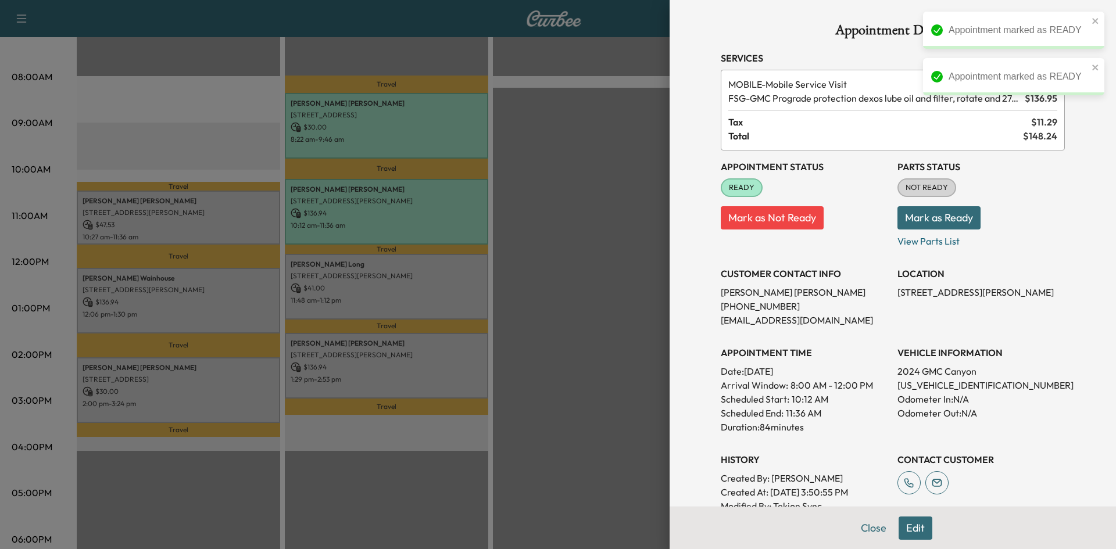
click at [373, 205] on div at bounding box center [558, 274] width 1116 height 549
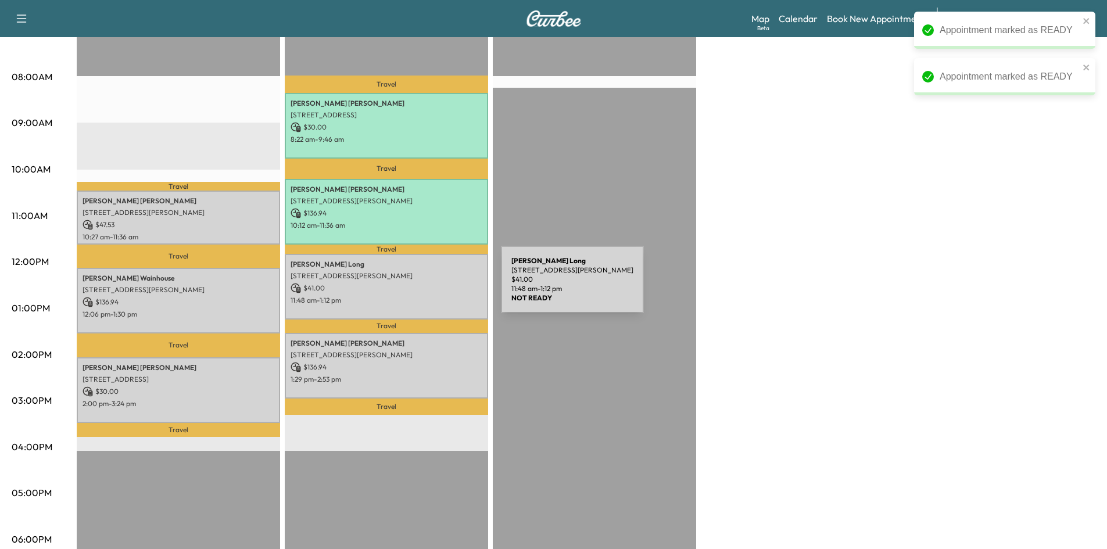
click at [414, 292] on div "George Long 1681 Corporate Dr, McKinney, TX 75069, USA $ 41.00 11:48 am - 1:12 …" at bounding box center [386, 287] width 203 height 66
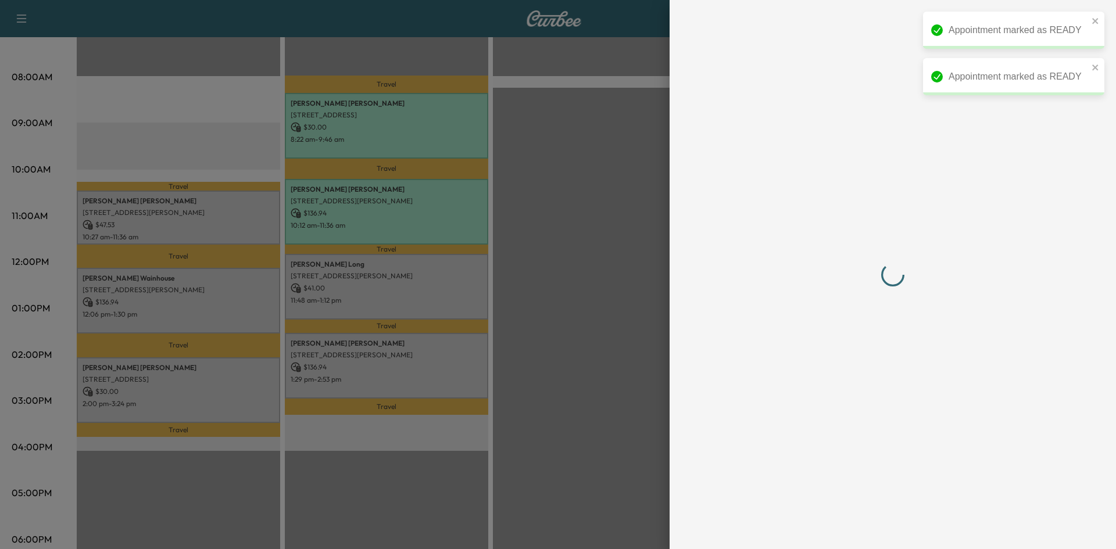
click at [414, 291] on div at bounding box center [558, 274] width 1116 height 549
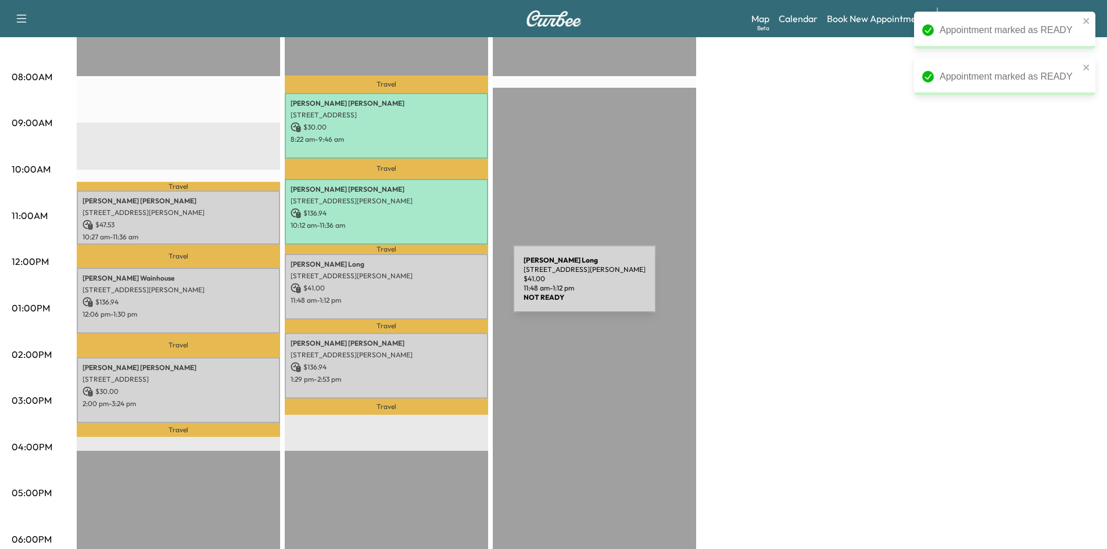
click at [426, 286] on p "$ 41.00" at bounding box center [387, 288] width 192 height 10
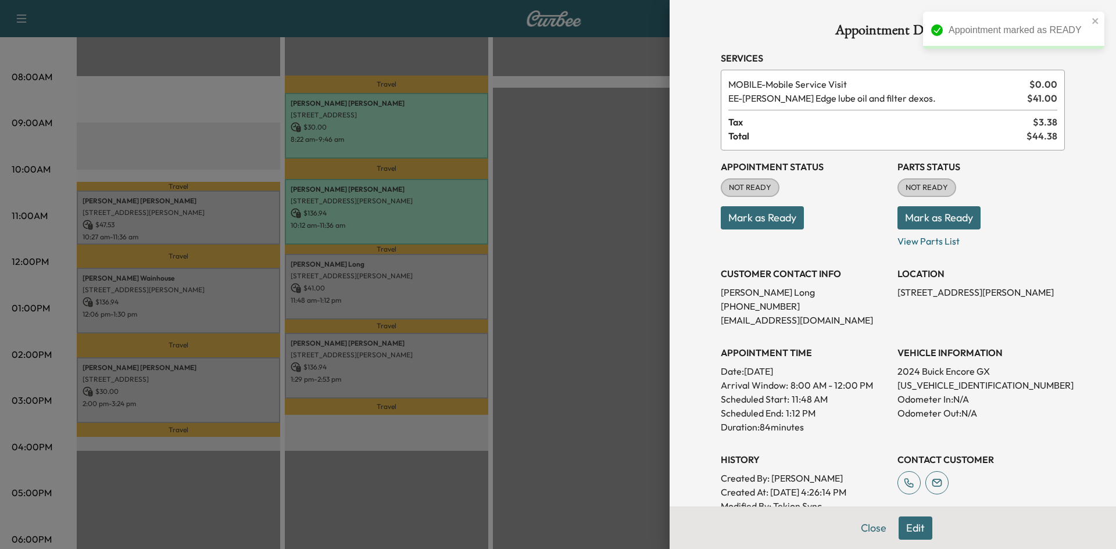
click at [776, 220] on button "Mark as Ready" at bounding box center [762, 217] width 83 height 23
click at [772, 219] on p "Mark as Ready" at bounding box center [804, 213] width 167 height 33
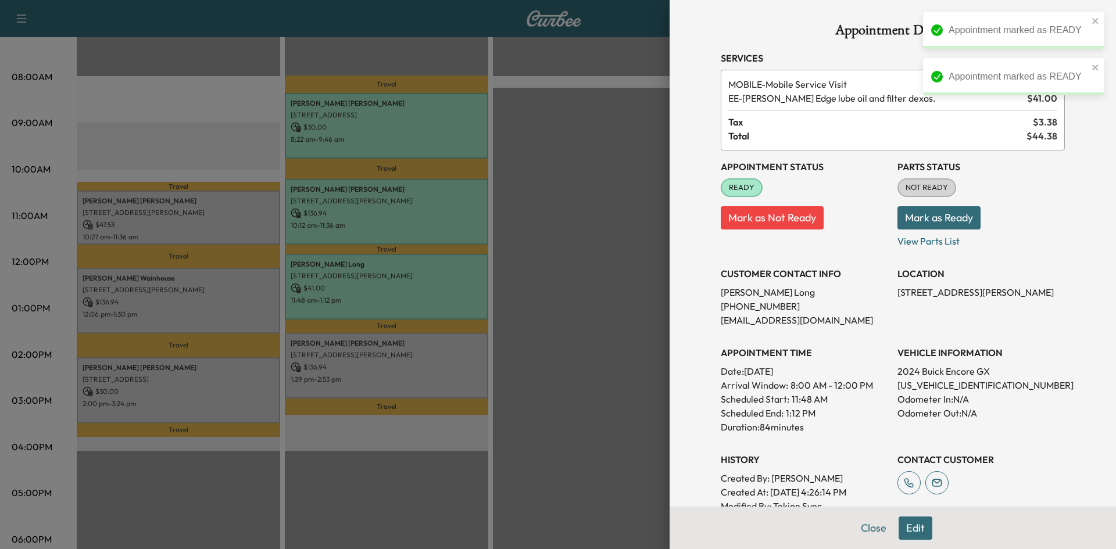
click at [533, 289] on div at bounding box center [558, 274] width 1116 height 549
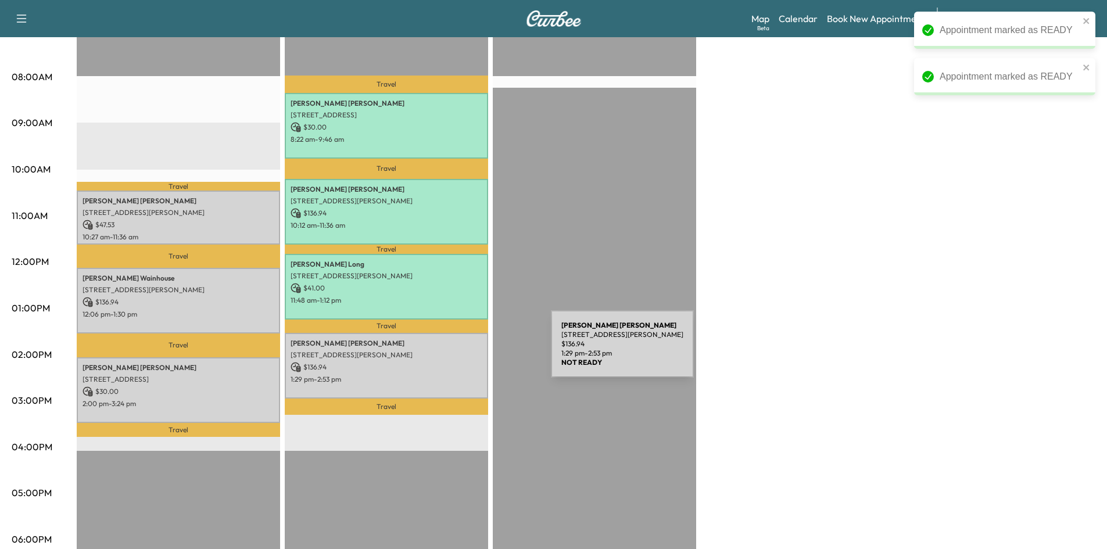
click at [464, 352] on p "1009 Forest Lake Cir, McKinney, TX 75072, USA" at bounding box center [387, 354] width 192 height 9
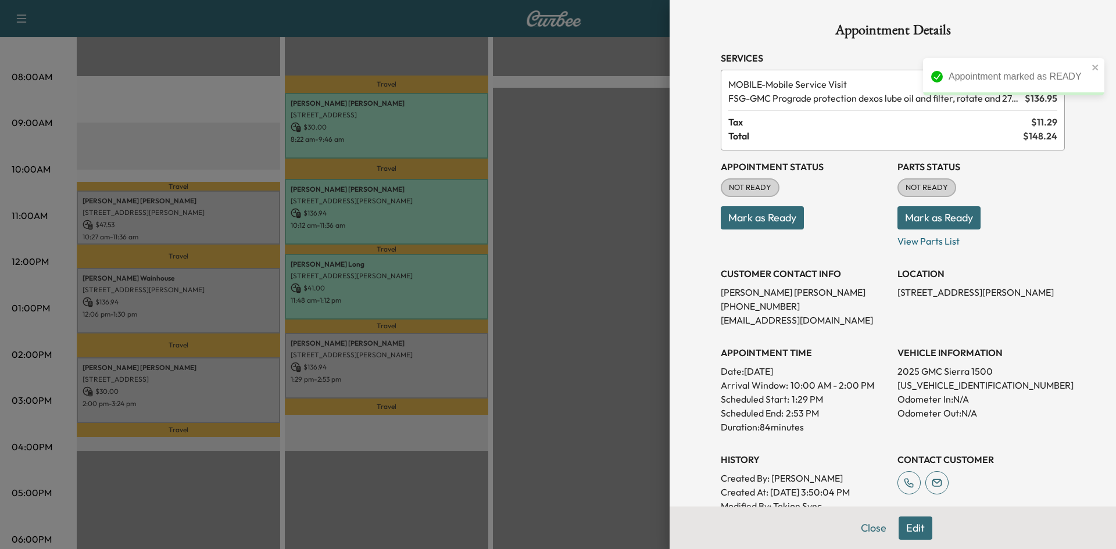
click at [758, 220] on button "Mark as Ready" at bounding box center [762, 217] width 83 height 23
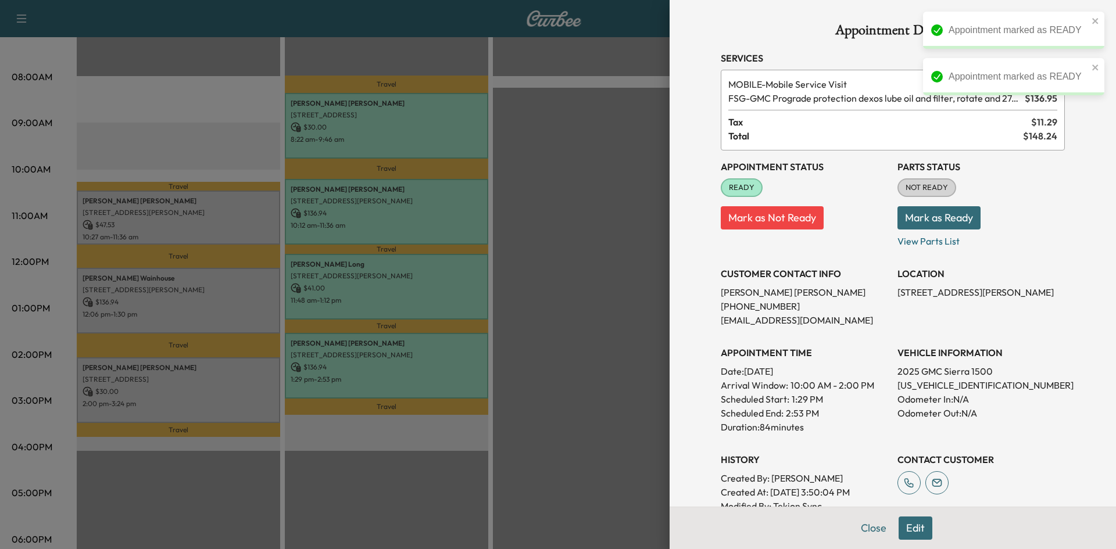
click at [224, 241] on div at bounding box center [558, 274] width 1116 height 549
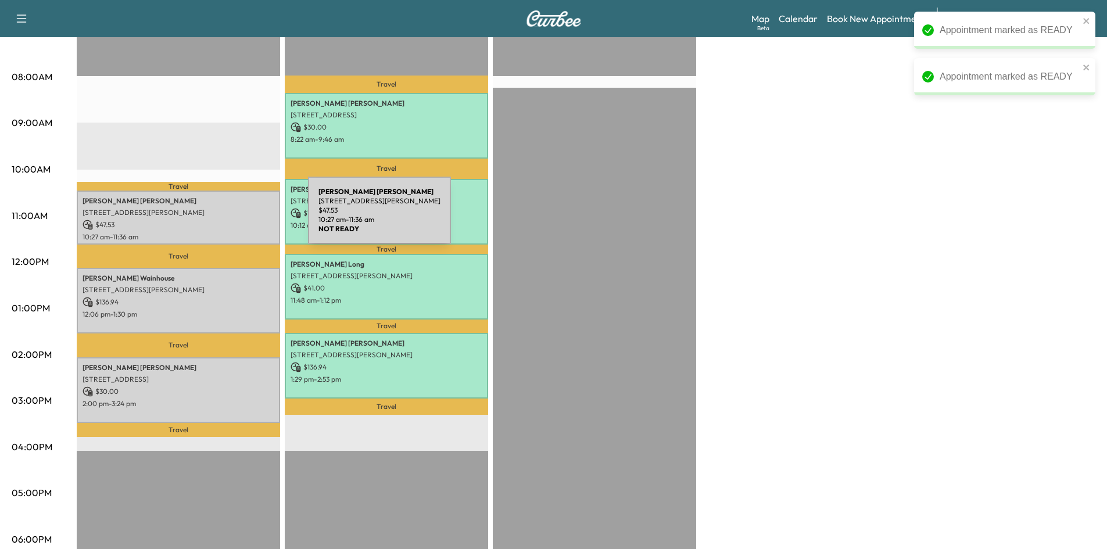
click at [221, 220] on p "$ 47.53" at bounding box center [179, 225] width 192 height 10
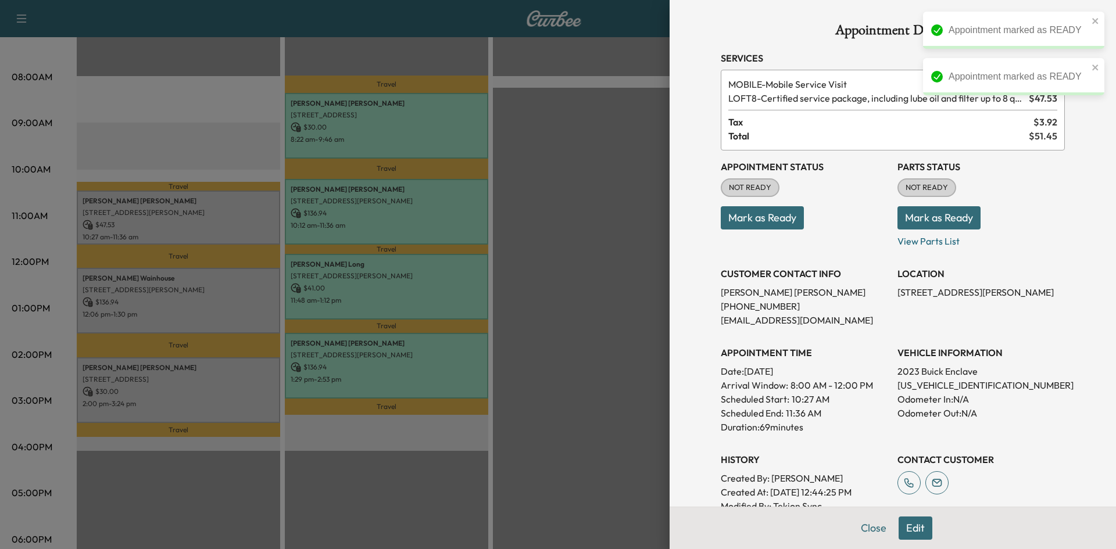
click at [753, 213] on button "Mark as Ready" at bounding box center [762, 217] width 83 height 23
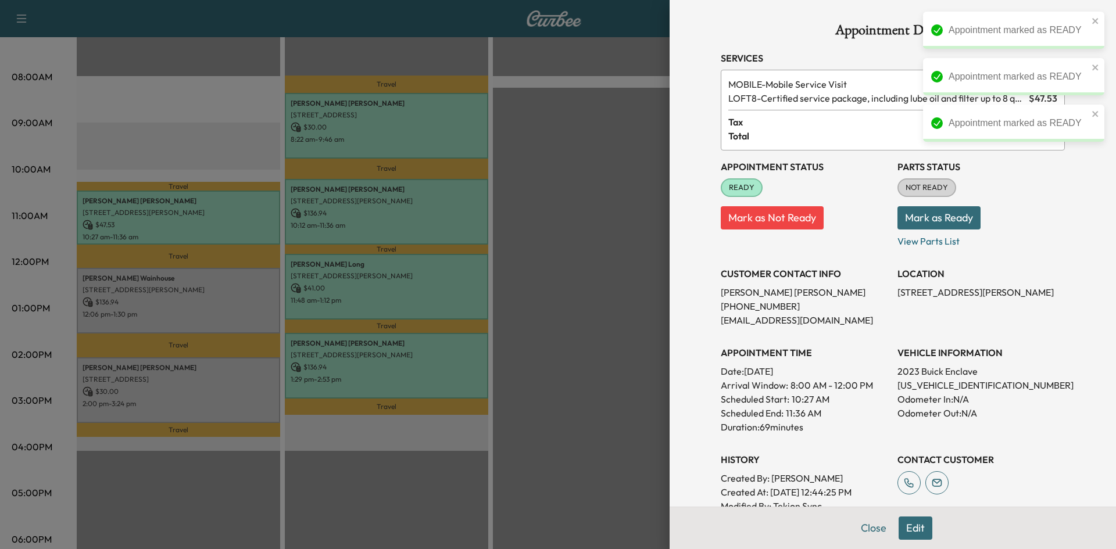
click at [162, 225] on div at bounding box center [558, 274] width 1116 height 549
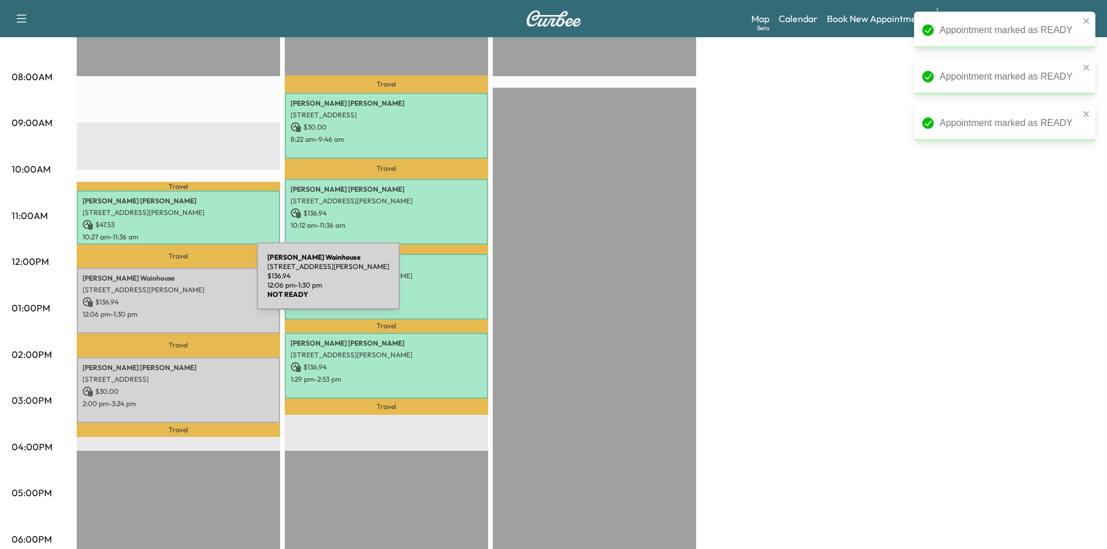
click at [172, 285] on p "4635 Travis St, Dallas, TX 75205, USA" at bounding box center [179, 289] width 192 height 9
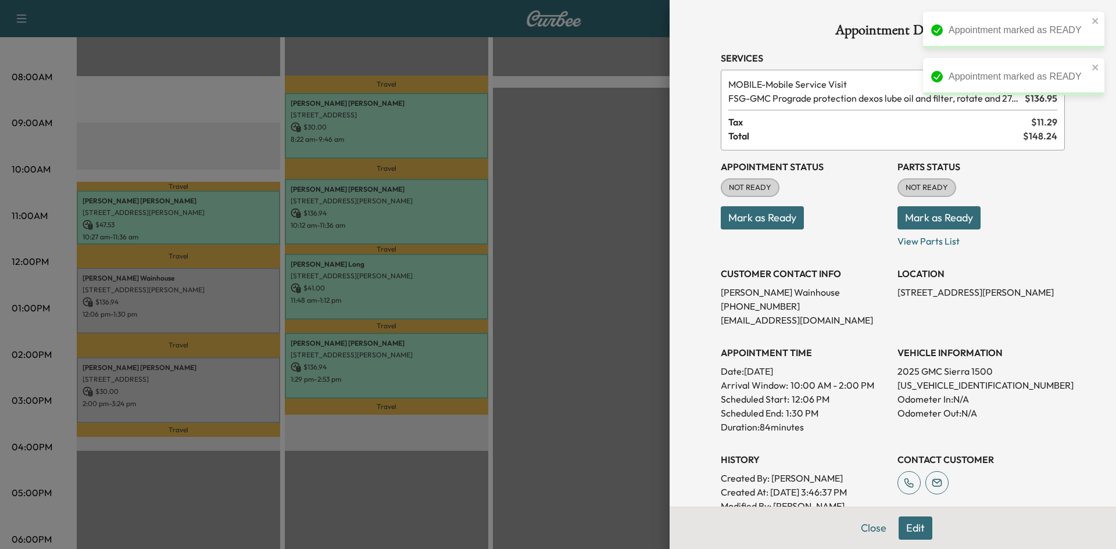
drag, startPoint x: 776, startPoint y: 222, endPoint x: 663, endPoint y: 245, distance: 115.6
click at [776, 222] on button "Mark as Ready" at bounding box center [762, 217] width 83 height 23
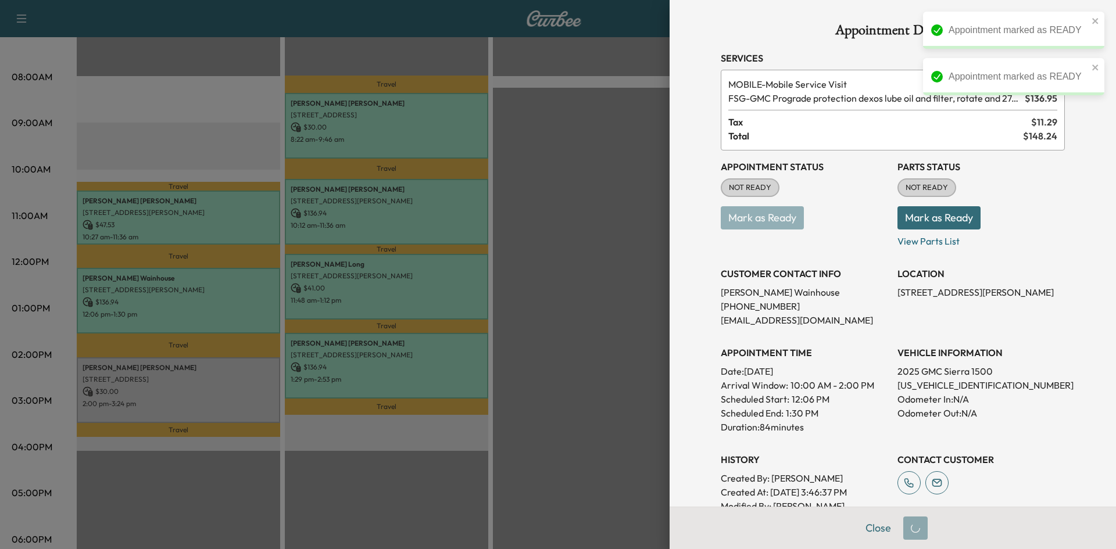
click at [155, 364] on div at bounding box center [558, 274] width 1116 height 549
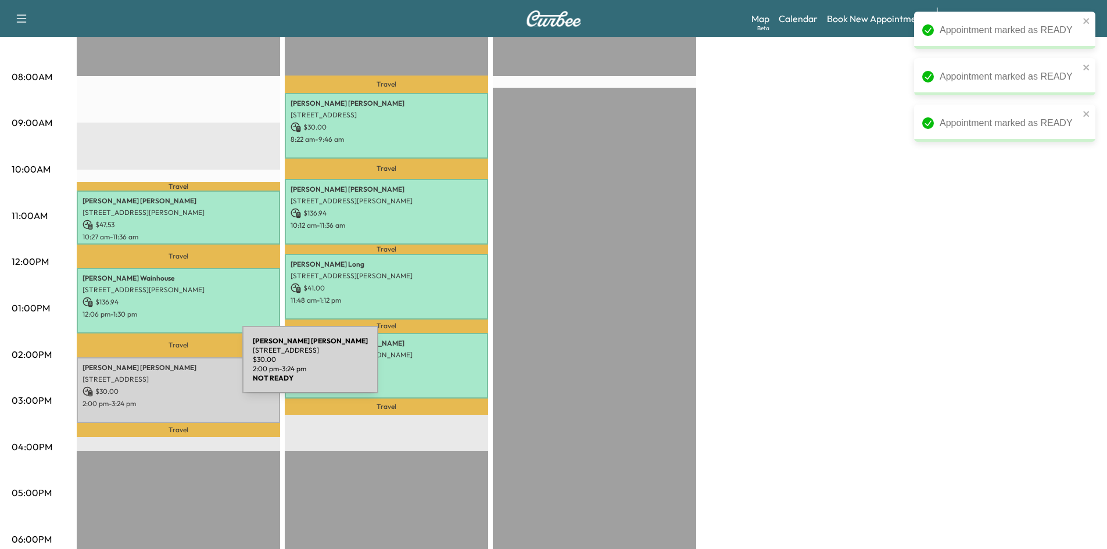
click at [156, 366] on p "Hugh Pruett" at bounding box center [179, 367] width 192 height 9
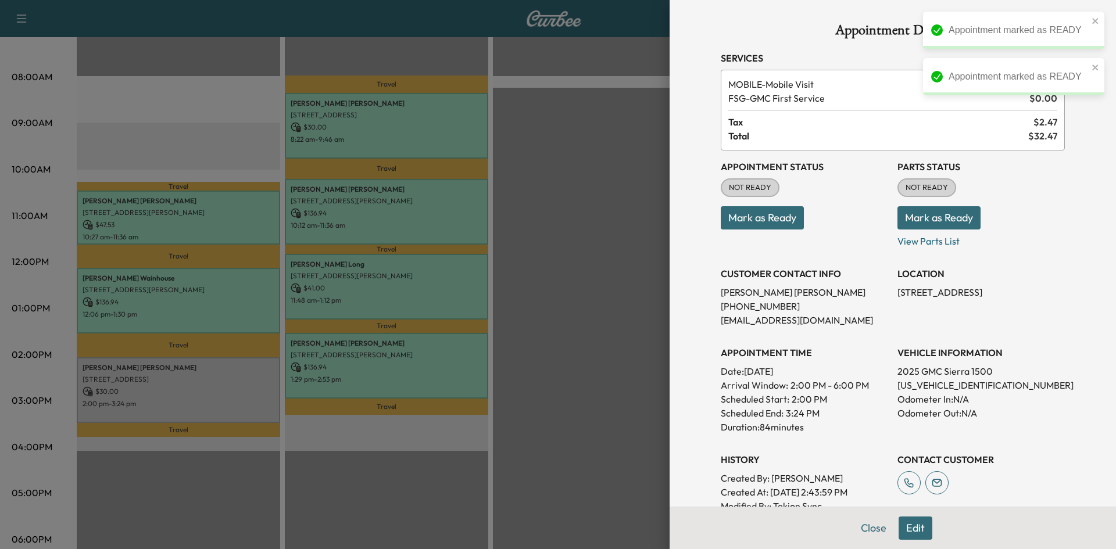
drag, startPoint x: 759, startPoint y: 227, endPoint x: 748, endPoint y: 227, distance: 11.0
click at [759, 227] on button "Mark as Ready" at bounding box center [762, 217] width 83 height 23
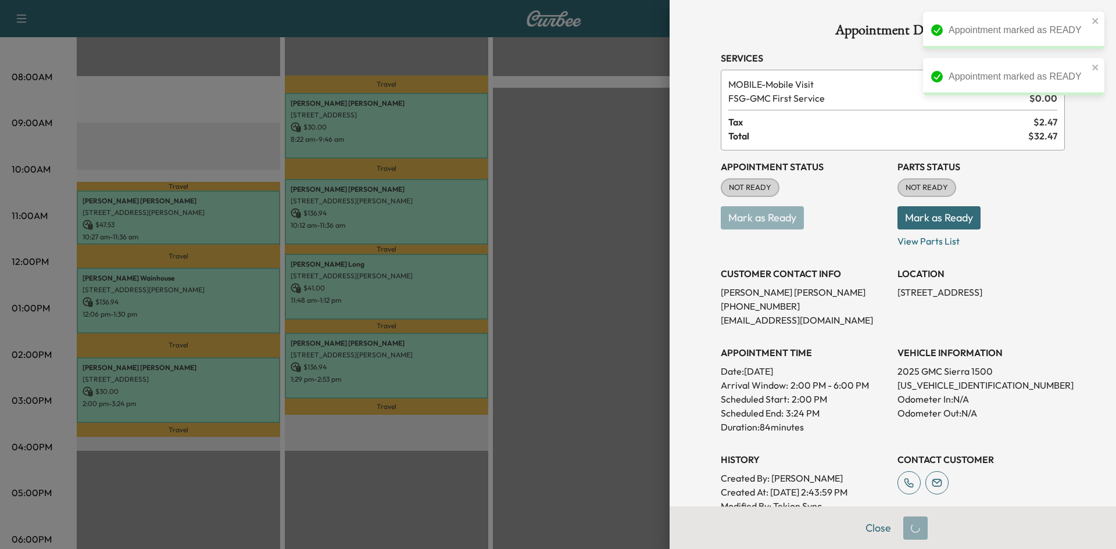
click at [528, 313] on div at bounding box center [558, 274] width 1116 height 549
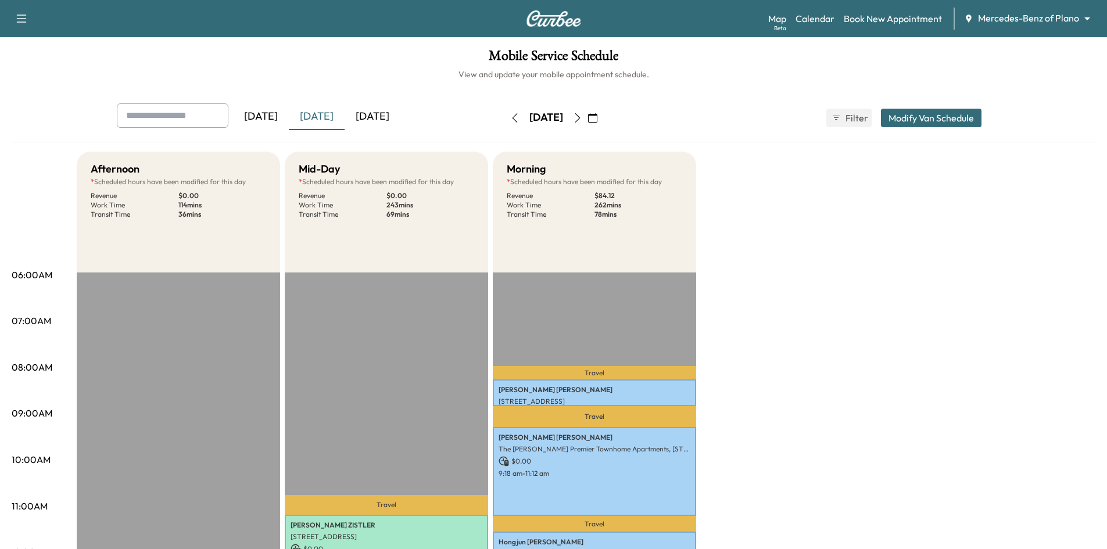
click at [385, 114] on div "[DATE]" at bounding box center [373, 116] width 56 height 27
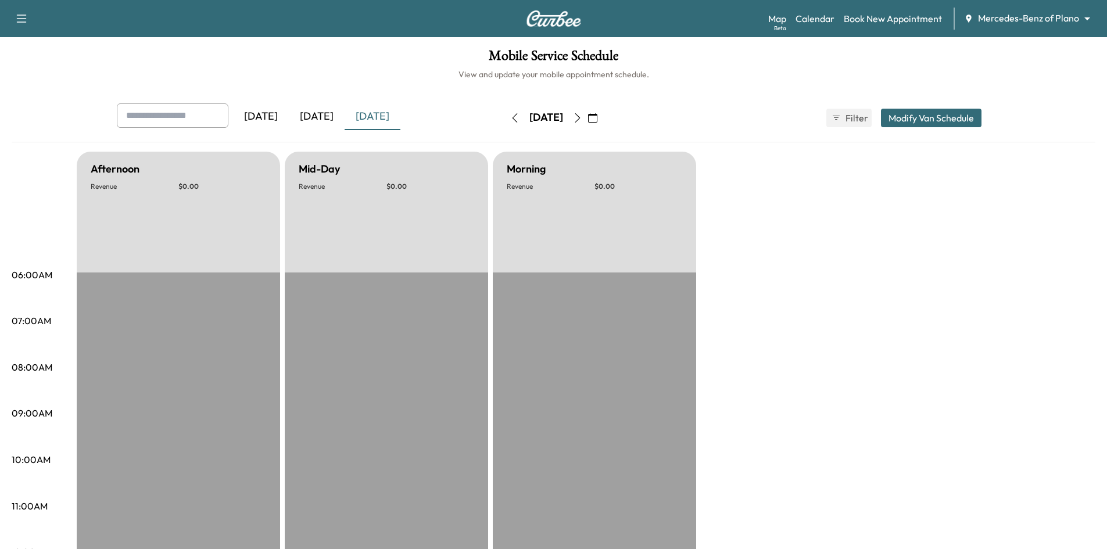
drag, startPoint x: 632, startPoint y: 119, endPoint x: 629, endPoint y: 144, distance: 24.6
click at [597, 120] on icon "button" at bounding box center [592, 117] width 9 height 9
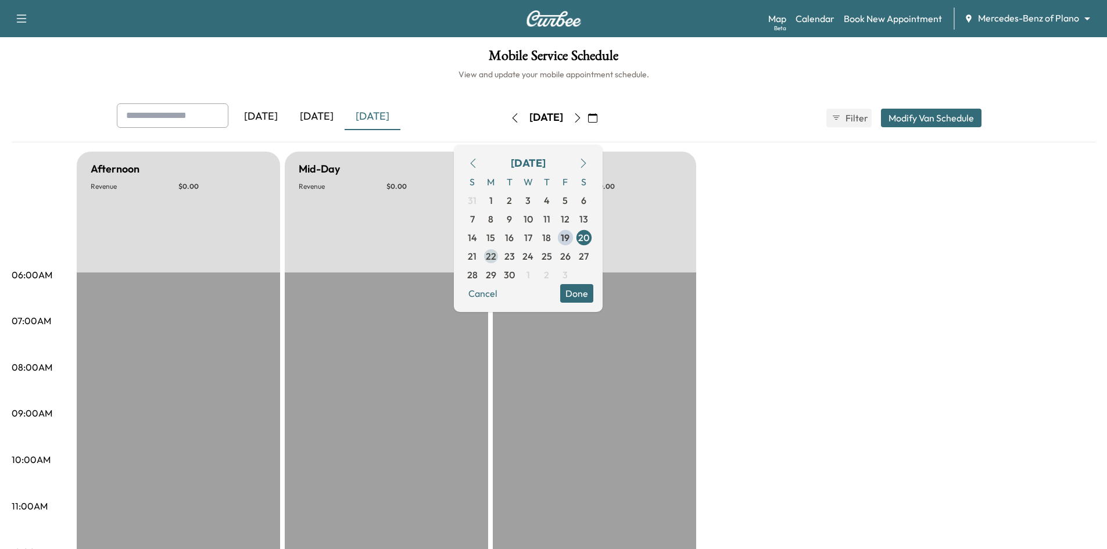
click at [496, 260] on span "22" at bounding box center [491, 256] width 10 height 14
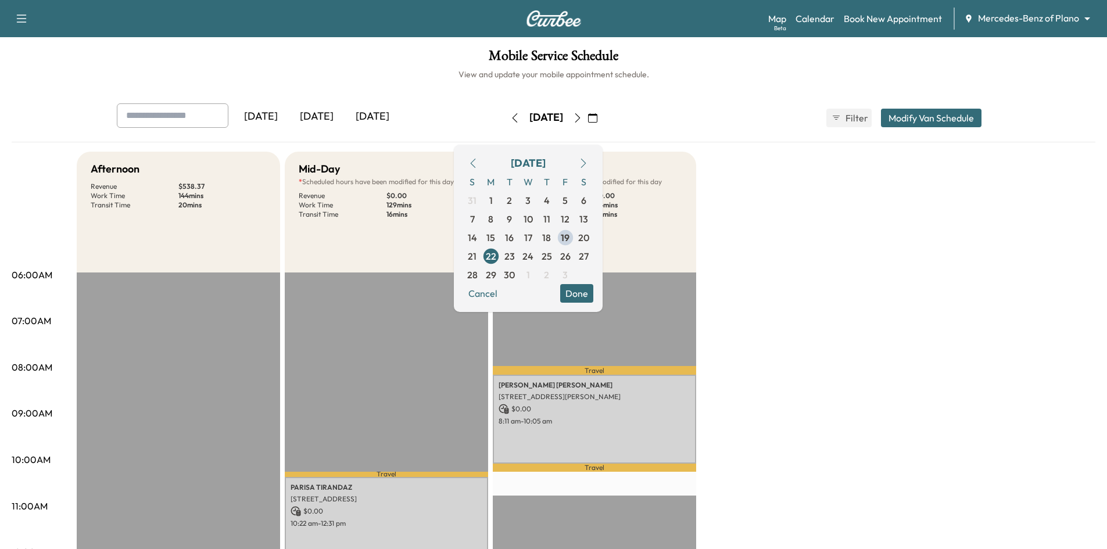
drag, startPoint x: 614, startPoint y: 292, endPoint x: 605, endPoint y: 305, distance: 15.8
click at [593, 293] on button "Done" at bounding box center [576, 293] width 33 height 19
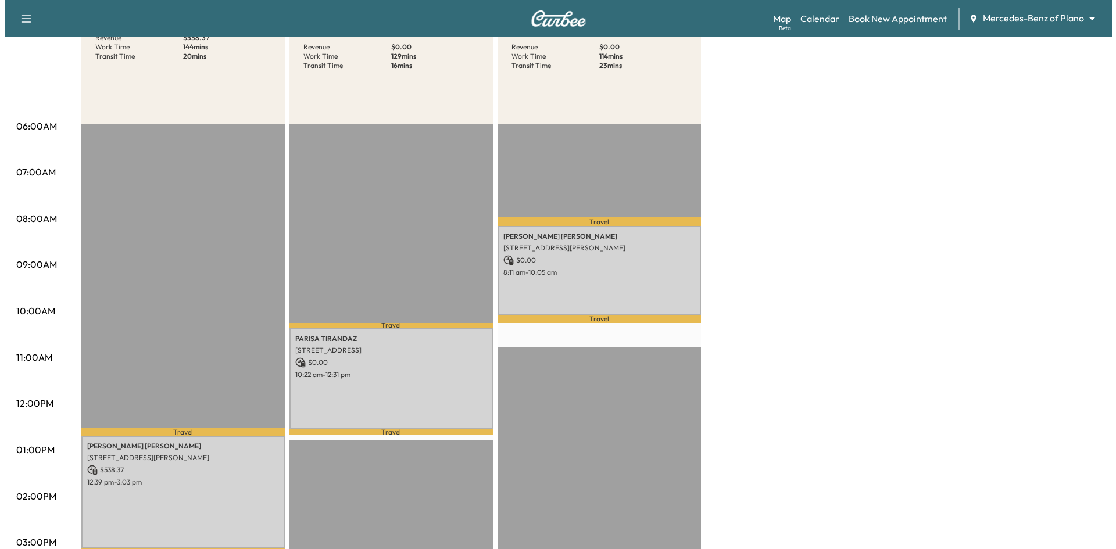
scroll to position [232, 0]
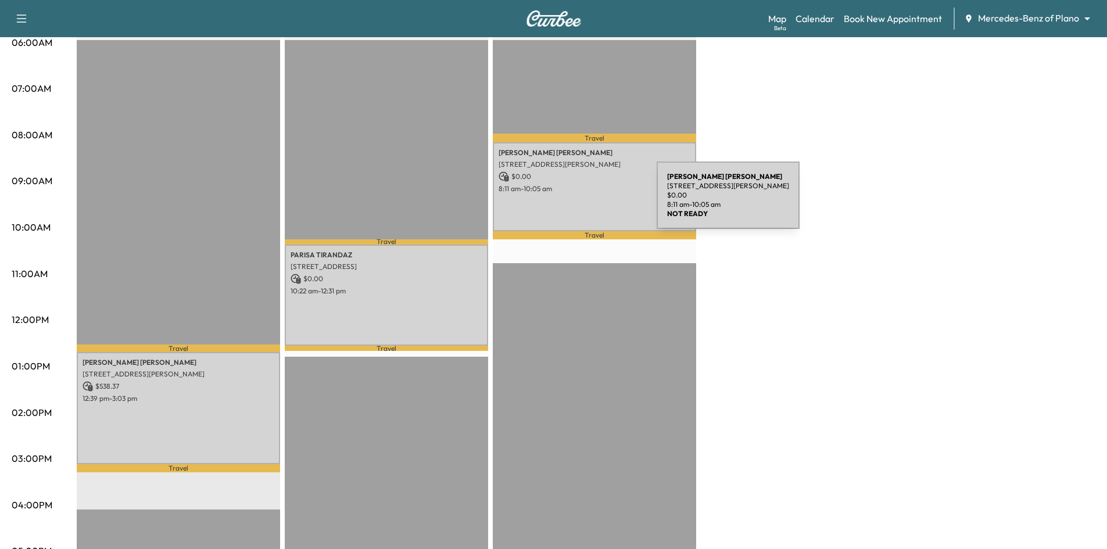
click at [574, 198] on div "Thangamani Nallan 8717 Domingo Dr, Plano, TX 75024, USA $ 0.00 8:11 am - 10:05 …" at bounding box center [594, 186] width 203 height 89
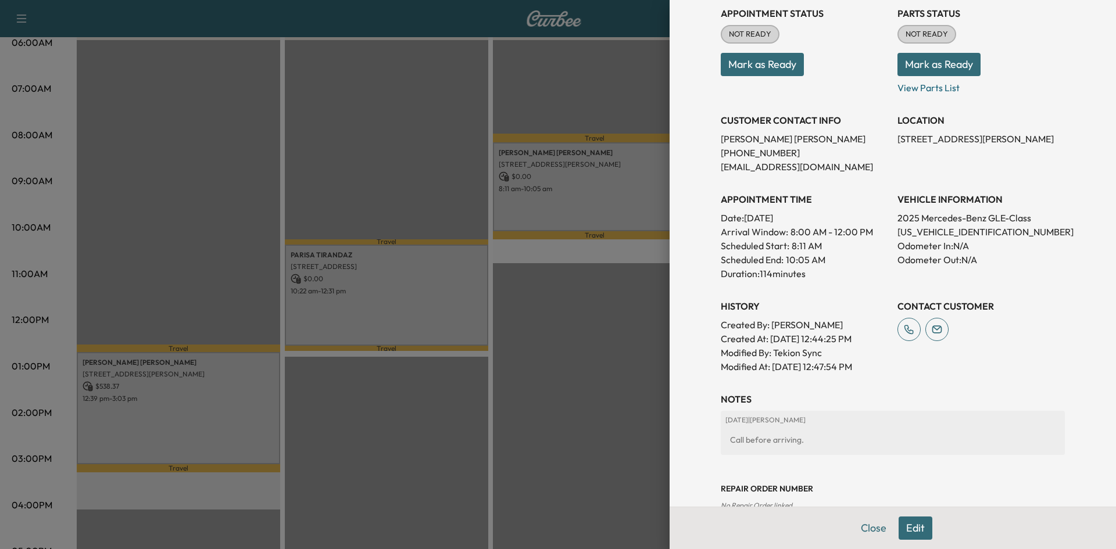
scroll to position [234, 0]
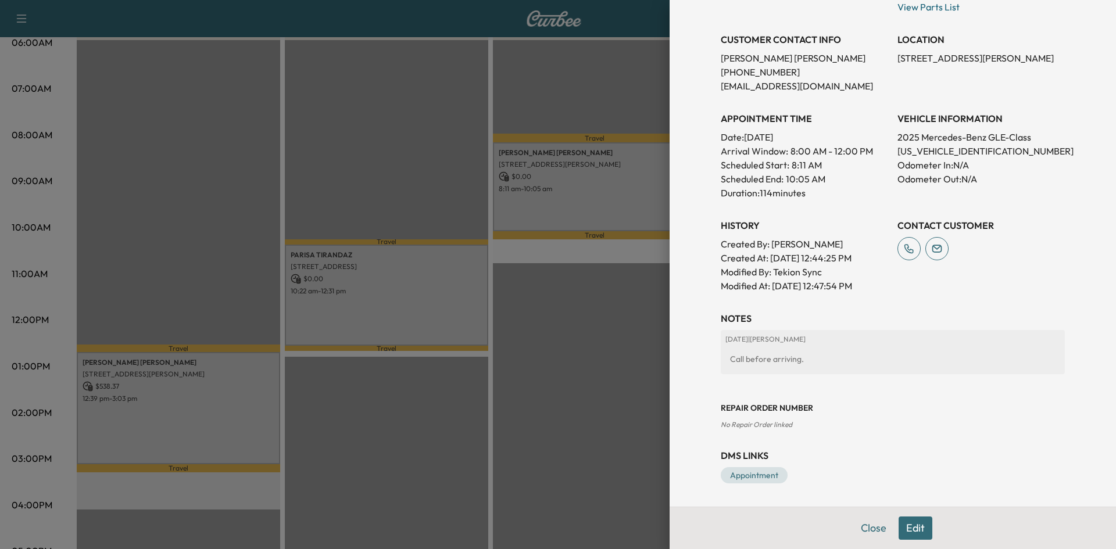
click at [445, 296] on div at bounding box center [558, 274] width 1116 height 549
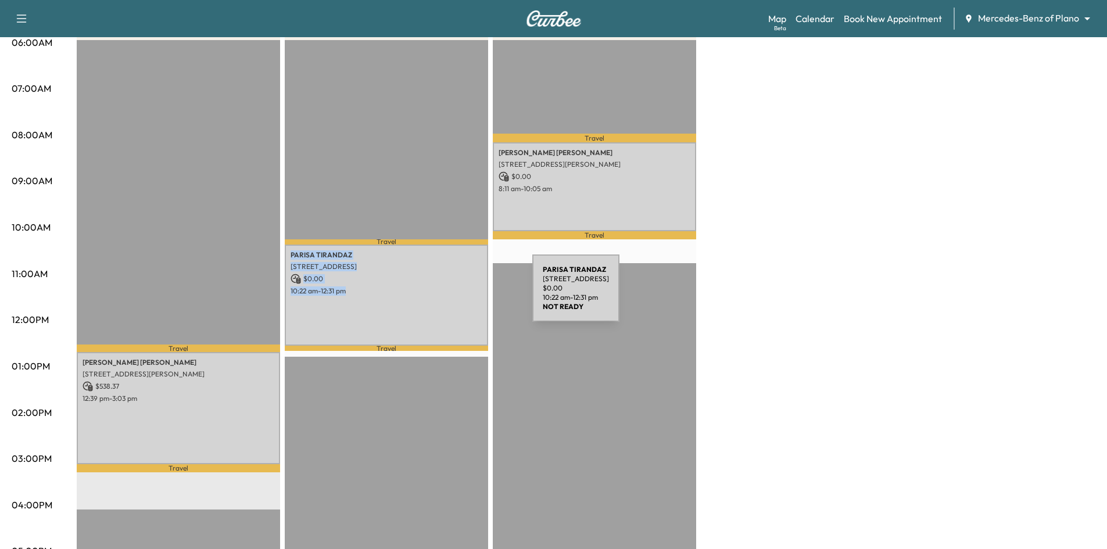
click at [445, 295] on div "PARISA TIRANDAZ 2510 BEACON CREST DR., PLANO, TX 75093, United States of Americ…" at bounding box center [386, 295] width 203 height 101
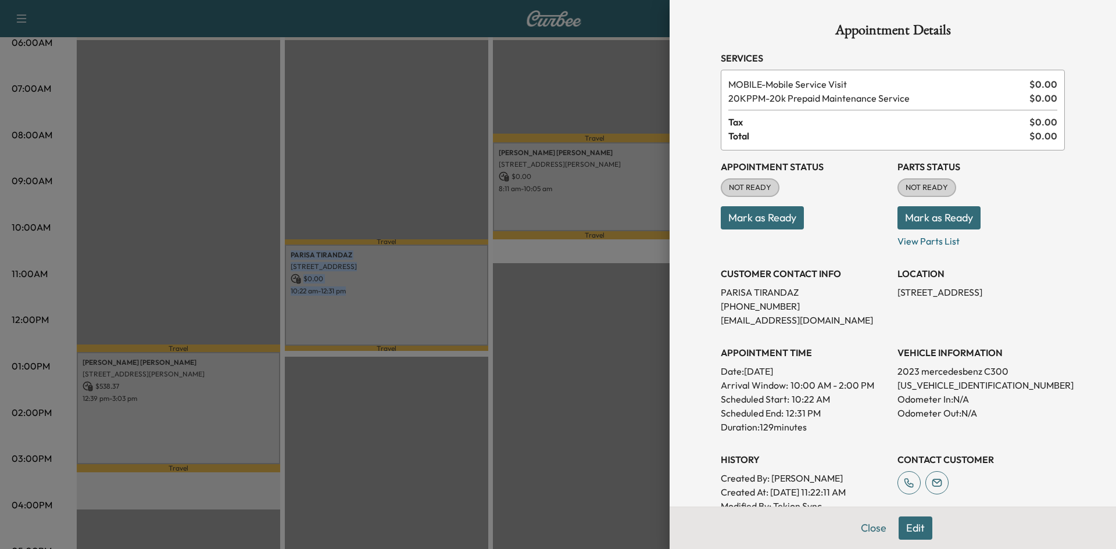
scroll to position [190, 0]
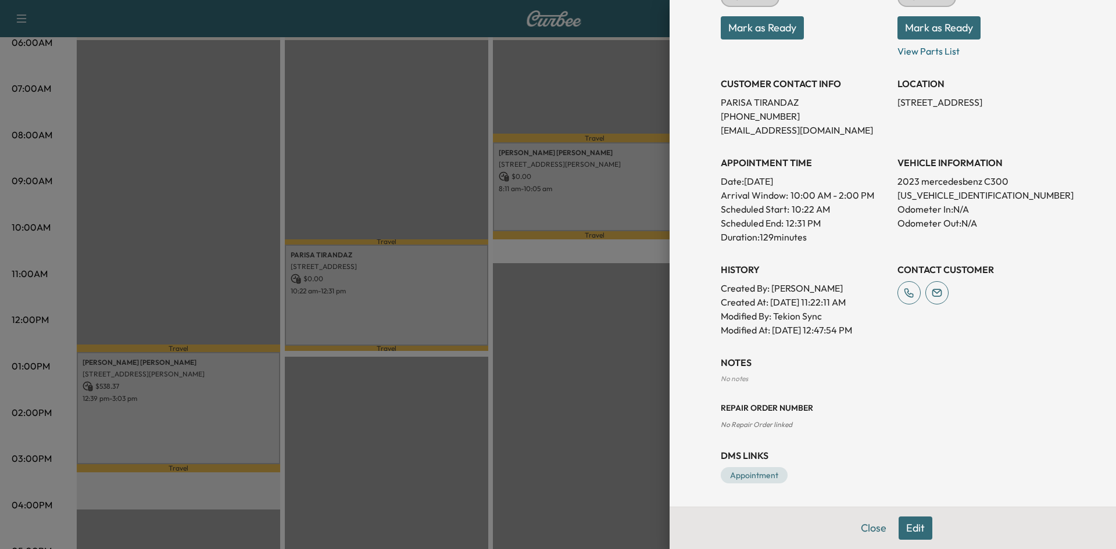
click at [514, 354] on div at bounding box center [558, 274] width 1116 height 549
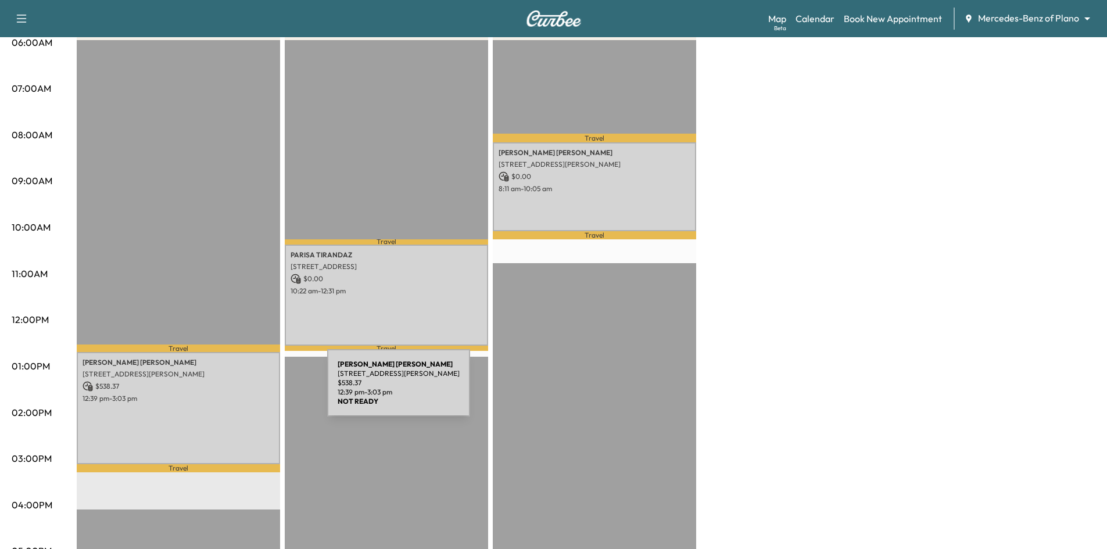
click at [241, 394] on p "12:39 pm - 3:03 pm" at bounding box center [179, 398] width 192 height 9
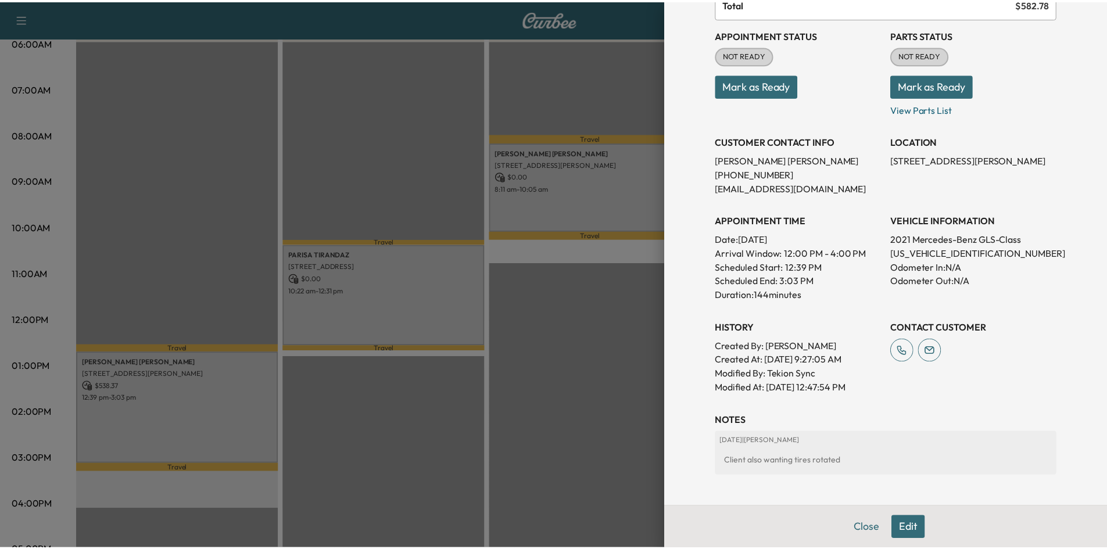
scroll to position [234, 0]
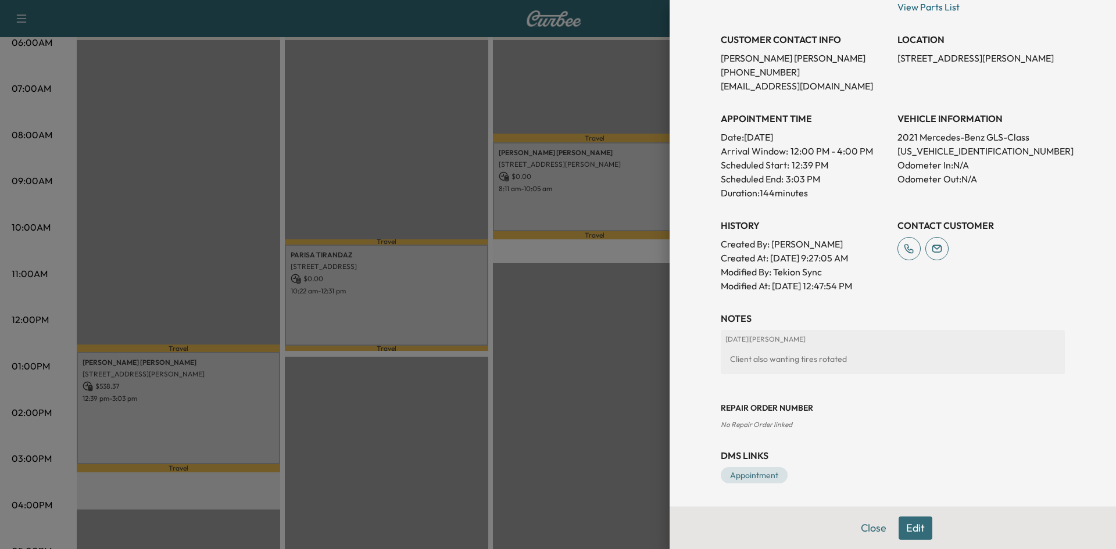
drag, startPoint x: 629, startPoint y: 436, endPoint x: 621, endPoint y: 428, distance: 11.9
click at [629, 436] on div at bounding box center [558, 274] width 1116 height 549
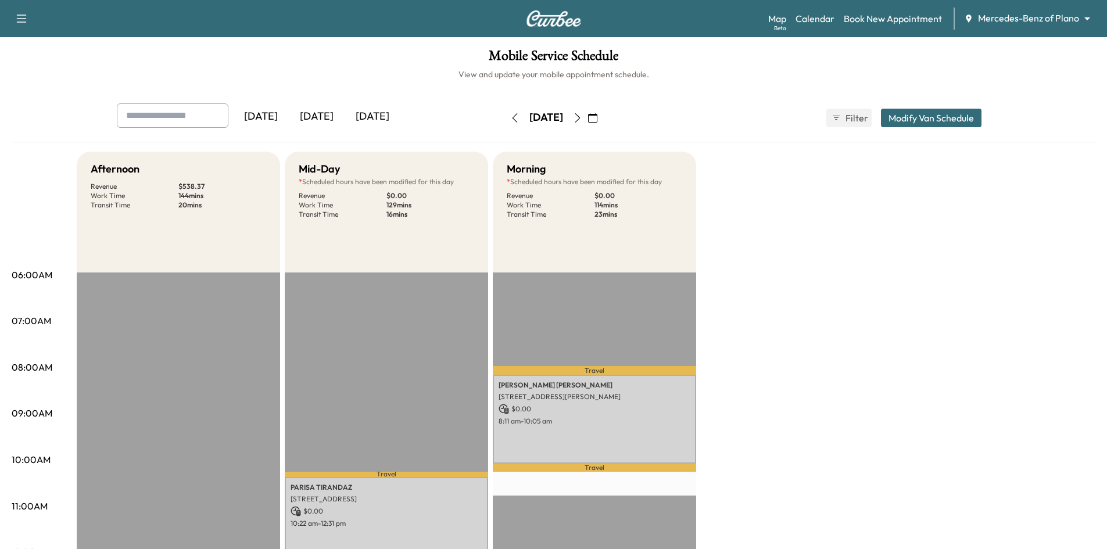
scroll to position [232, 0]
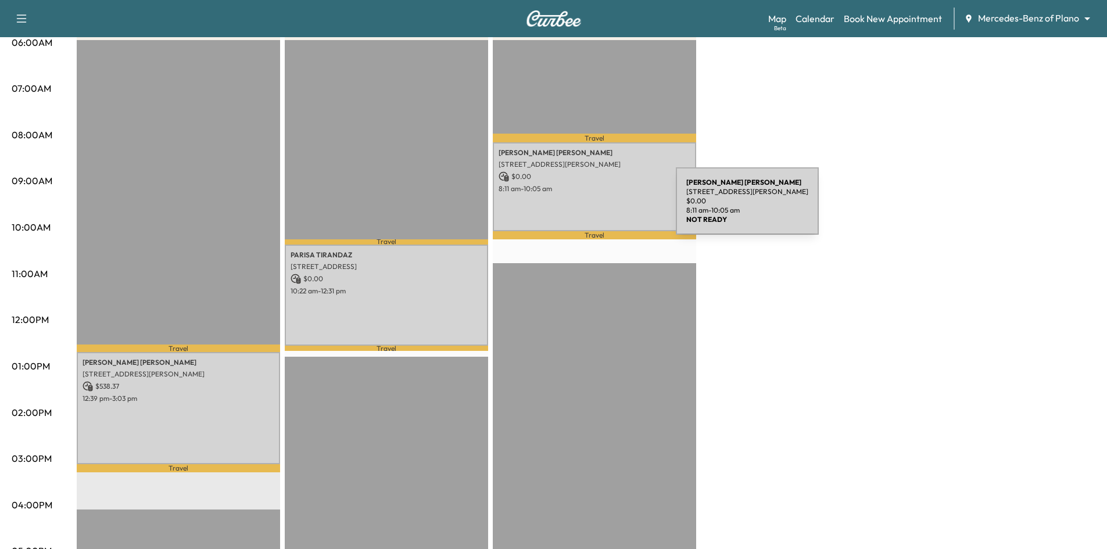
click at [589, 208] on div "[PERSON_NAME] [STREET_ADDRESS][PERSON_NAME] $ 0.00 8:11 am - 10:05 am" at bounding box center [594, 186] width 203 height 89
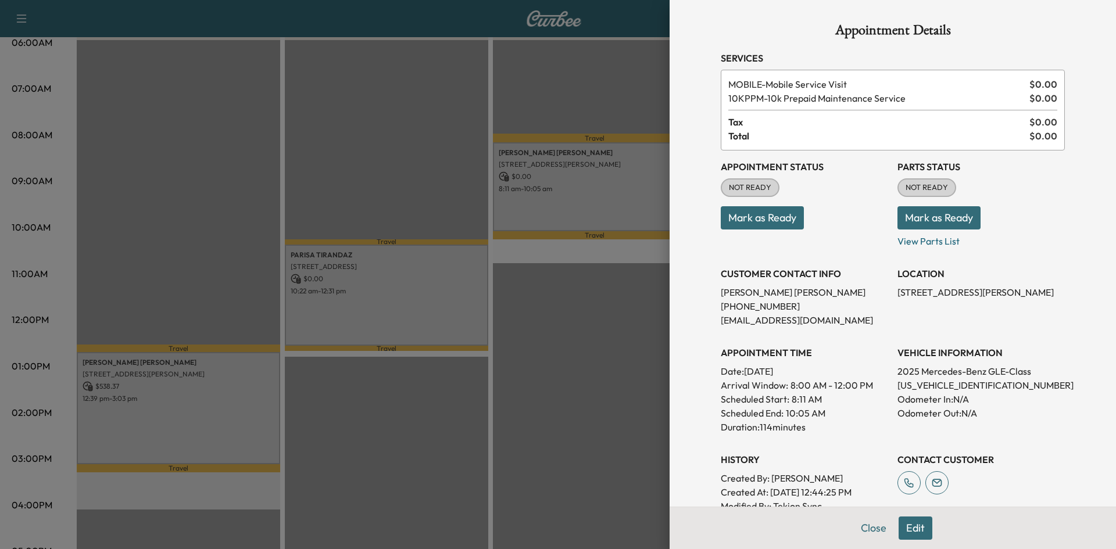
click at [771, 212] on button "Mark as Ready" at bounding box center [762, 217] width 83 height 23
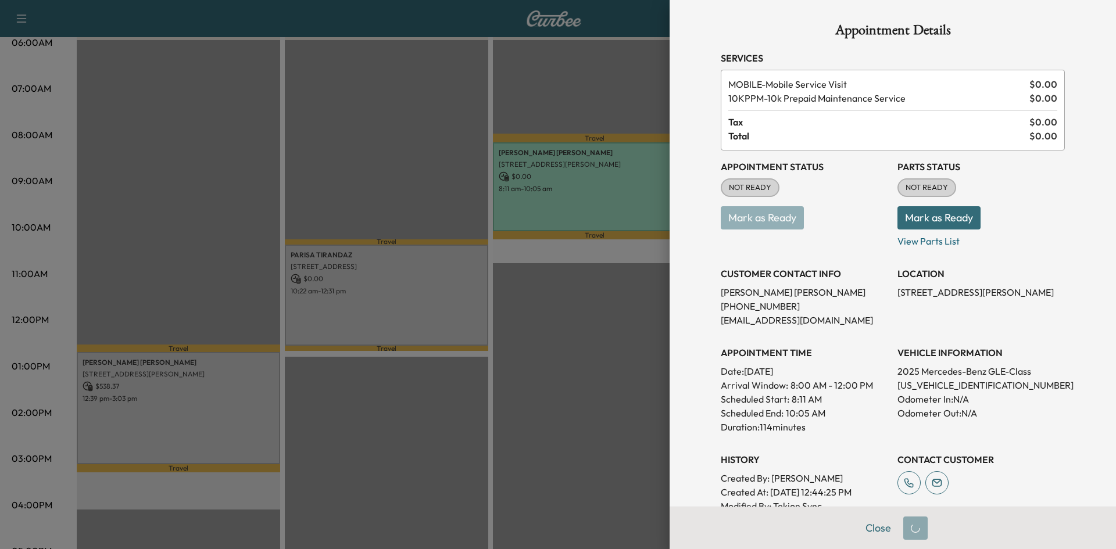
click at [640, 275] on div at bounding box center [558, 274] width 1116 height 549
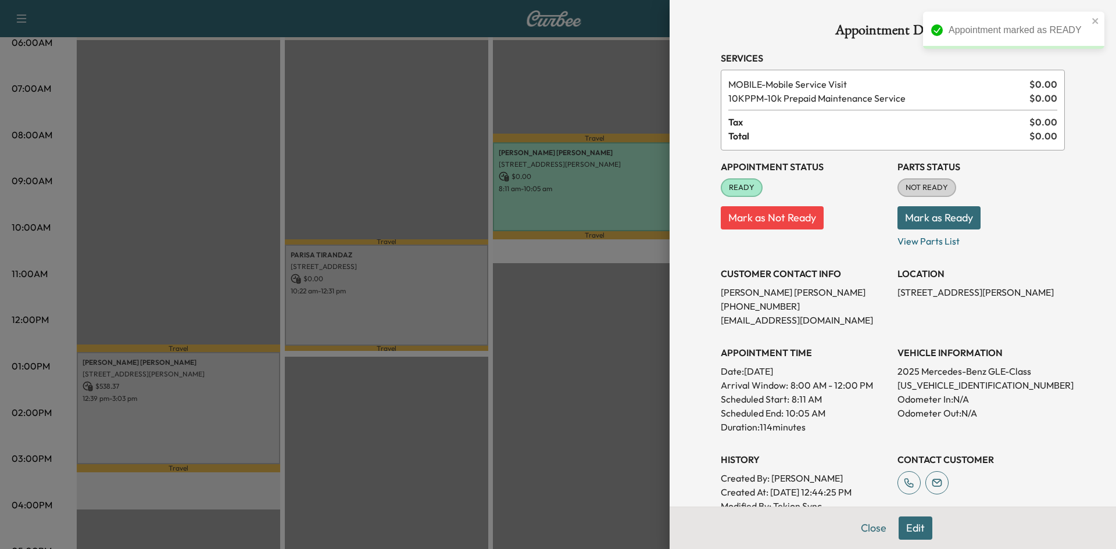
click at [447, 273] on div at bounding box center [558, 274] width 1116 height 549
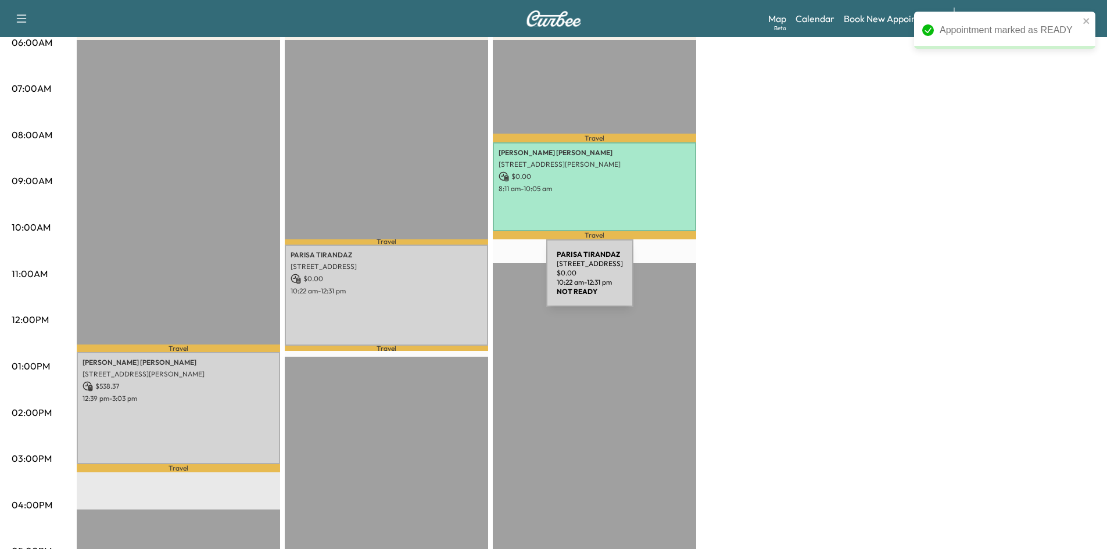
click at [430, 289] on p "10:22 am - 12:31 pm" at bounding box center [387, 290] width 192 height 9
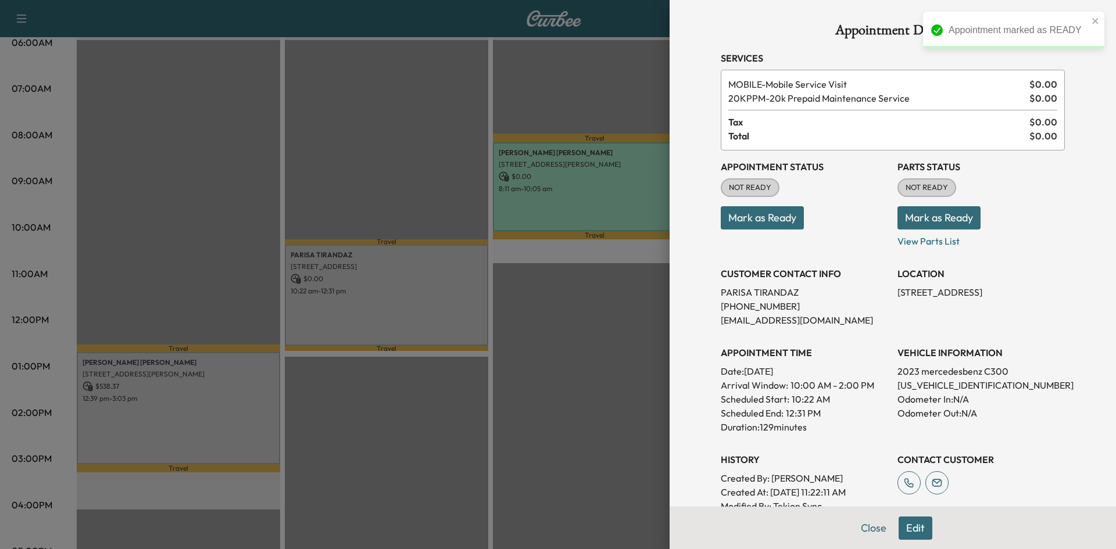
click at [738, 230] on div "Appointment Status NOT READY Mark as Ready" at bounding box center [804, 200] width 167 height 98
click at [737, 229] on button "Mark as Ready" at bounding box center [762, 217] width 83 height 23
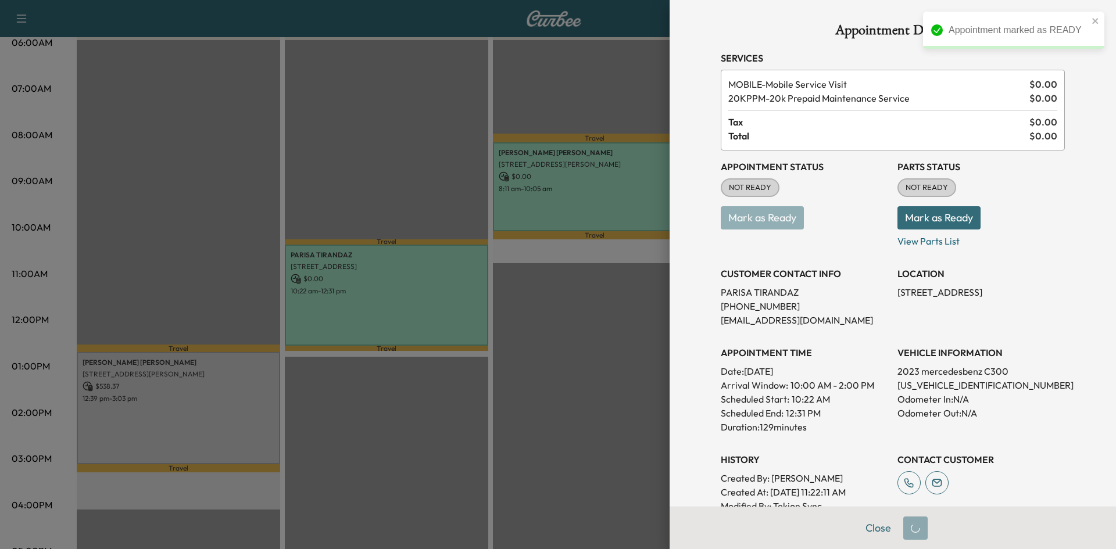
drag, startPoint x: 561, startPoint y: 314, endPoint x: 523, endPoint y: 323, distance: 39.3
click at [561, 315] on div at bounding box center [558, 274] width 1116 height 549
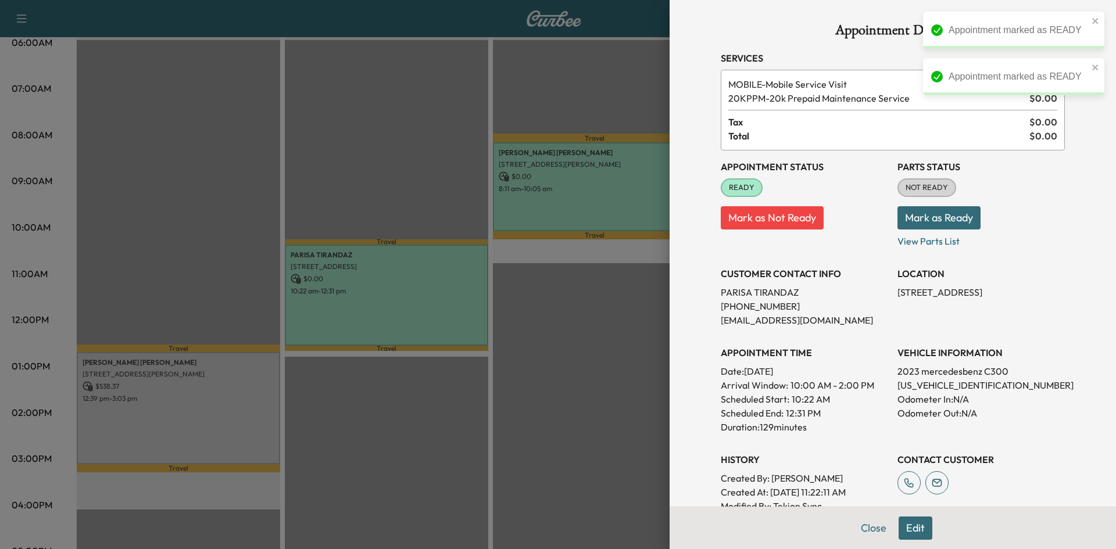
click at [241, 397] on div at bounding box center [558, 274] width 1116 height 549
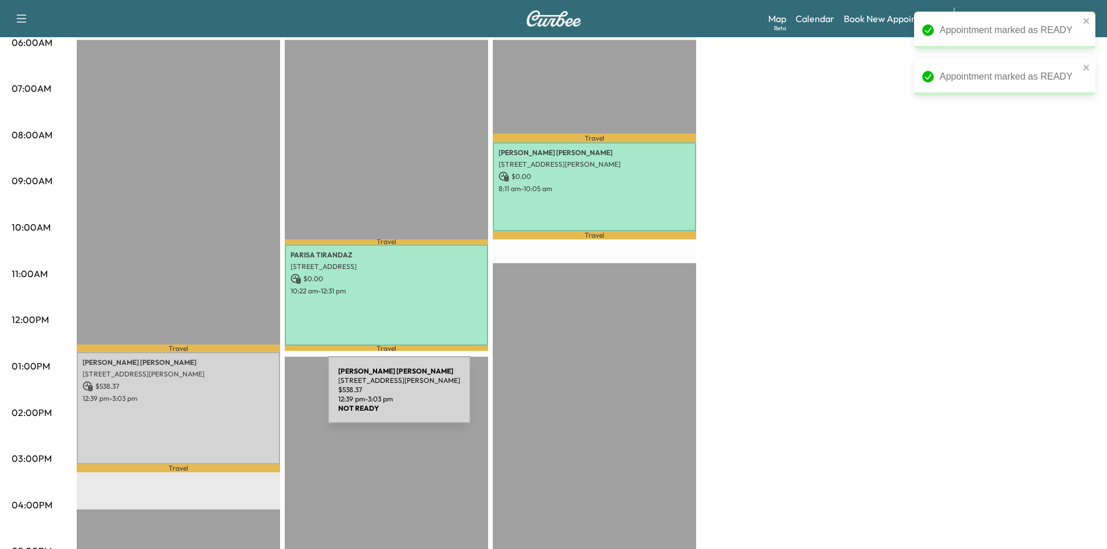
click at [241, 397] on p "12:39 pm - 3:03 pm" at bounding box center [179, 398] width 192 height 9
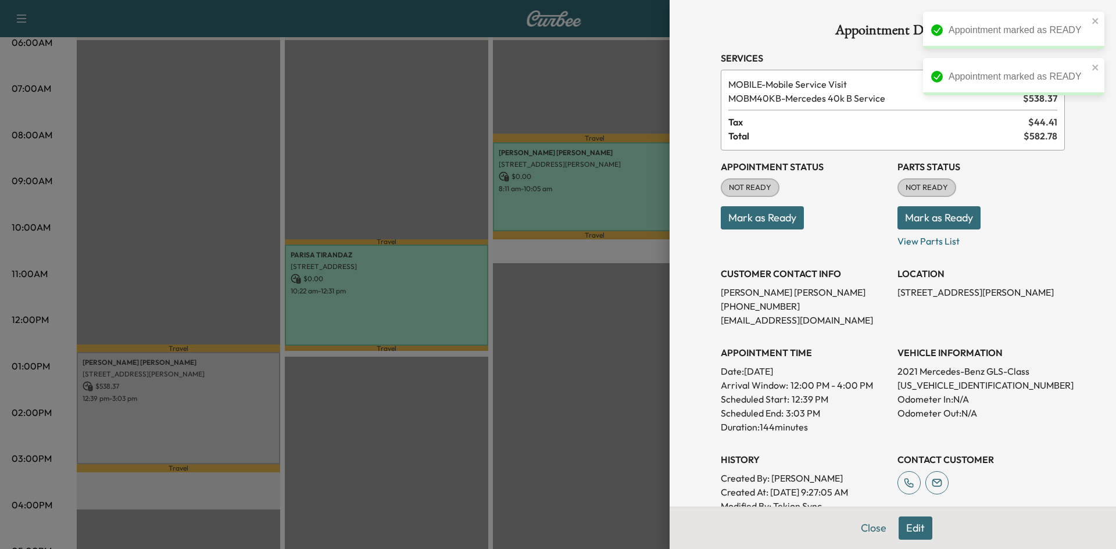
click at [766, 223] on button "Mark as Ready" at bounding box center [762, 217] width 83 height 23
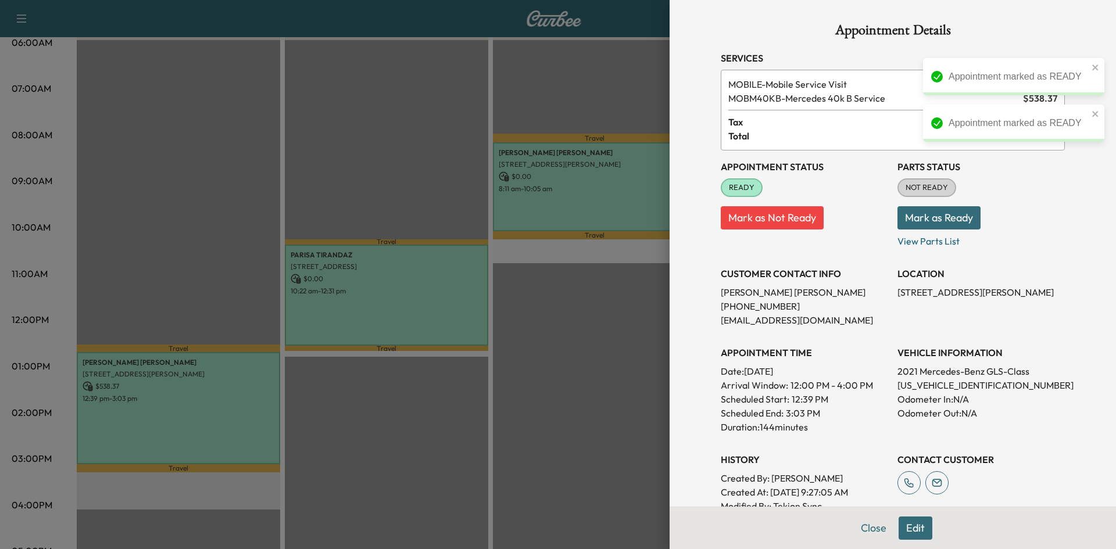
drag, startPoint x: 633, startPoint y: 323, endPoint x: 615, endPoint y: 318, distance: 18.6
click at [632, 323] on div at bounding box center [558, 274] width 1116 height 549
